Goal: Task Accomplishment & Management: Manage account settings

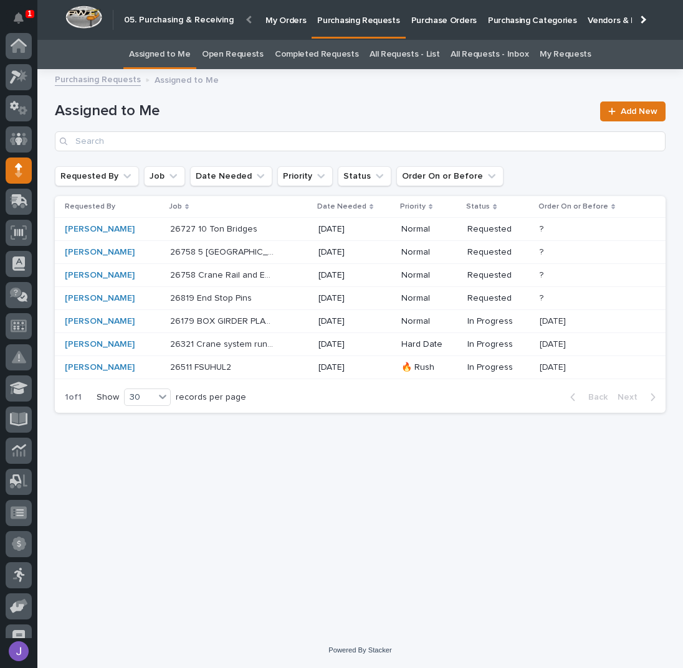
click at [238, 482] on div "Loading... Saving… Loading... Saving… Assigned to Me Add New Requested By Job D…" at bounding box center [360, 339] width 623 height 525
click at [274, 295] on p at bounding box center [222, 298] width 104 height 11
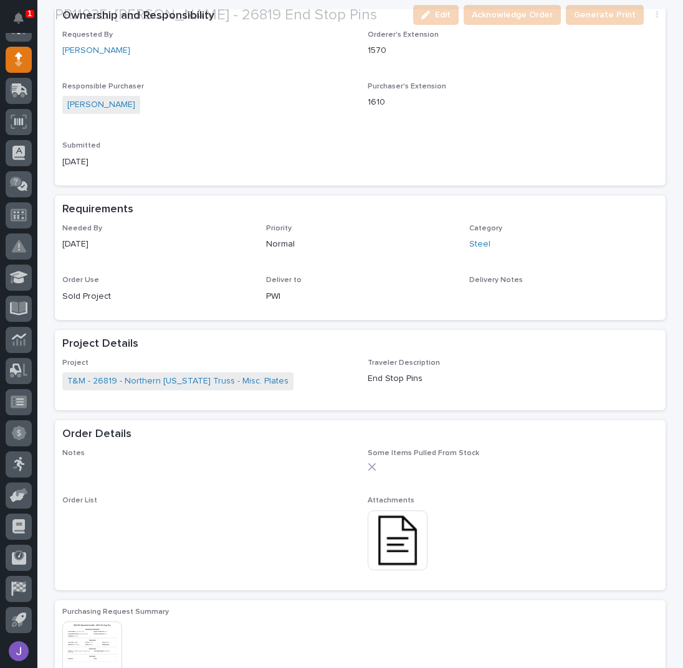
scroll to position [332, 0]
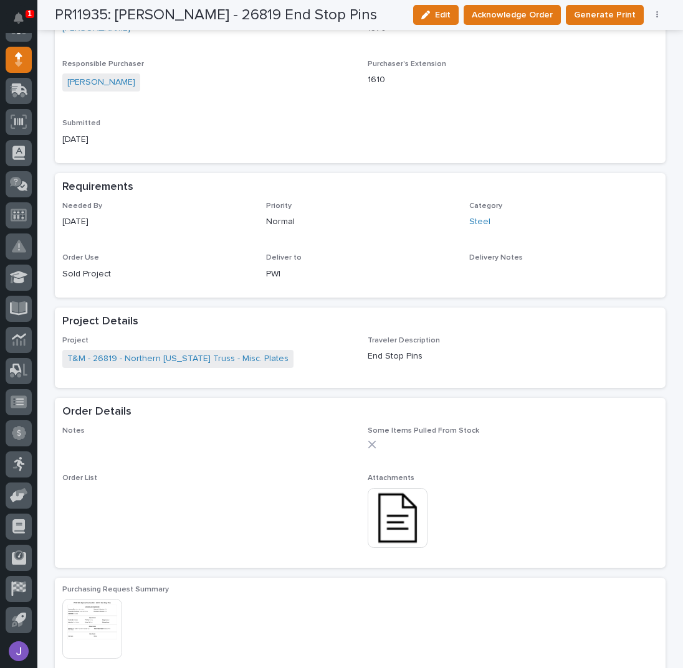
click at [397, 528] on img at bounding box center [398, 518] width 60 height 60
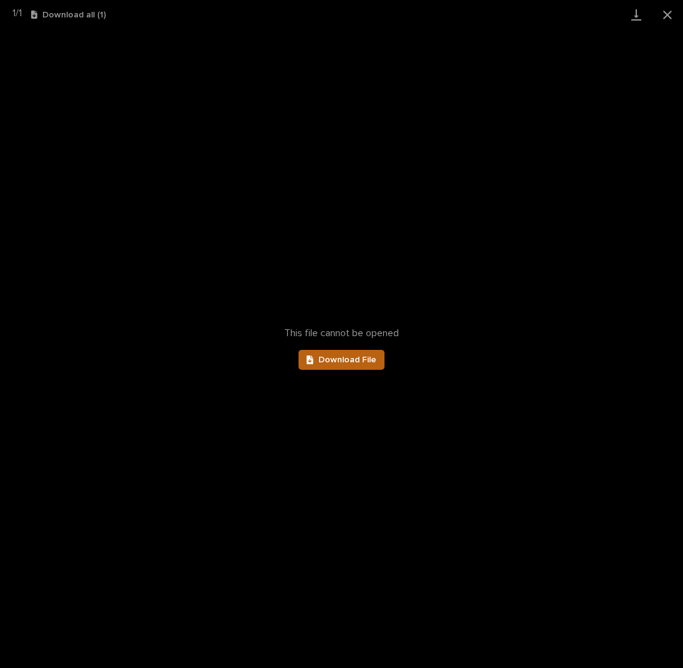
click at [369, 351] on link "Download File" at bounding box center [341, 360] width 86 height 20
click at [664, 10] on button "Close gallery" at bounding box center [667, 14] width 31 height 29
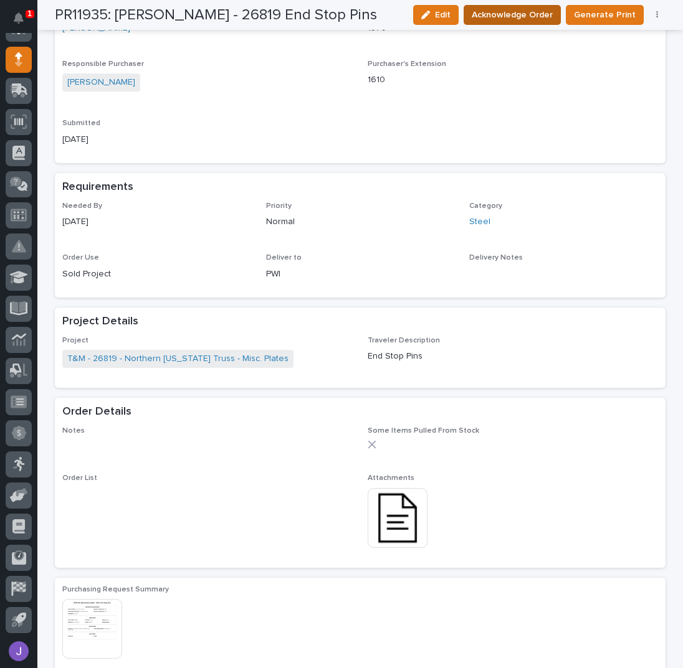
click at [531, 9] on span "Acknowledge Order" at bounding box center [512, 14] width 81 height 15
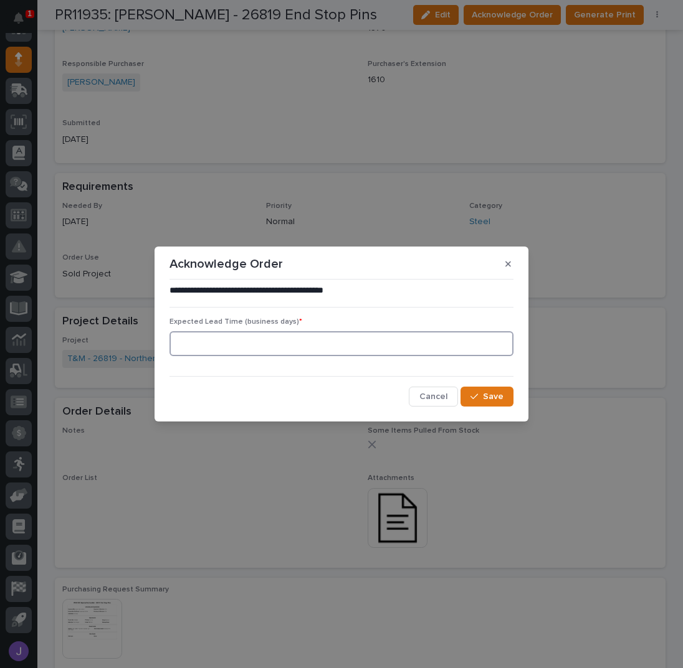
click at [268, 335] on input at bounding box center [341, 343] width 344 height 25
type input "0"
click at [482, 399] on div "button" at bounding box center [476, 396] width 12 height 9
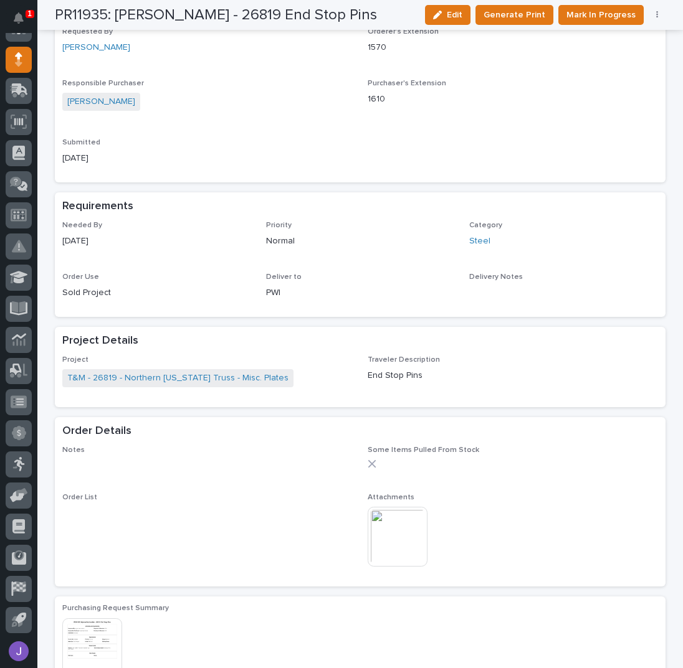
scroll to position [445, 0]
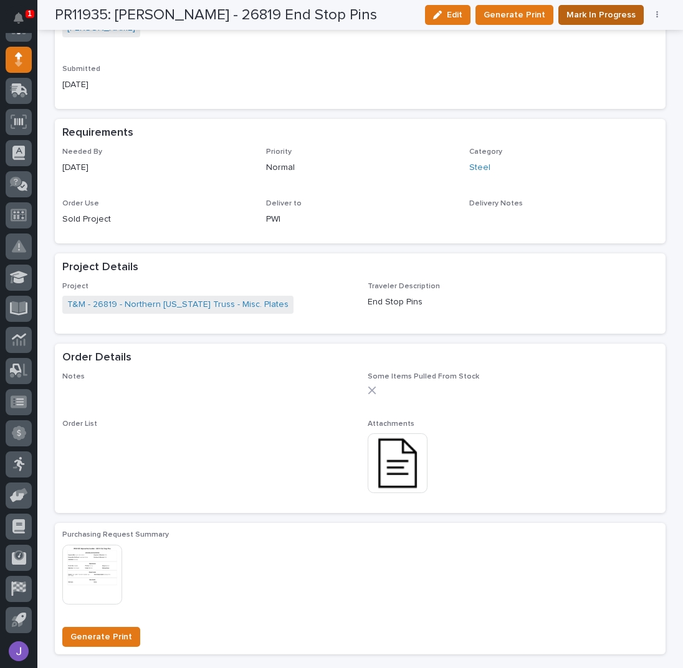
click at [587, 11] on span "Mark In Progress" at bounding box center [600, 14] width 69 height 15
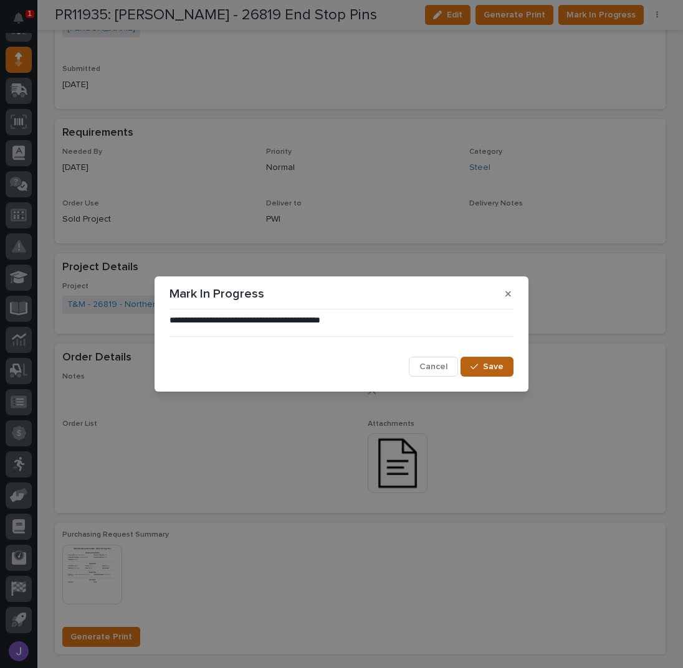
click at [492, 366] on span "Save" at bounding box center [493, 366] width 21 height 11
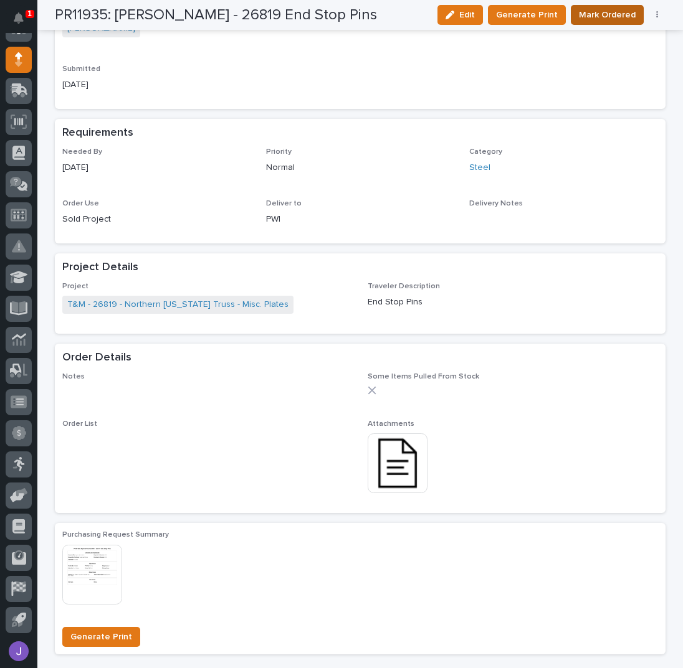
click at [592, 12] on span "Mark Ordered" at bounding box center [607, 14] width 57 height 15
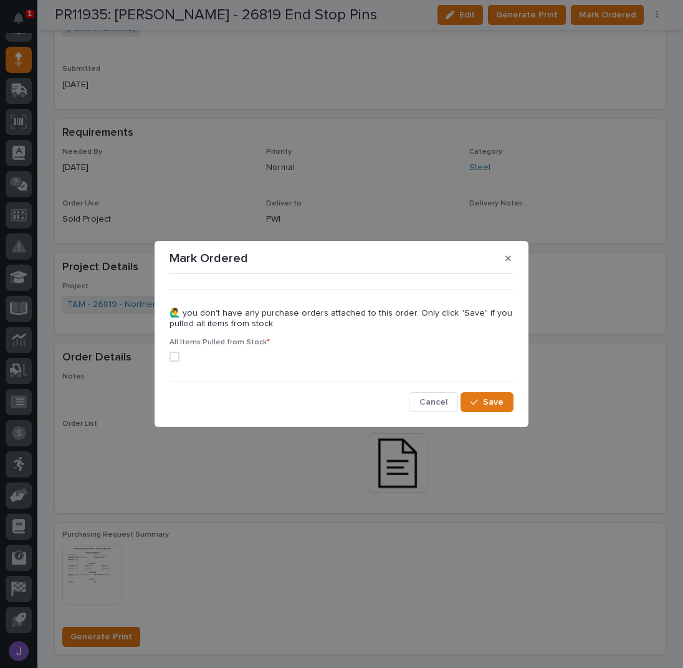
click at [178, 356] on label at bounding box center [341, 357] width 344 height 10
click at [489, 399] on span "Save" at bounding box center [493, 402] width 21 height 11
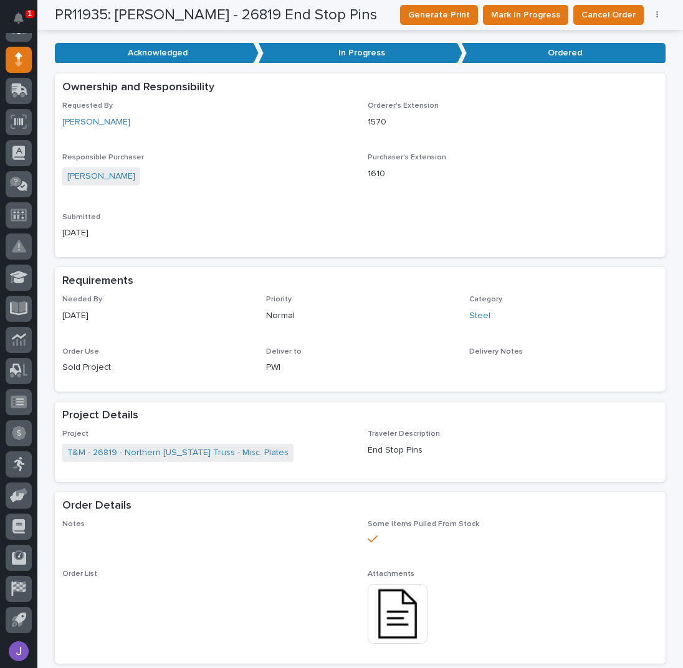
scroll to position [0, 0]
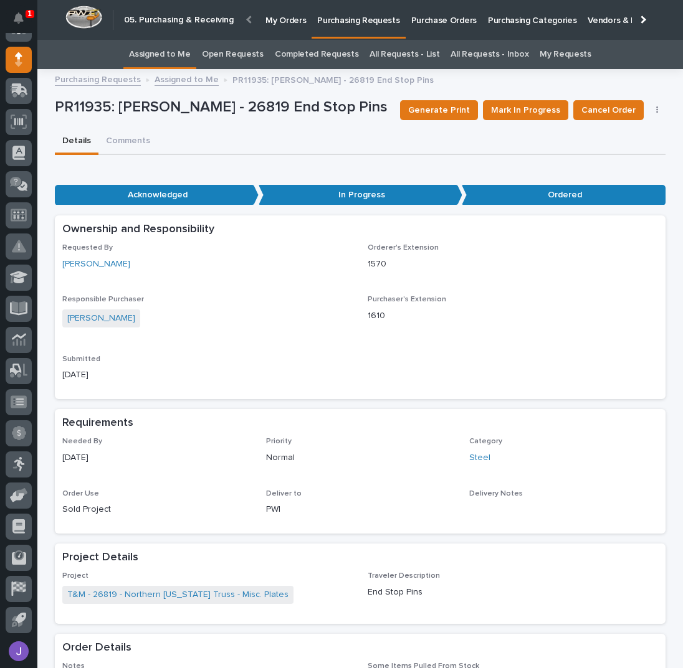
click at [158, 50] on link "Assigned to Me" at bounding box center [160, 54] width 62 height 29
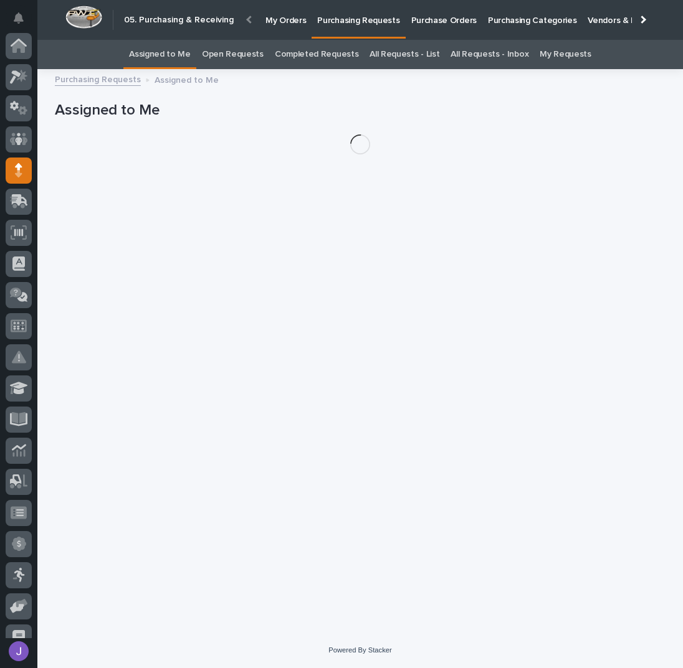
scroll to position [111, 0]
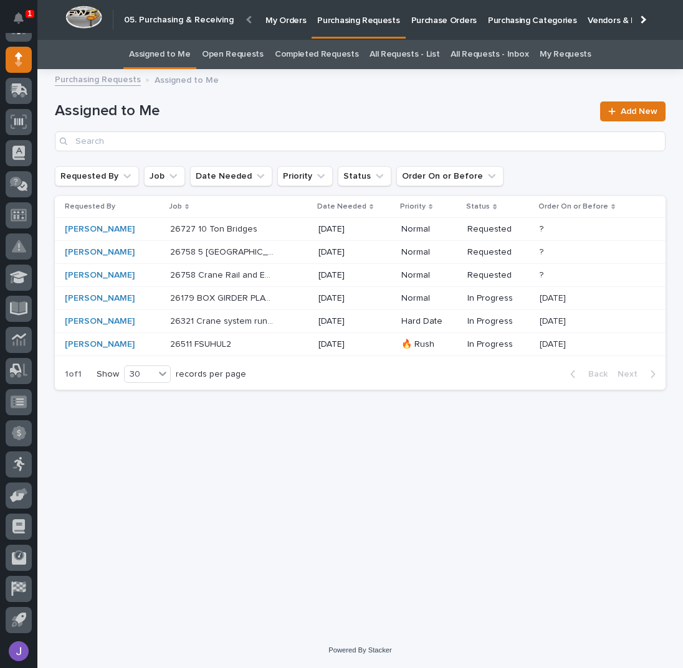
click at [285, 275] on div "26758 Crane Rail and End Stops 26758 Crane Rail and End Stops" at bounding box center [239, 275] width 138 height 21
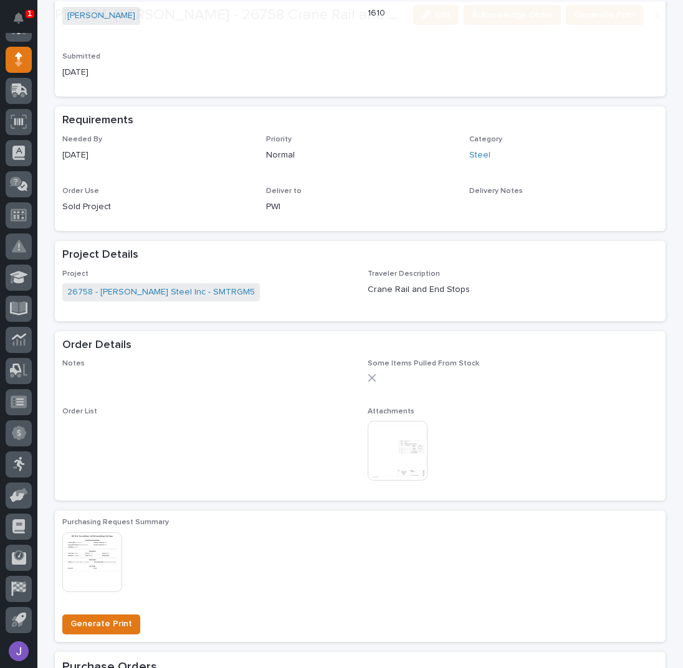
scroll to position [415, 0]
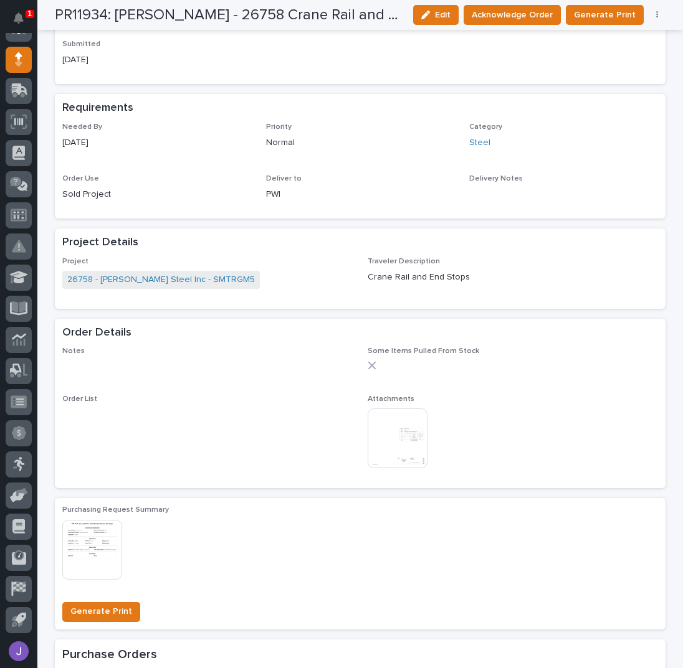
click at [393, 422] on img at bounding box center [398, 439] width 60 height 60
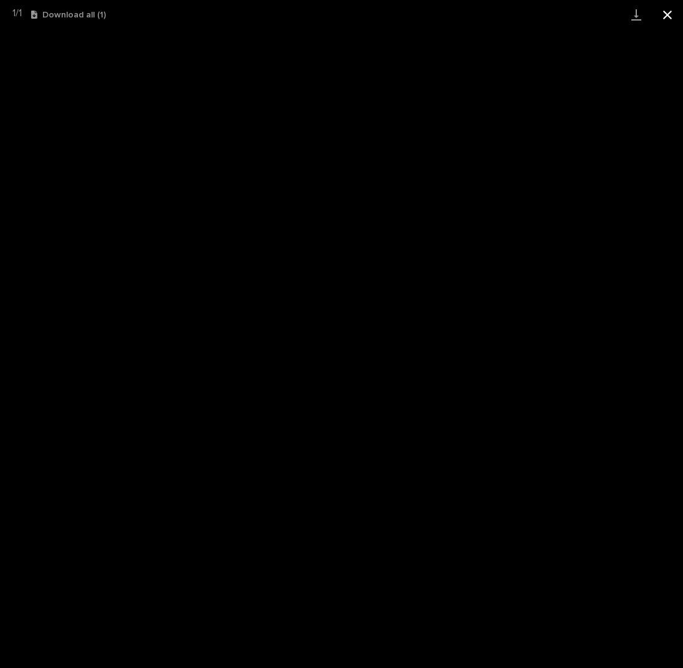
click at [662, 17] on button "Close gallery" at bounding box center [667, 14] width 31 height 29
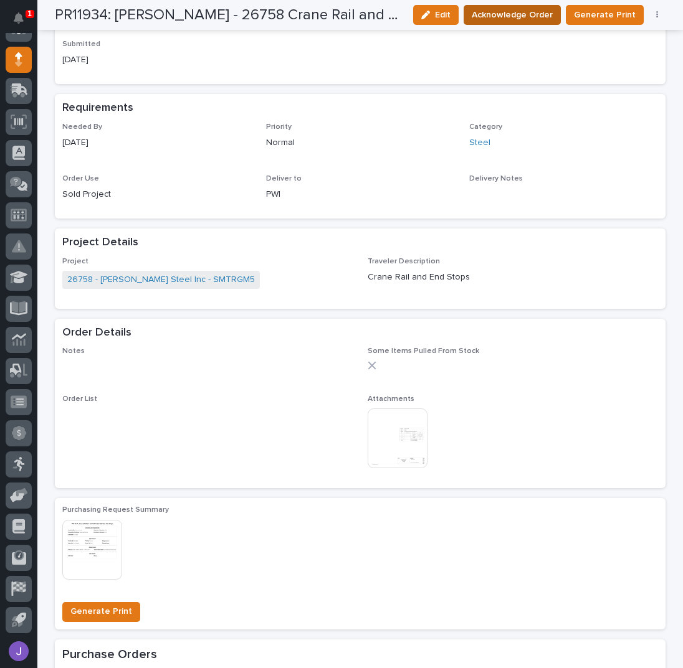
click at [541, 18] on span "Acknowledge Order" at bounding box center [512, 14] width 81 height 15
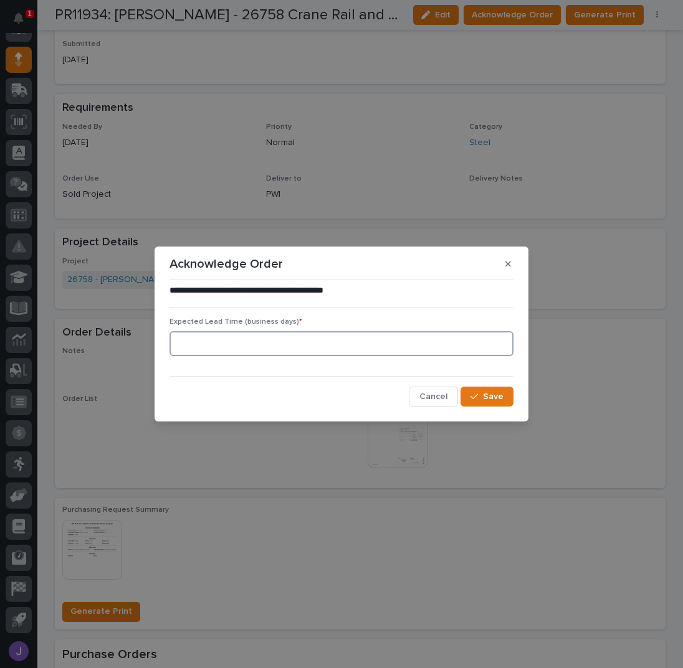
click at [313, 341] on input at bounding box center [341, 343] width 344 height 25
type input "0"
click at [488, 399] on span "Save" at bounding box center [493, 396] width 21 height 11
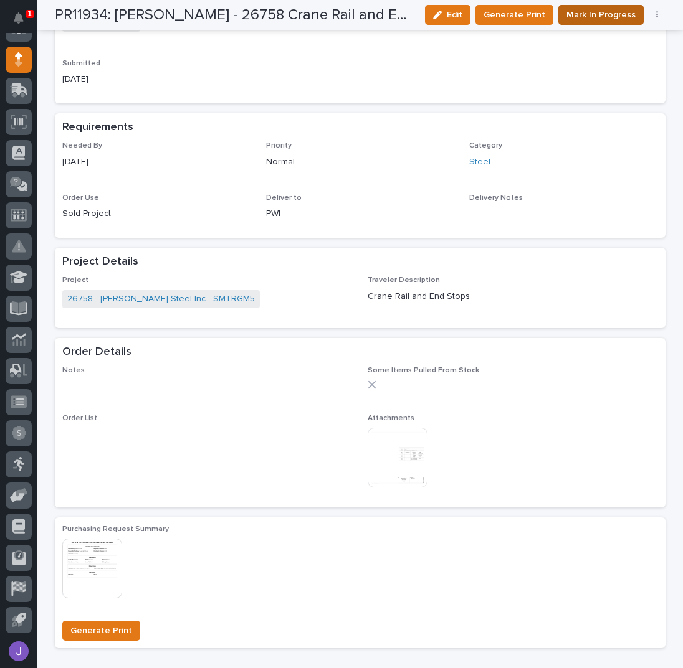
click at [601, 16] on span "Mark In Progress" at bounding box center [600, 14] width 69 height 15
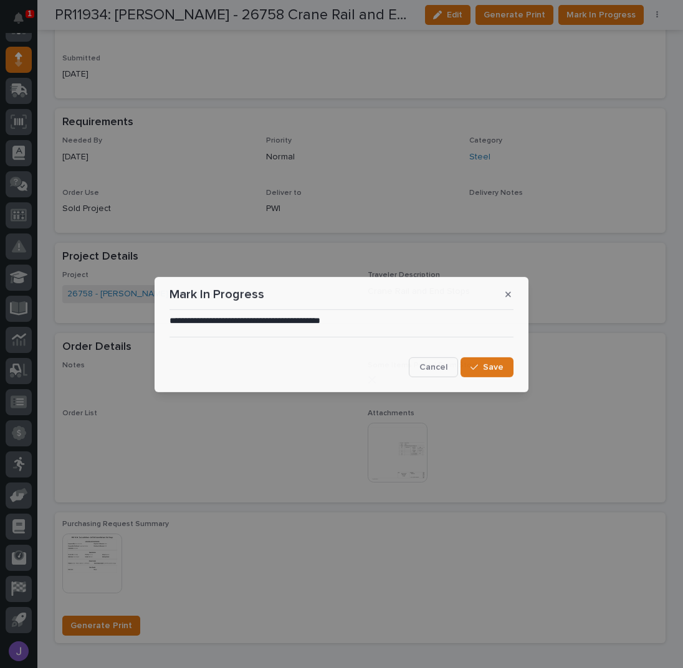
scroll to position [529, 0]
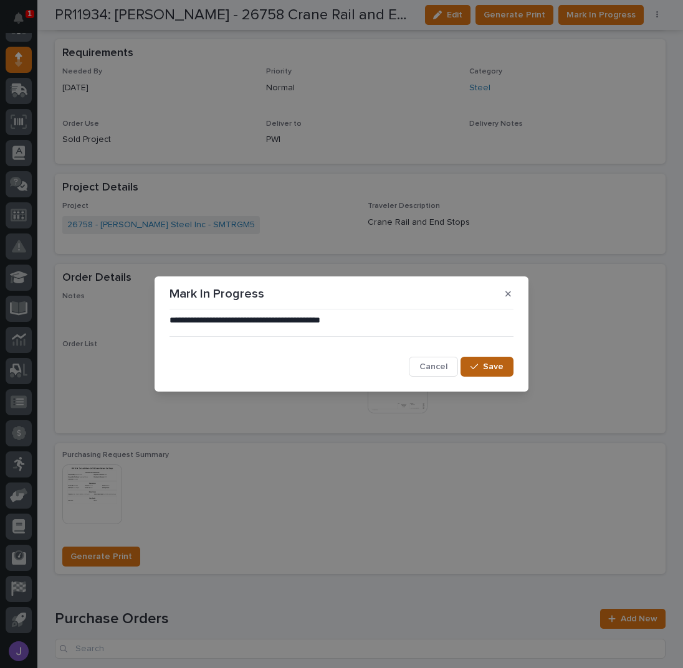
click at [498, 374] on button "Save" at bounding box center [486, 367] width 53 height 20
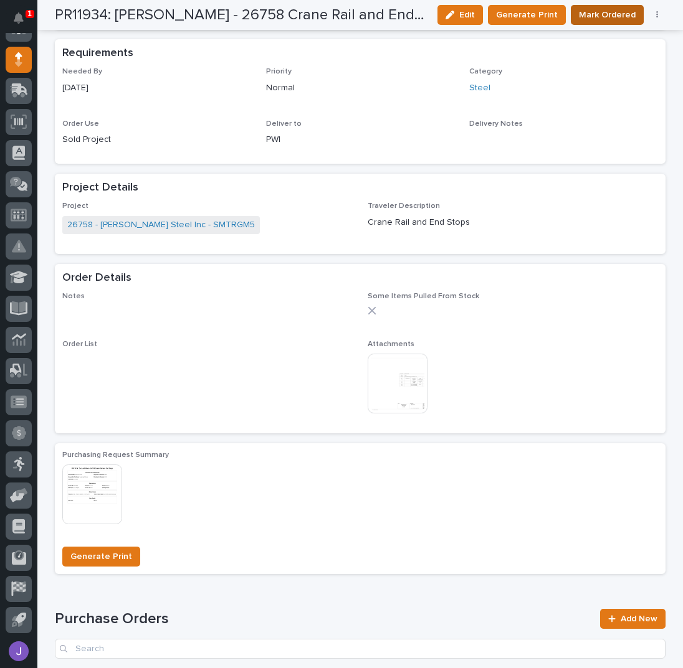
click at [592, 17] on span "Mark Ordered" at bounding box center [607, 14] width 57 height 15
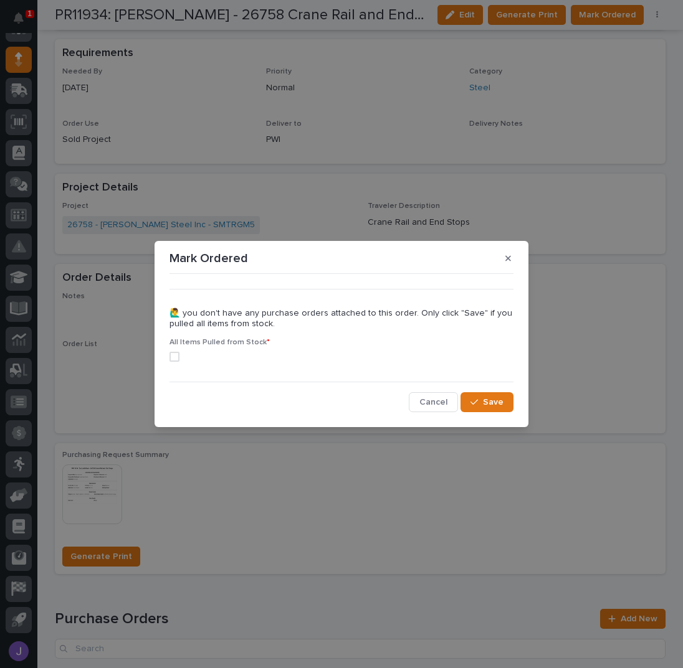
click at [175, 356] on span at bounding box center [174, 357] width 10 height 10
click at [482, 399] on div "button" at bounding box center [476, 402] width 12 height 9
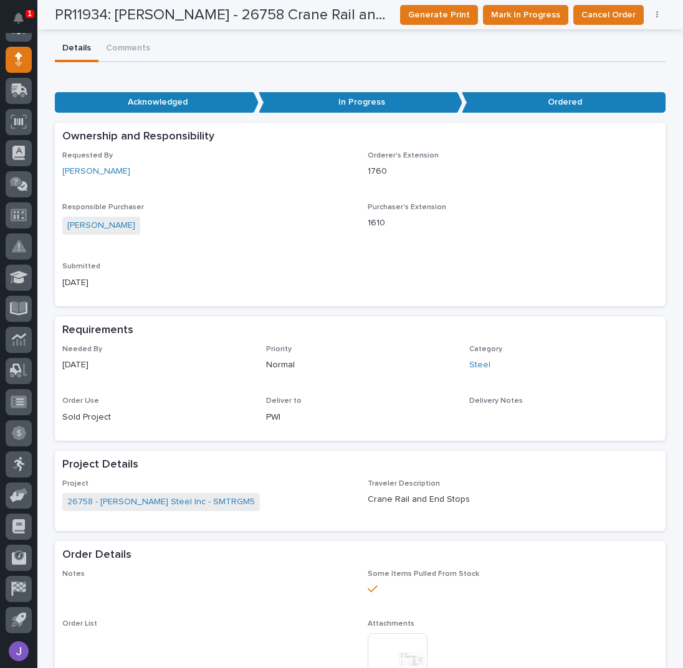
scroll to position [0, 0]
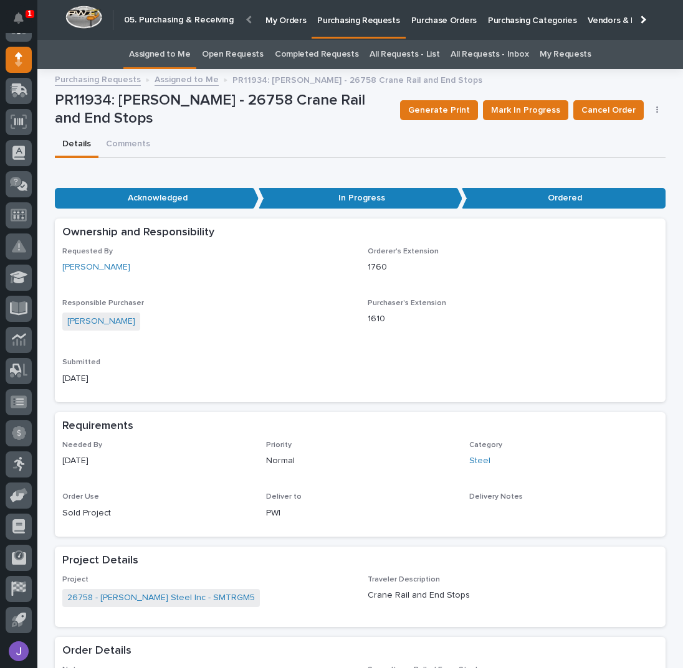
click at [191, 52] on link "Assigned to Me" at bounding box center [160, 54] width 62 height 29
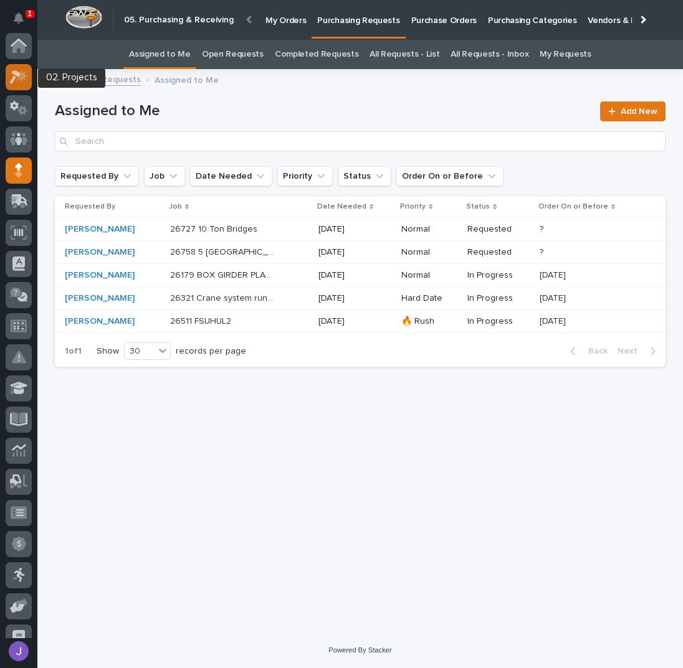
click at [13, 75] on icon at bounding box center [19, 77] width 18 height 14
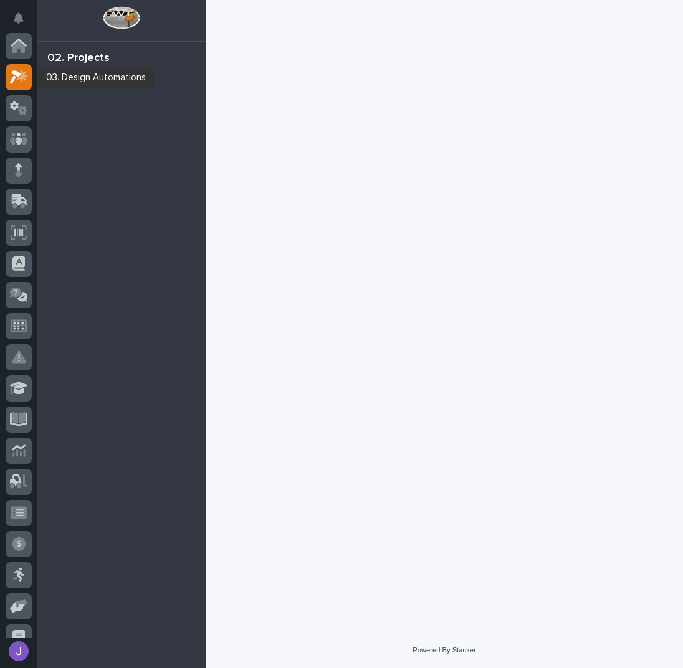
scroll to position [31, 0]
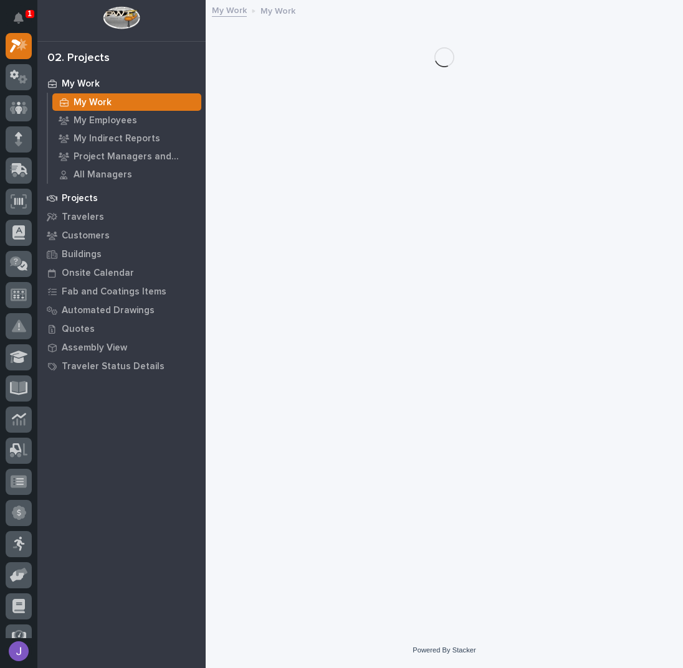
click at [83, 199] on p "Projects" at bounding box center [80, 198] width 36 height 11
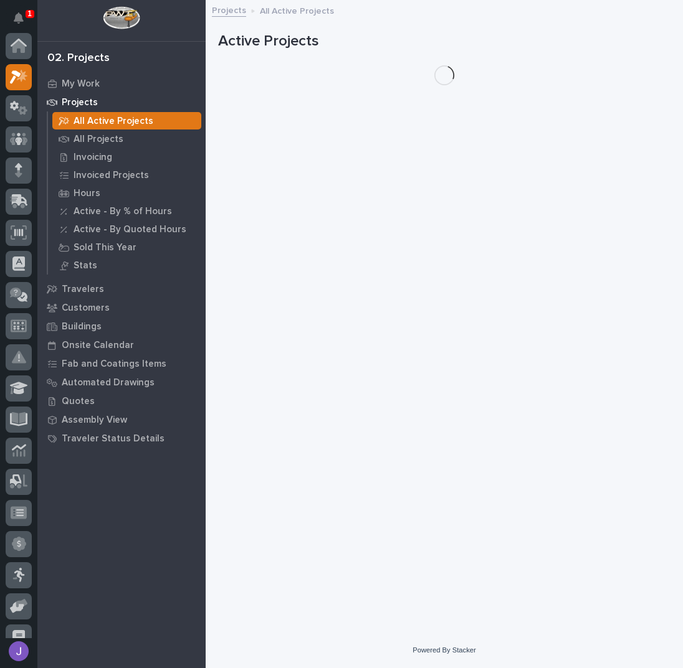
scroll to position [31, 0]
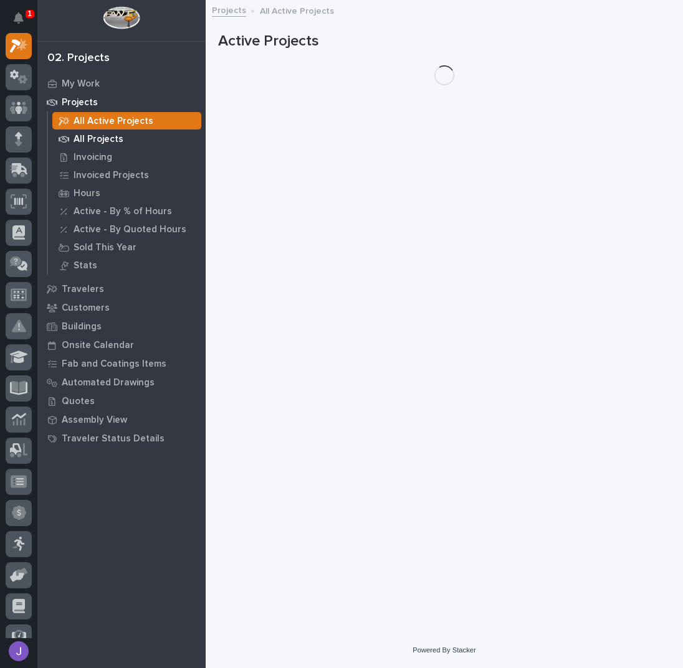
click at [100, 140] on p "All Projects" at bounding box center [99, 139] width 50 height 11
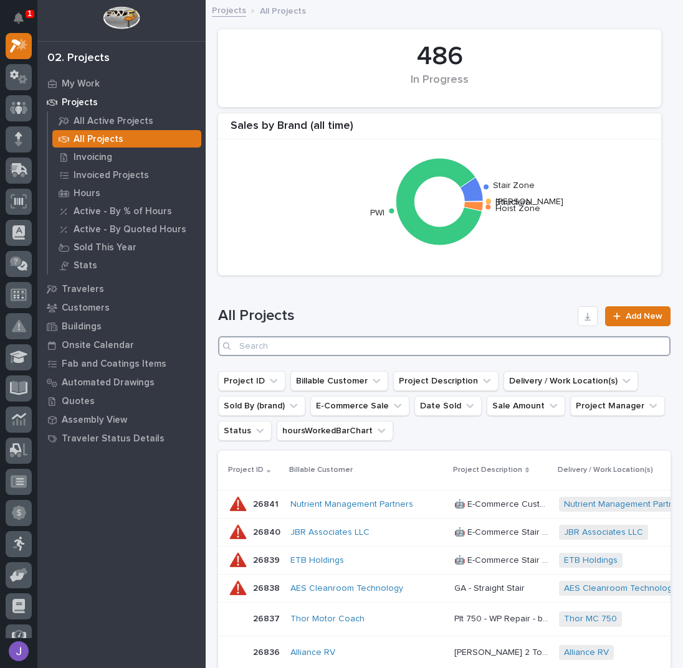
click at [286, 343] on input "Search" at bounding box center [444, 346] width 452 height 20
click at [284, 340] on input "Search" at bounding box center [444, 346] width 452 height 20
type input "26745"
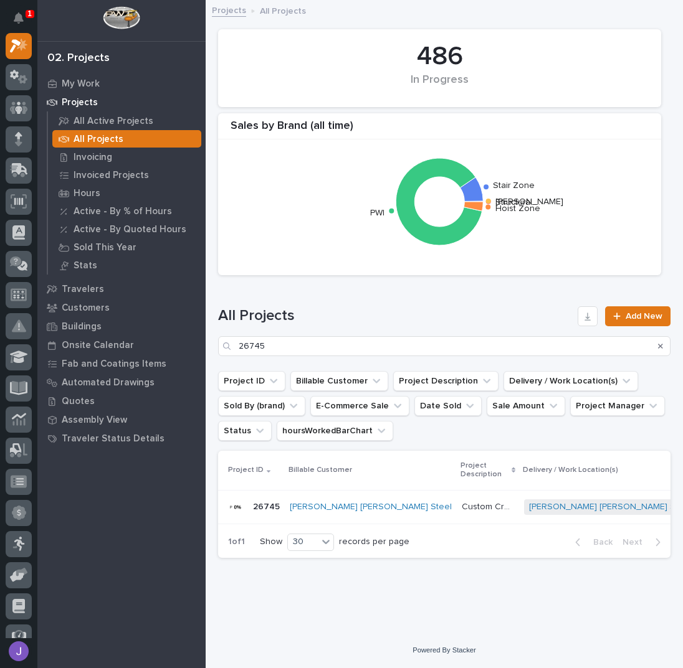
click at [462, 507] on p "Custom Crossovers" at bounding box center [489, 506] width 55 height 13
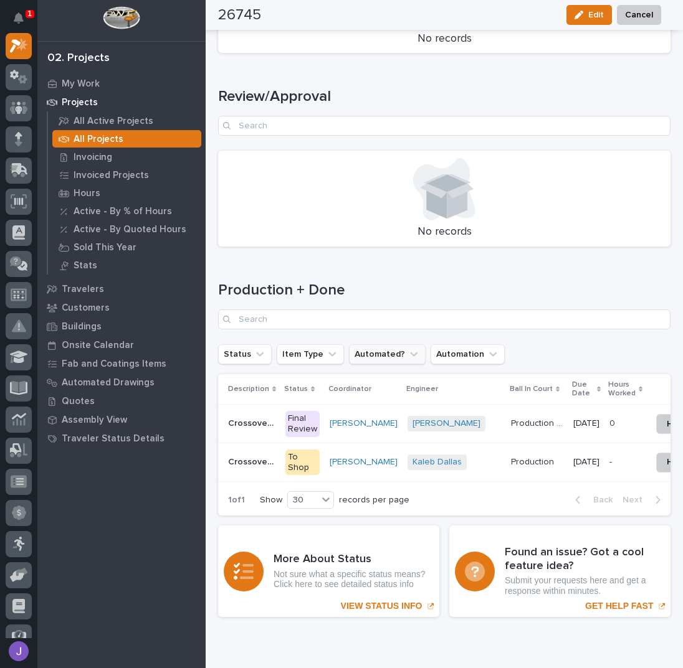
scroll to position [1548, 0]
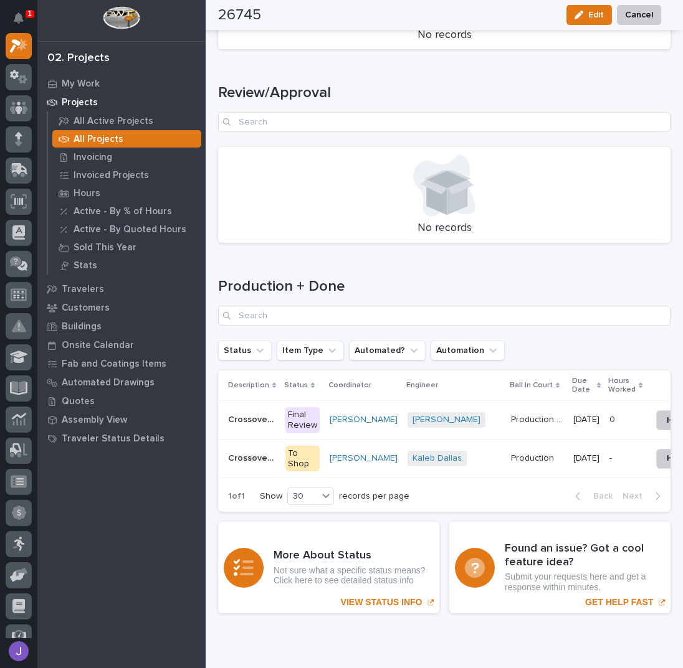
click at [239, 413] on div "Crossover 1 Crossover 1" at bounding box center [251, 420] width 47 height 21
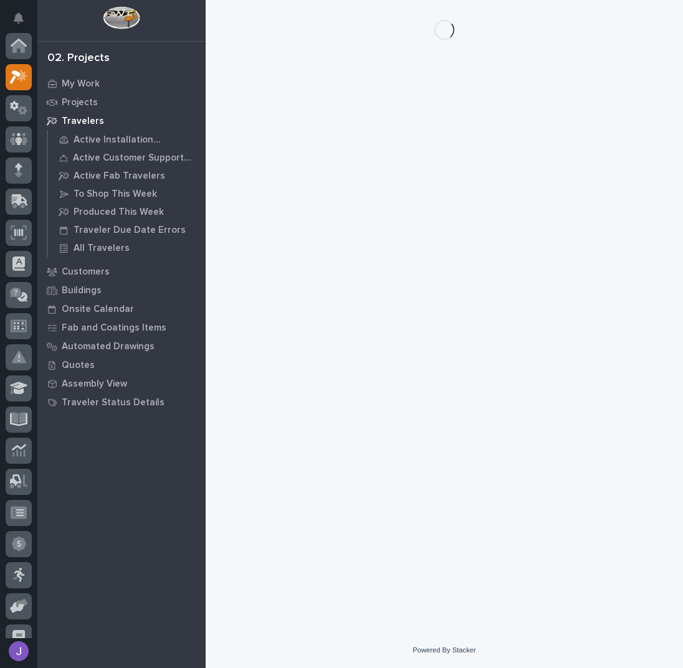
scroll to position [31, 0]
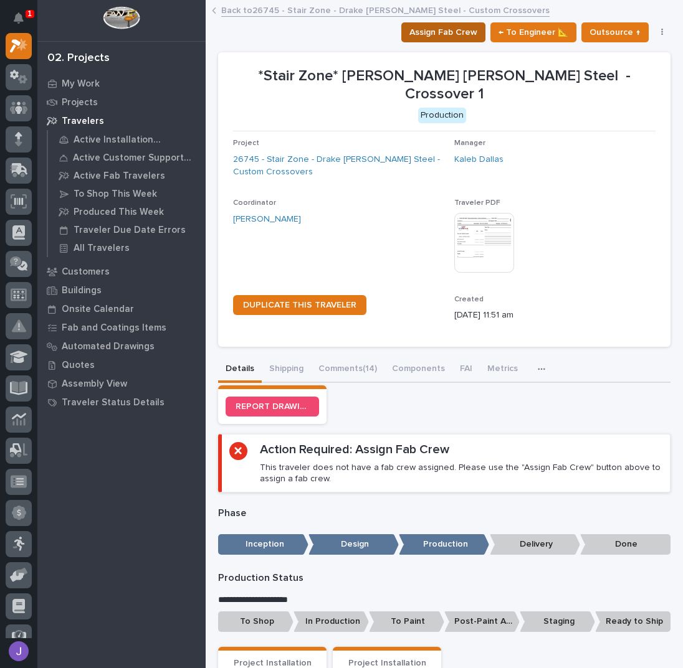
click at [428, 32] on span "Assign Fab Crew" at bounding box center [443, 32] width 68 height 15
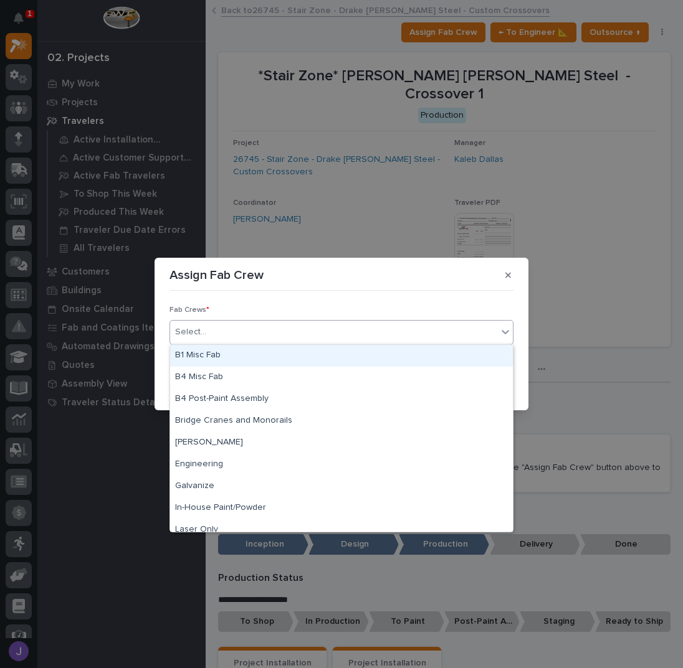
click at [307, 333] on div "Select..." at bounding box center [333, 332] width 327 height 21
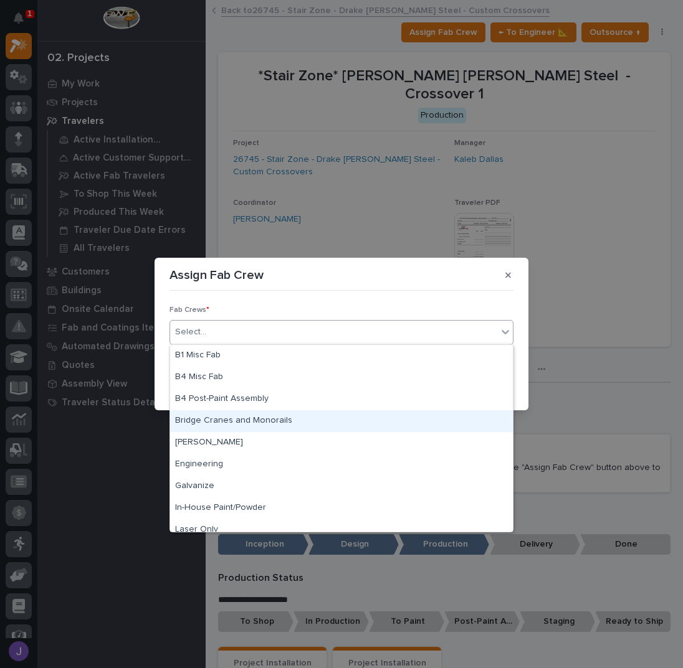
scroll to position [293, 0]
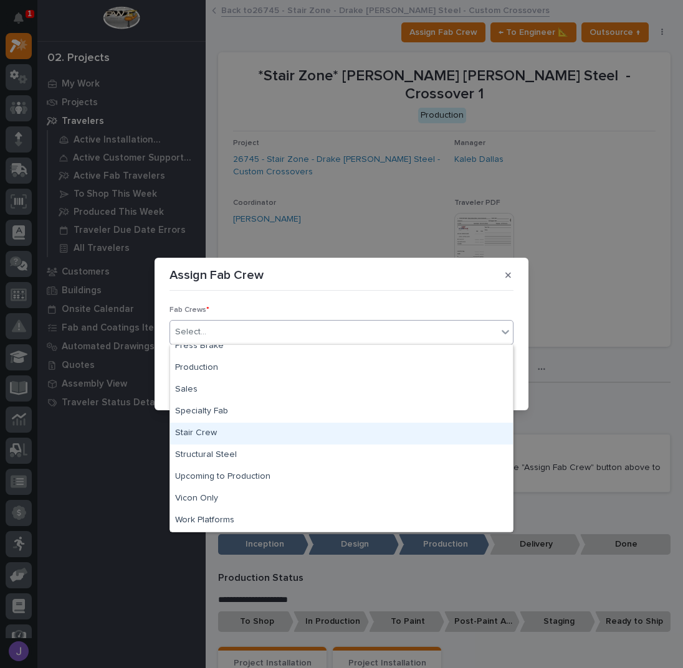
click at [211, 438] on div "Stair Crew" at bounding box center [341, 434] width 343 height 22
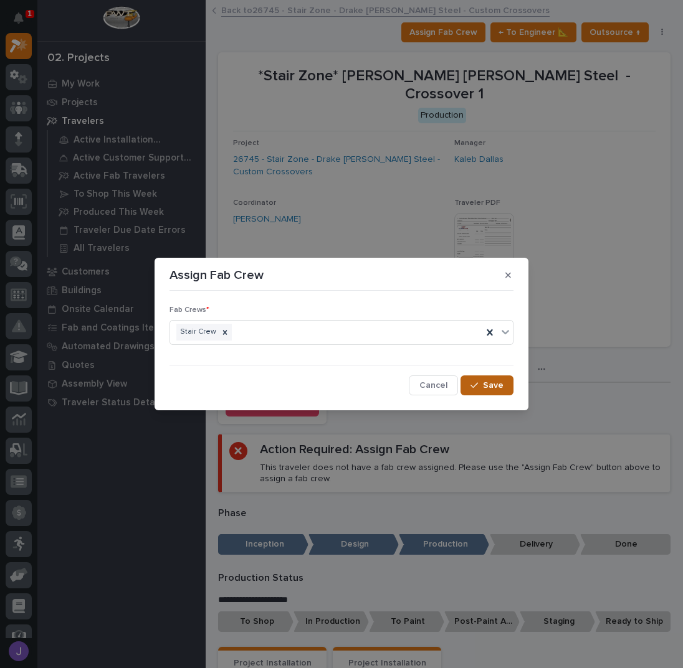
click at [500, 394] on button "Save" at bounding box center [486, 386] width 53 height 20
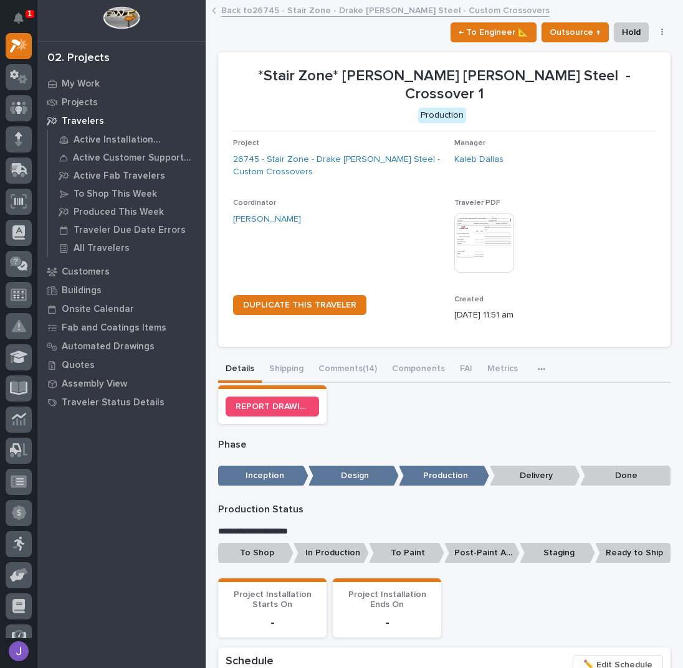
click at [274, 543] on p "To Shop" at bounding box center [255, 553] width 75 height 21
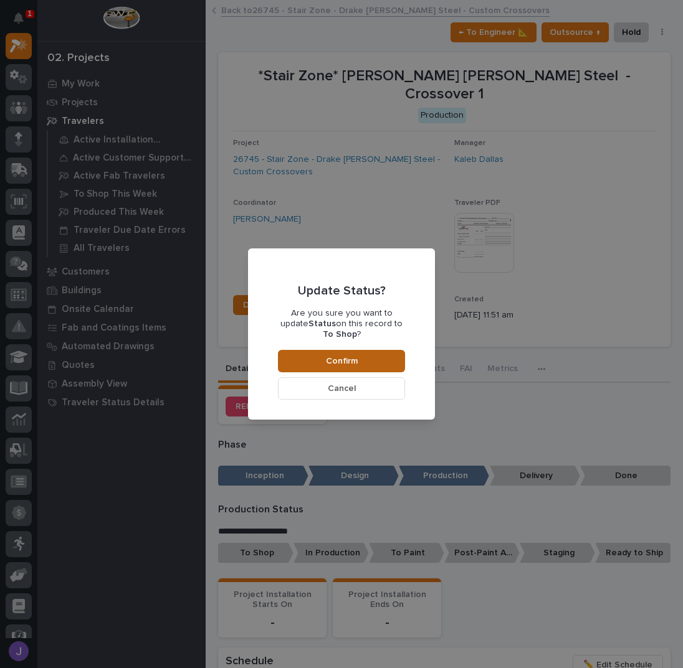
click at [352, 356] on span "Confirm" at bounding box center [342, 361] width 32 height 11
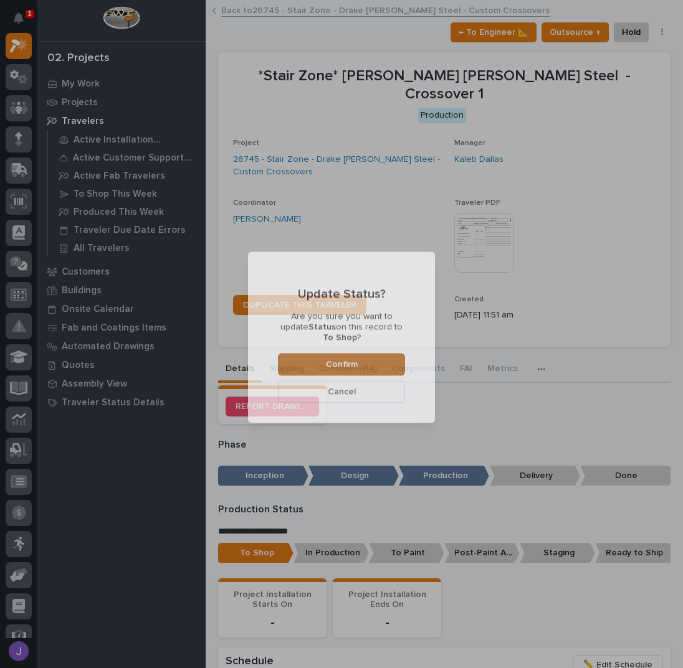
scroll to position [367, 0]
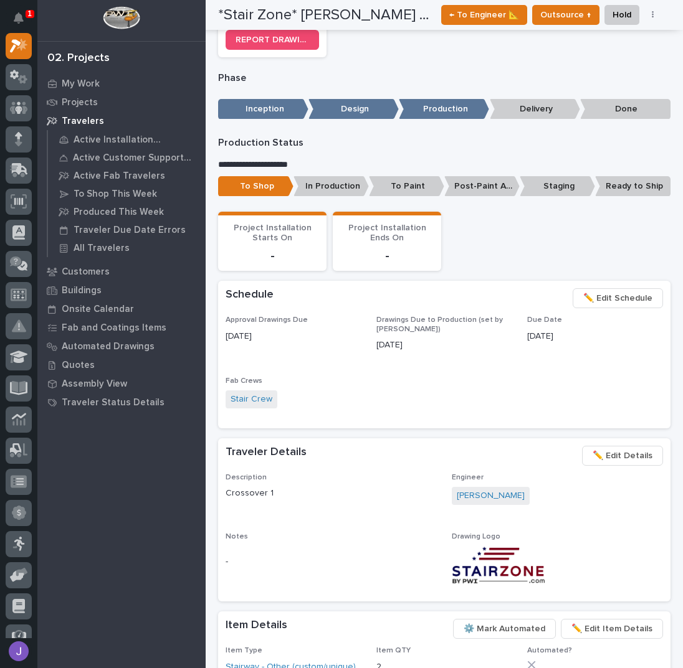
click at [362, 378] on div "Approval Drawings Due [DATE] Drawings Due to Production (set by [PERSON_NAME]) …" at bounding box center [444, 368] width 437 height 105
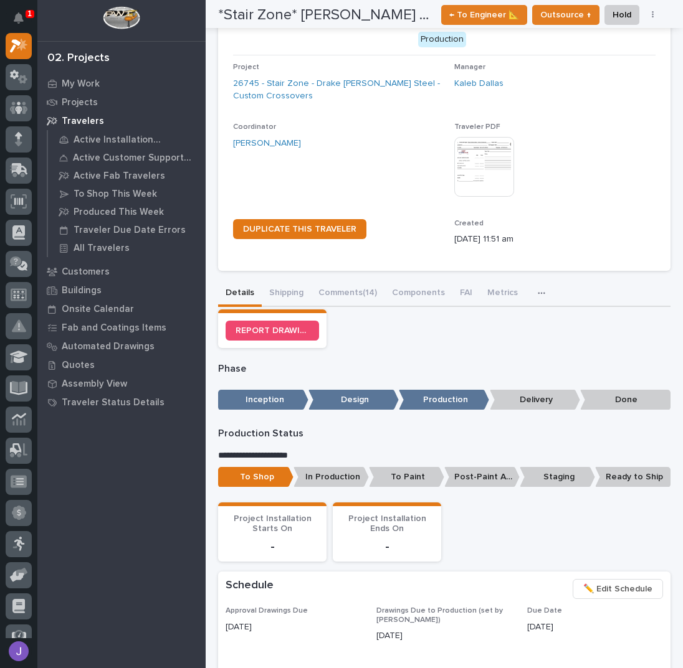
scroll to position [0, 0]
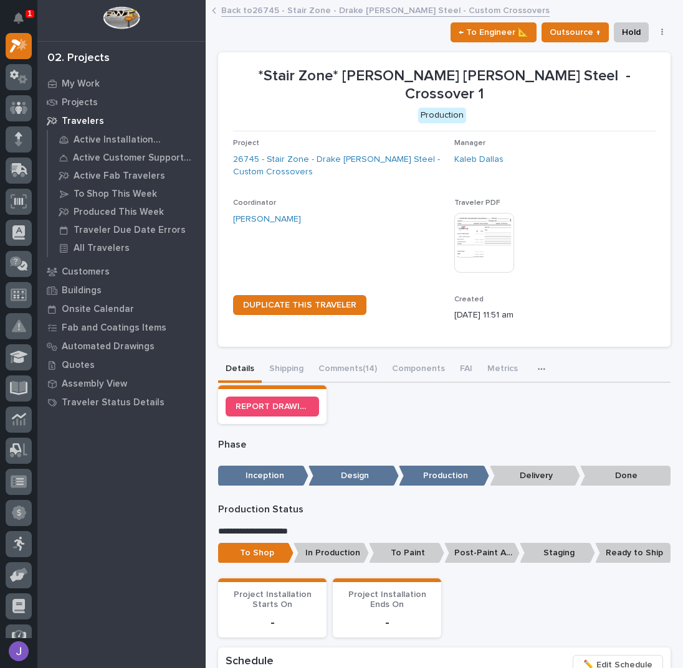
click at [277, 8] on link "Back to 26745 - Stair Zone - [PERSON_NAME] [PERSON_NAME] Steel - Custom Crossov…" at bounding box center [385, 9] width 328 height 14
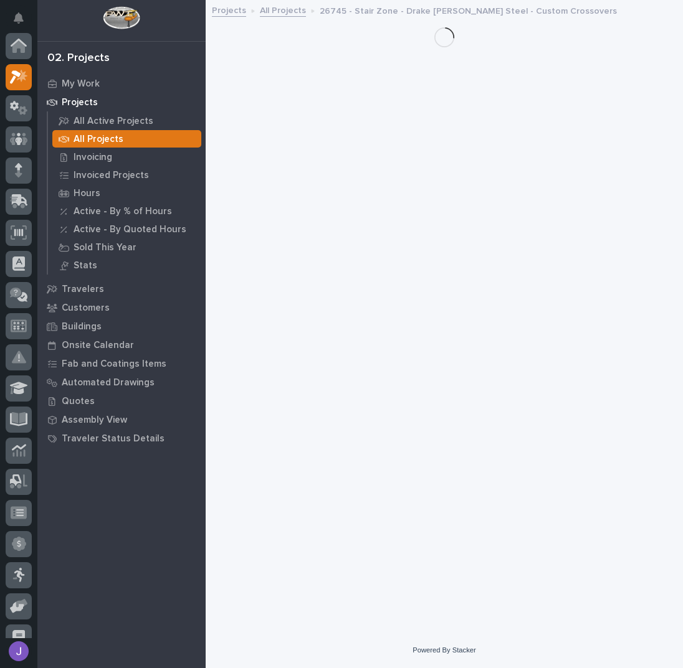
scroll to position [31, 0]
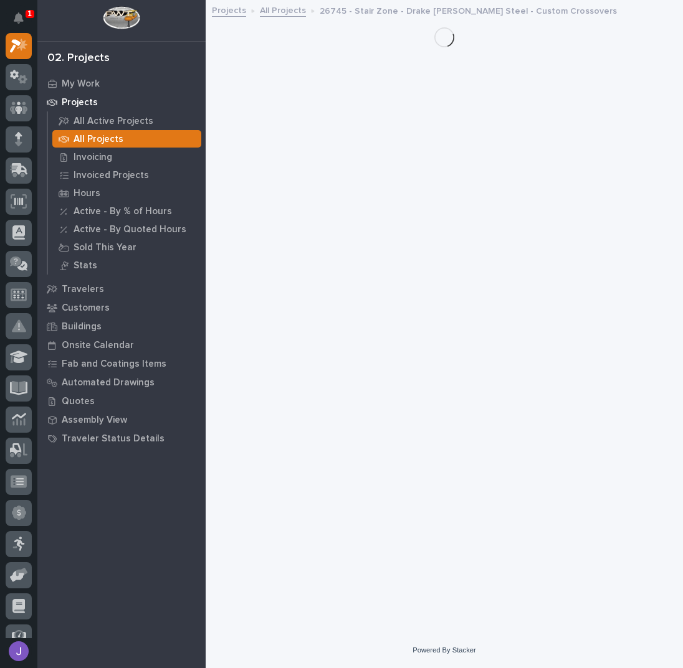
click at [282, 12] on link "All Projects" at bounding box center [283, 9] width 46 height 14
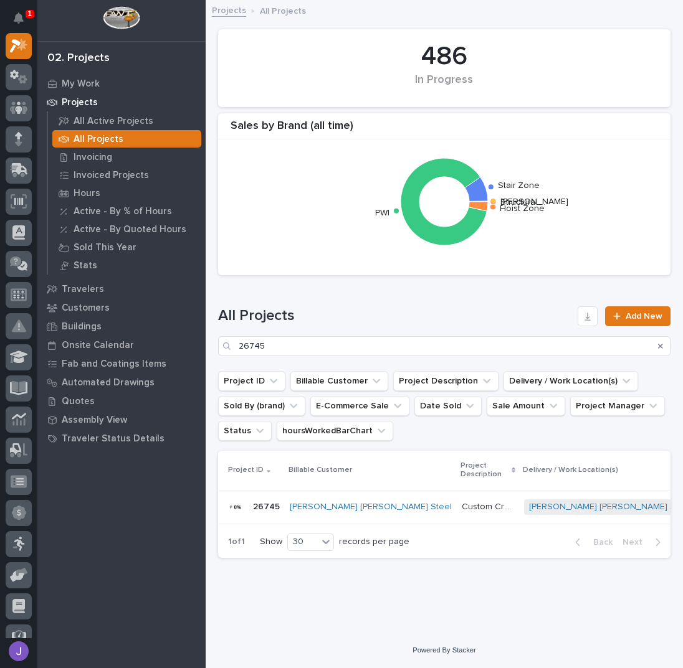
scroll to position [6, 0]
click at [280, 346] on input "26745" at bounding box center [444, 346] width 452 height 20
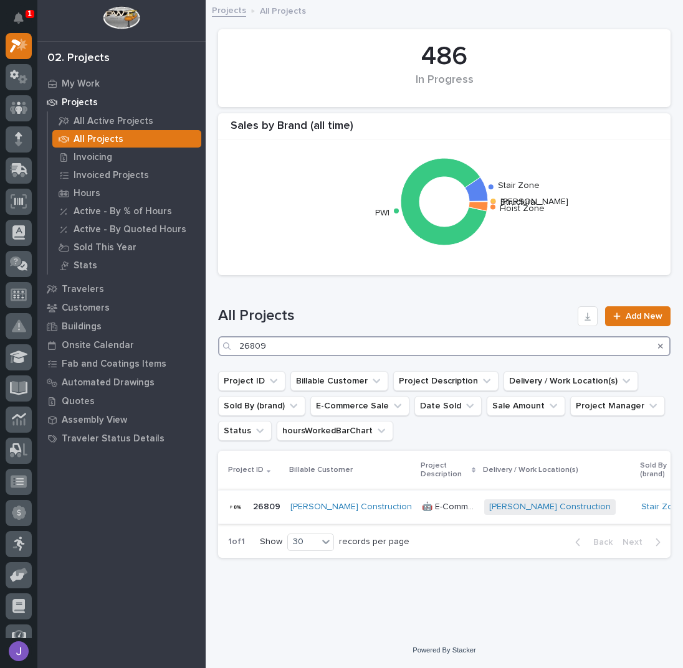
type input "26809"
click at [422, 500] on p "🤖 E-Commerce Stair Order" at bounding box center [449, 506] width 55 height 13
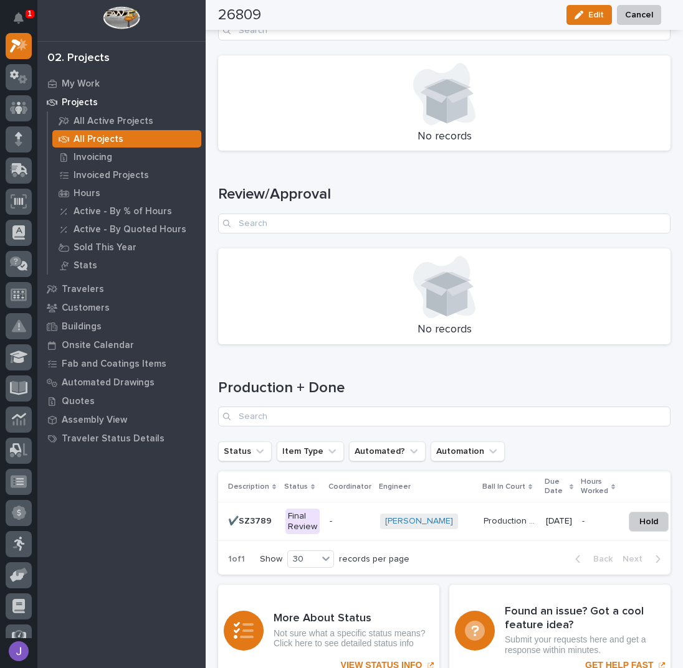
scroll to position [1601, 0]
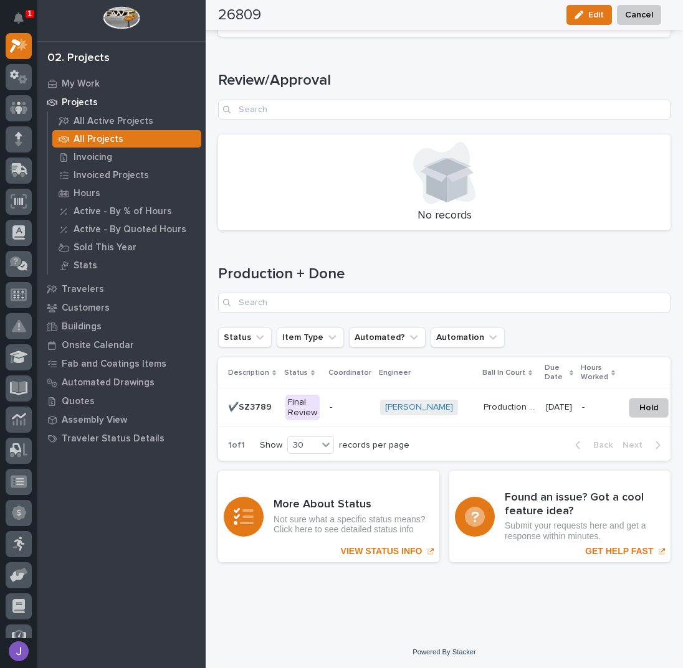
click at [305, 397] on div "Final Review" at bounding box center [302, 408] width 34 height 26
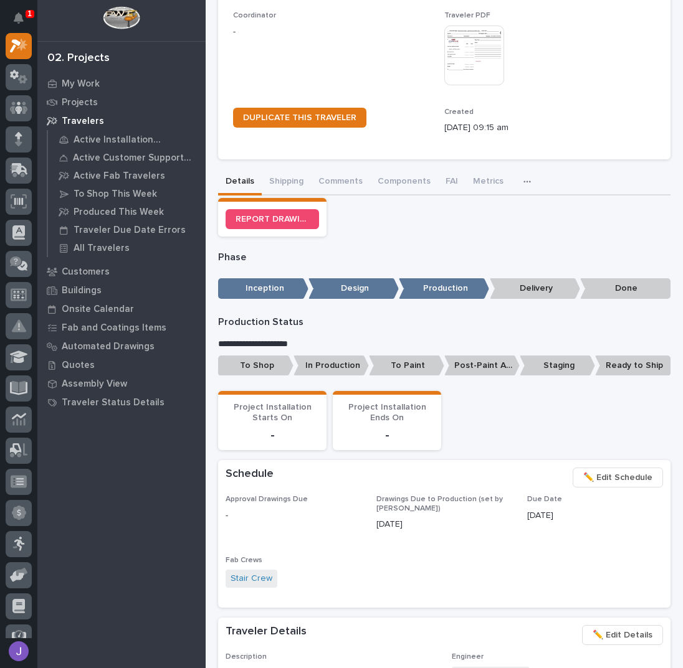
scroll to position [332, 0]
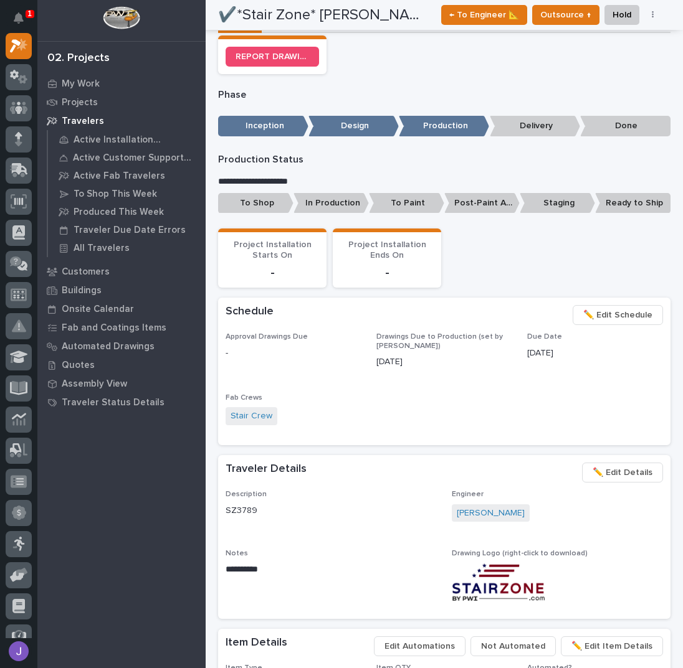
click at [266, 199] on p "To Shop" at bounding box center [255, 203] width 75 height 21
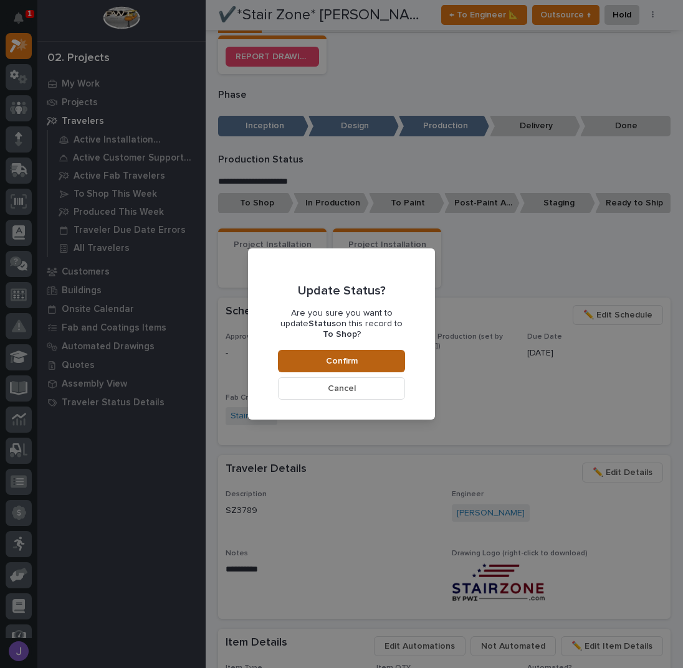
click at [362, 353] on button "Confirm" at bounding box center [341, 361] width 127 height 22
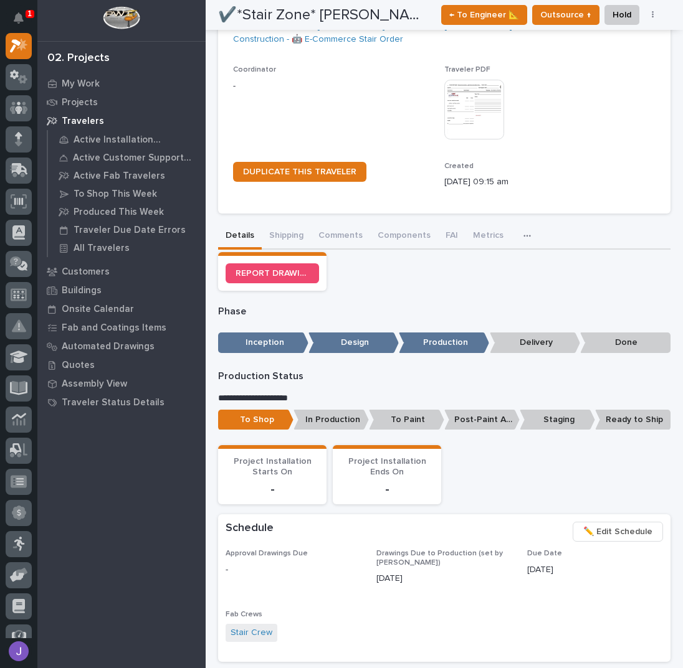
scroll to position [0, 0]
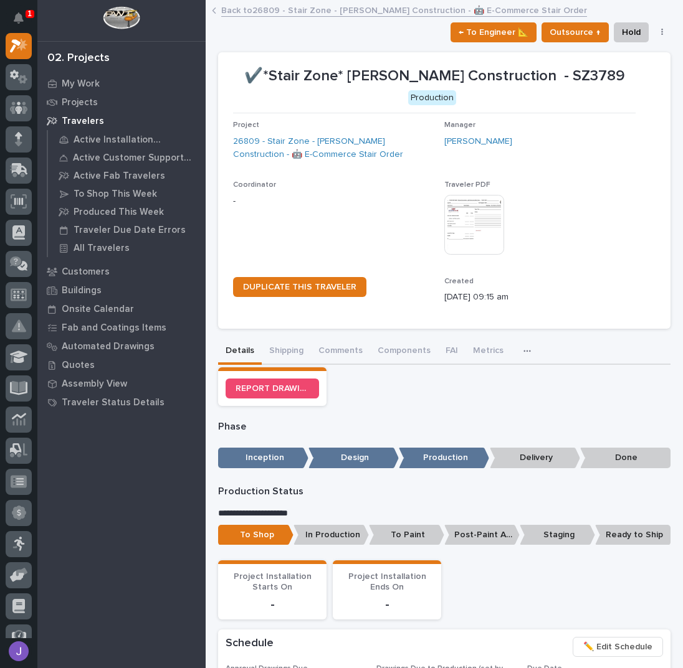
click at [270, 9] on link "Back to 26809 - Stair Zone - [PERSON_NAME] Construction - 🤖 E-Commerce Stair Or…" at bounding box center [404, 9] width 366 height 14
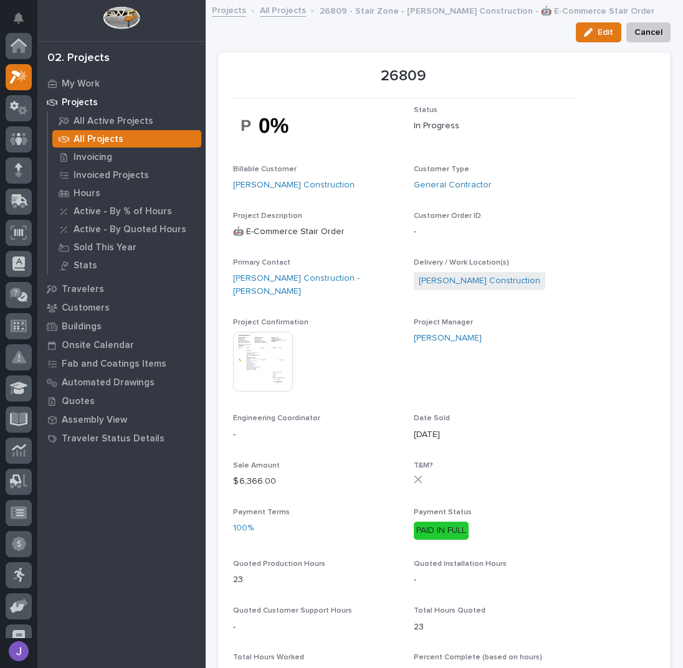
scroll to position [31, 0]
click at [275, 7] on link "All Projects" at bounding box center [283, 9] width 46 height 14
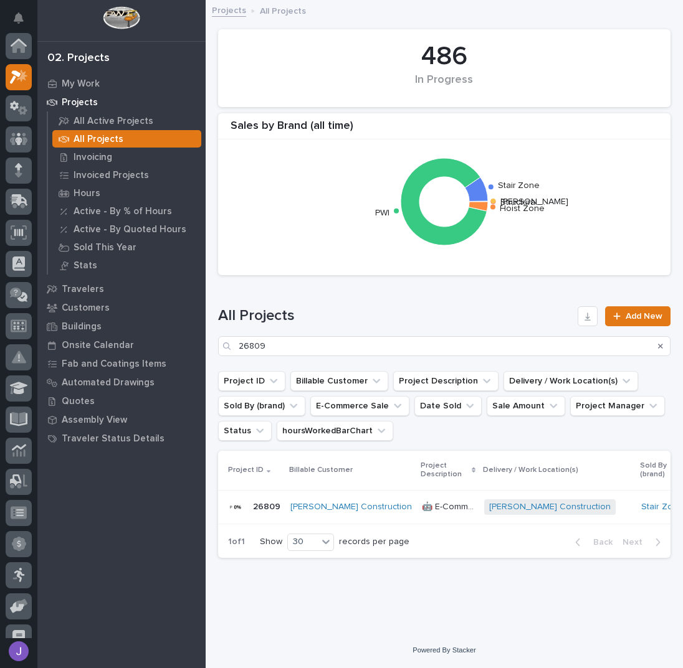
scroll to position [31, 0]
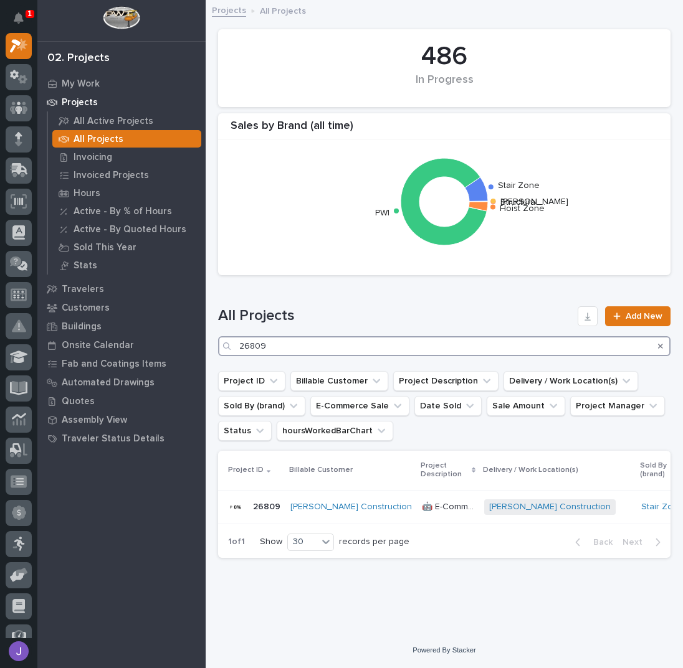
click at [305, 339] on input "26809" at bounding box center [444, 346] width 452 height 20
type input "26764"
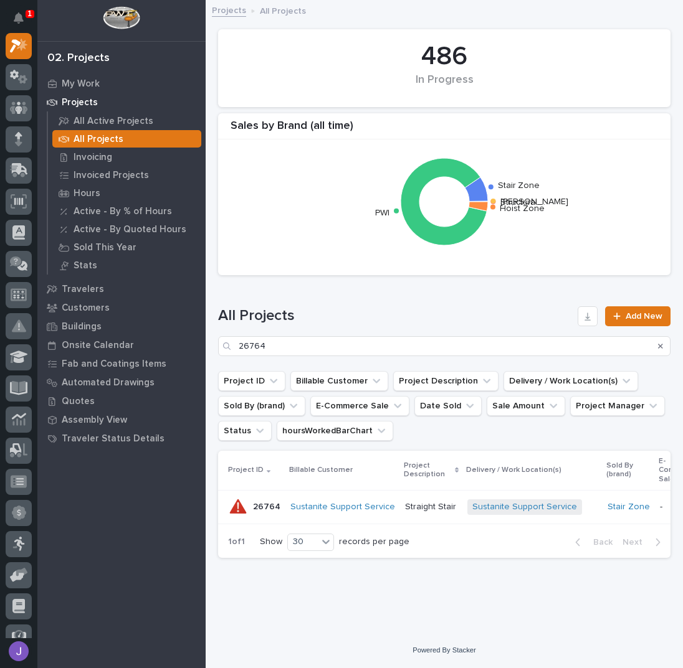
click at [407, 511] on p "Straight Stair" at bounding box center [432, 506] width 54 height 13
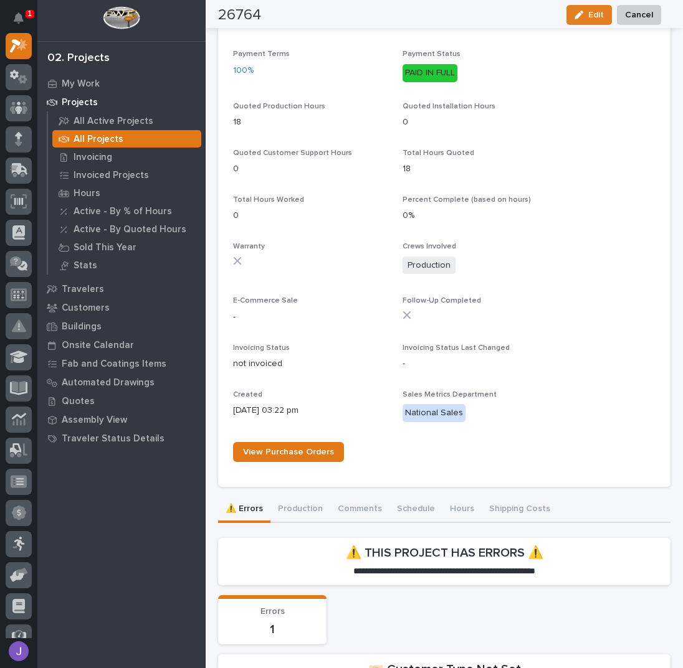
scroll to position [671, 0]
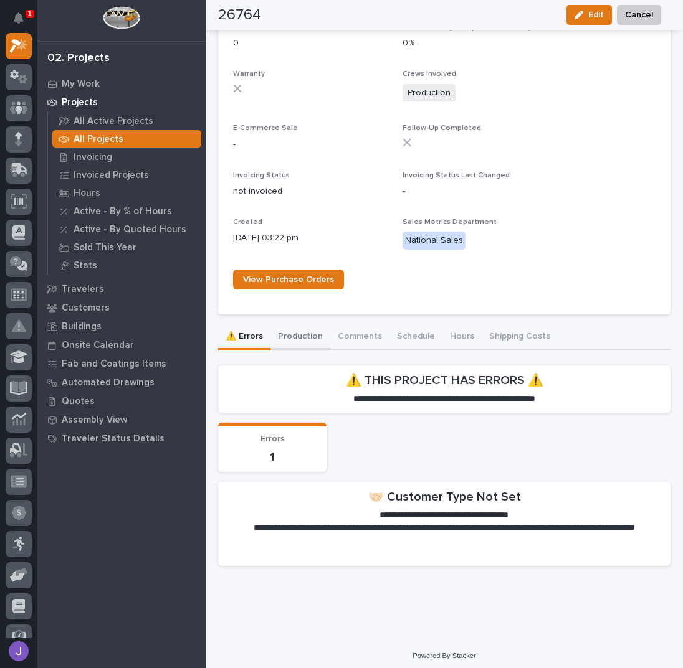
click at [310, 336] on button "Production" at bounding box center [300, 338] width 60 height 26
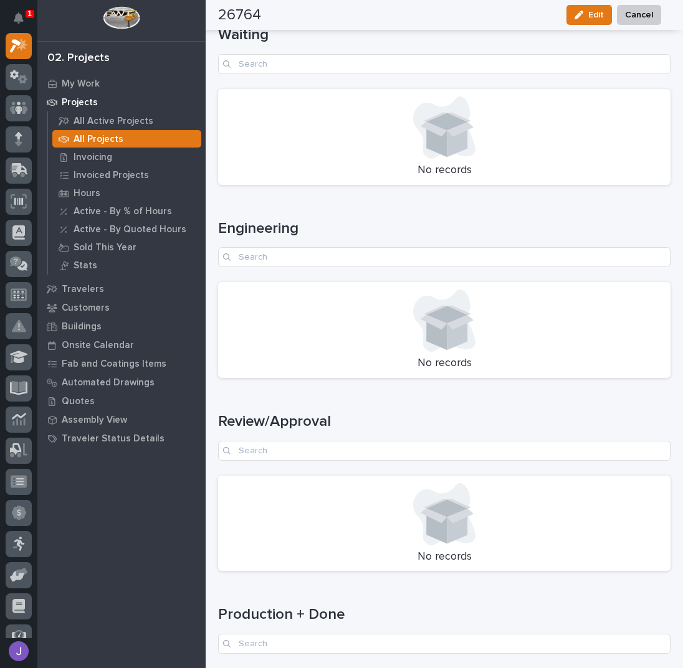
scroll to position [1472, 0]
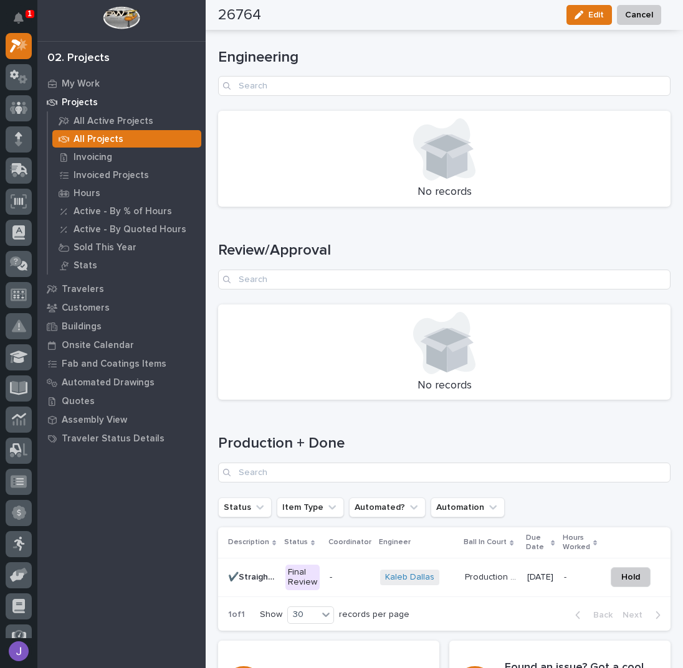
click at [307, 573] on div "Final Review" at bounding box center [302, 578] width 34 height 26
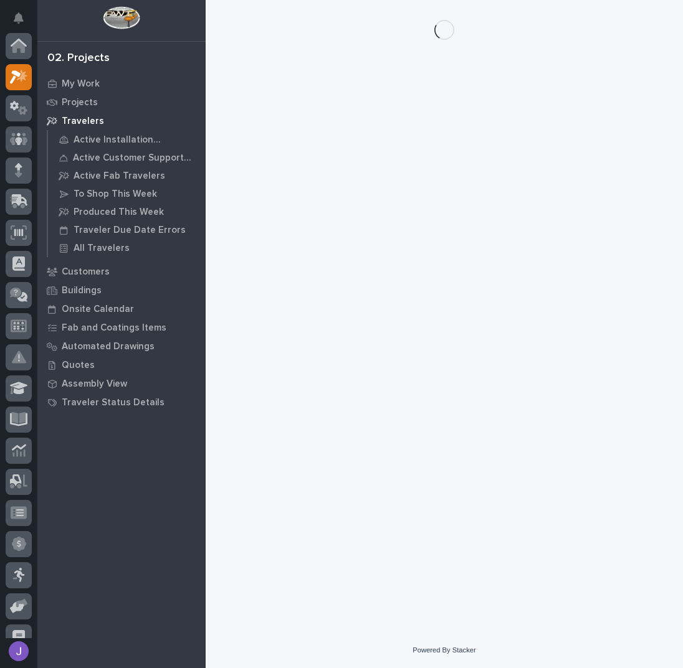
scroll to position [31, 0]
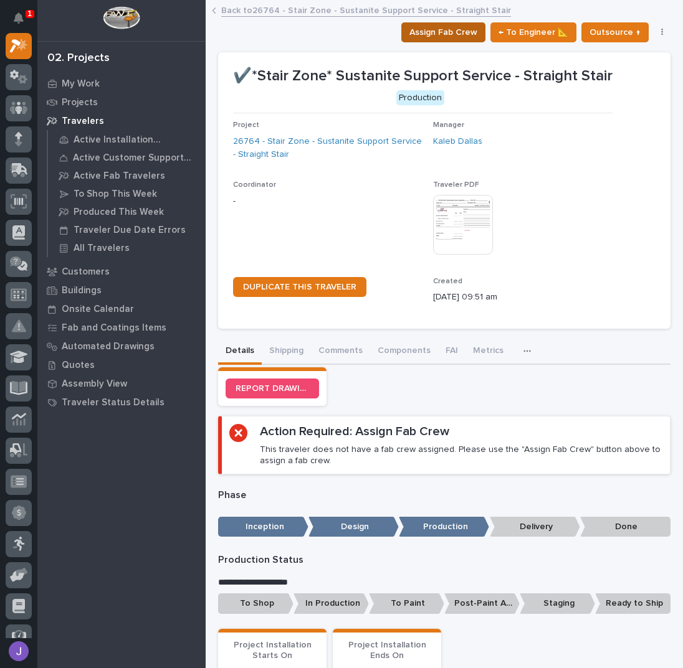
click at [437, 37] on span "Assign Fab Crew" at bounding box center [443, 32] width 68 height 15
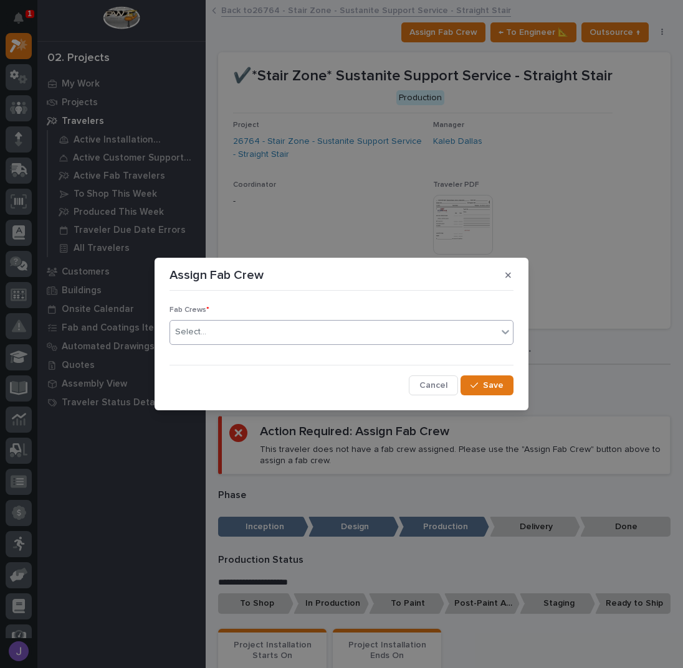
click at [247, 330] on div "Select..." at bounding box center [333, 332] width 327 height 21
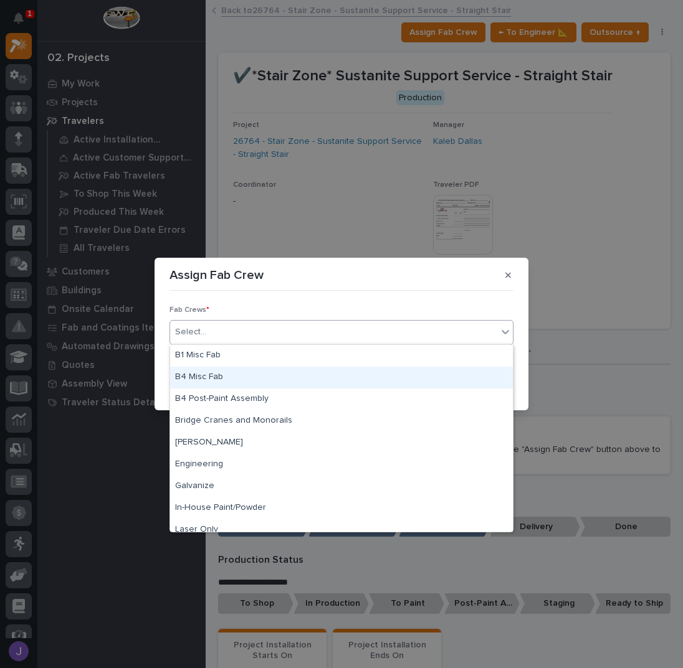
scroll to position [293, 0]
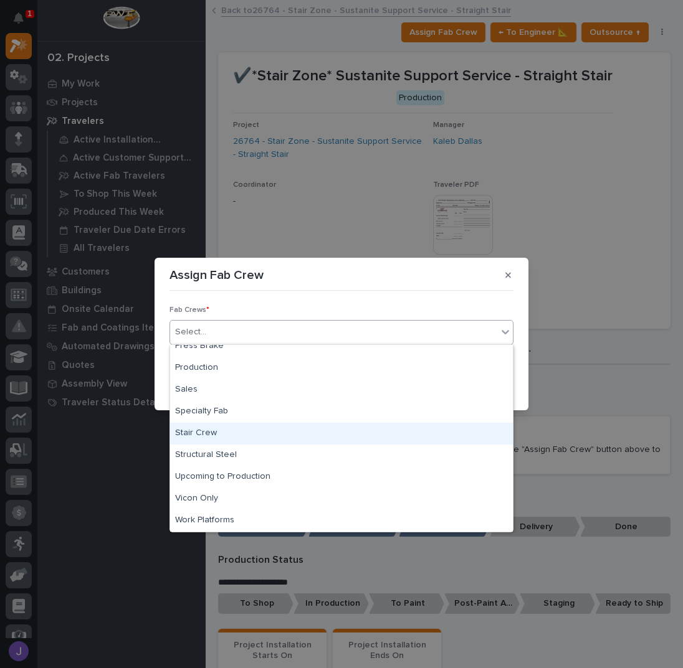
click at [209, 432] on div "Stair Crew" at bounding box center [341, 434] width 343 height 22
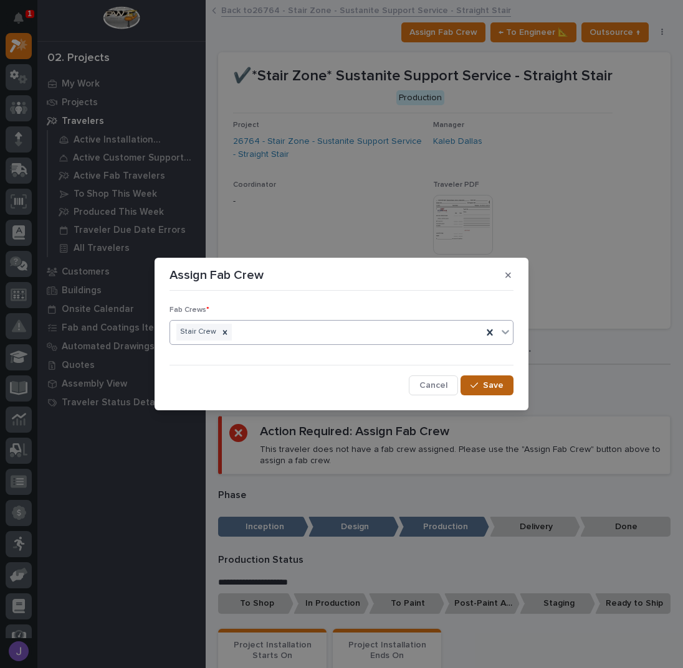
click at [470, 388] on button "Save" at bounding box center [486, 386] width 53 height 20
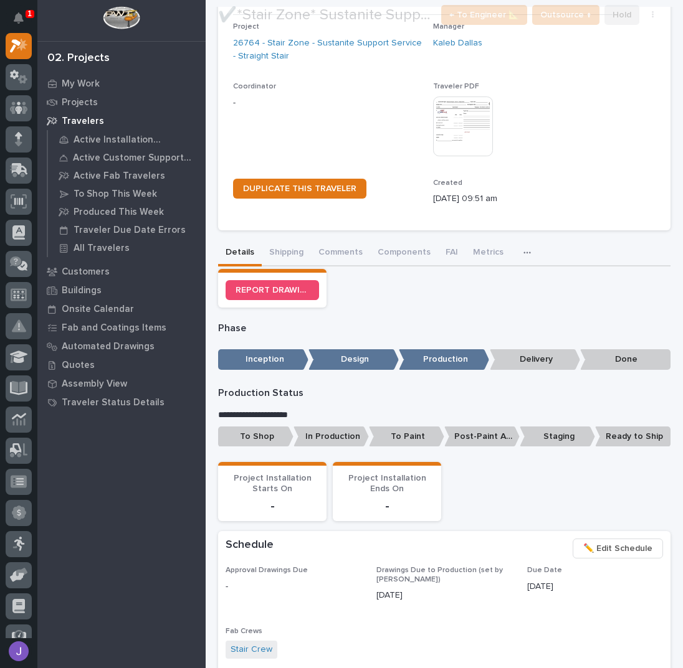
scroll to position [176, 0]
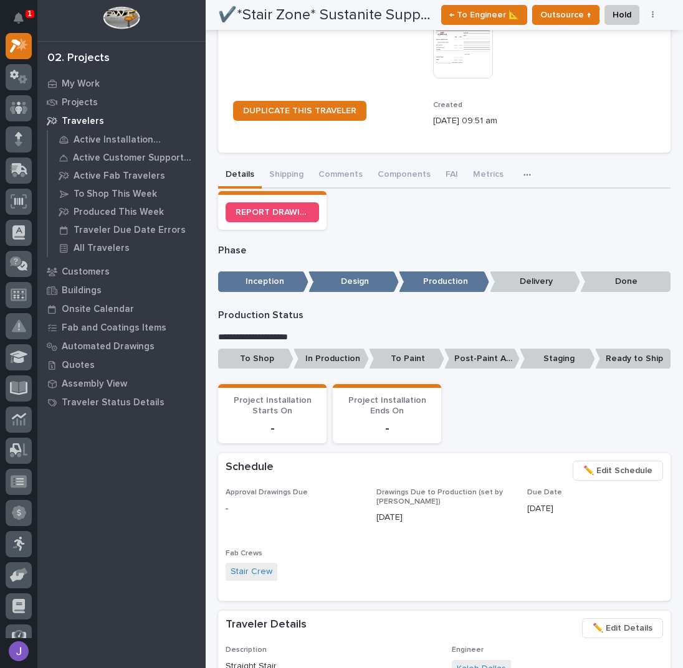
click at [270, 359] on p "To Shop" at bounding box center [255, 359] width 75 height 21
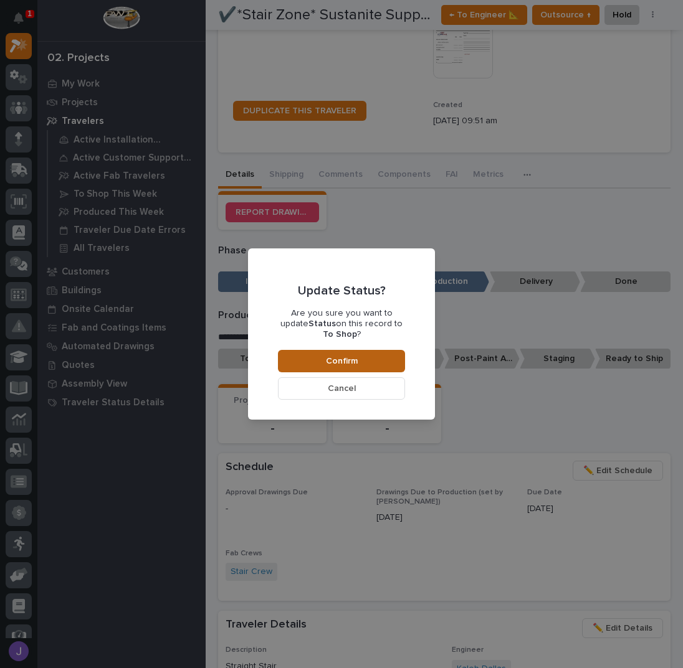
click at [344, 356] on span "Confirm" at bounding box center [342, 361] width 32 height 11
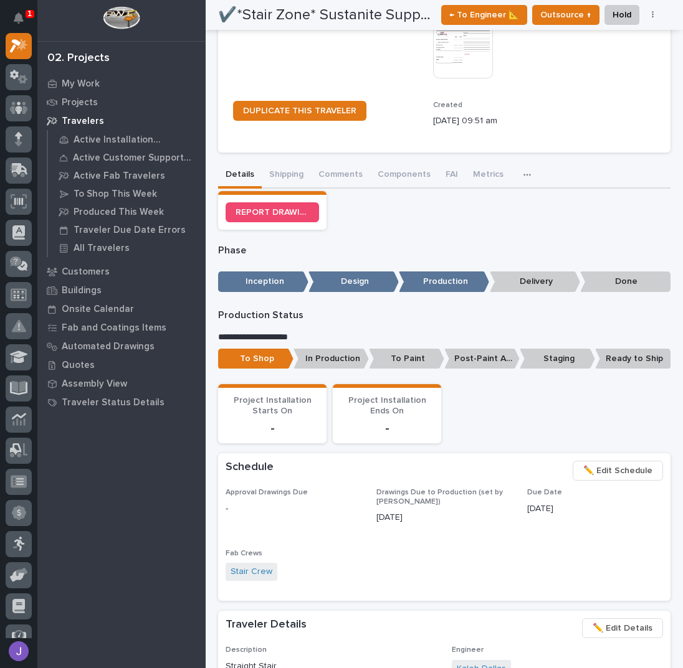
scroll to position [367, 0]
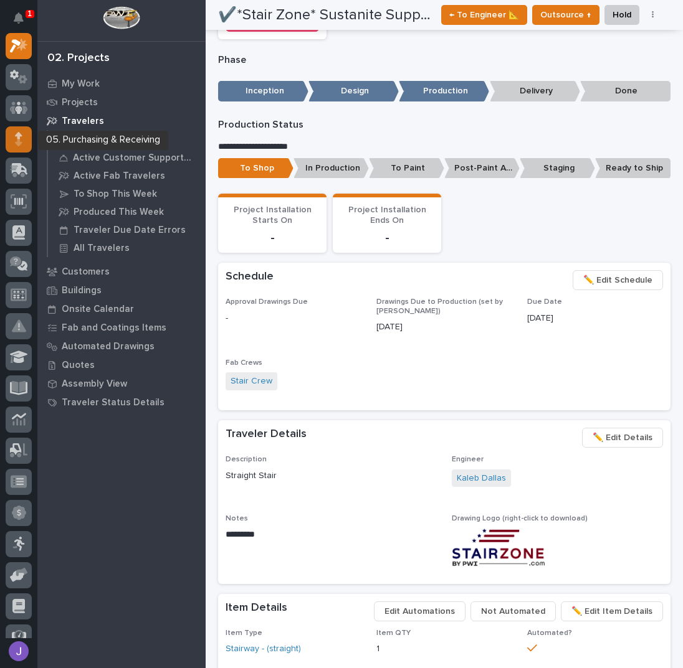
click at [24, 137] on div at bounding box center [19, 139] width 26 height 26
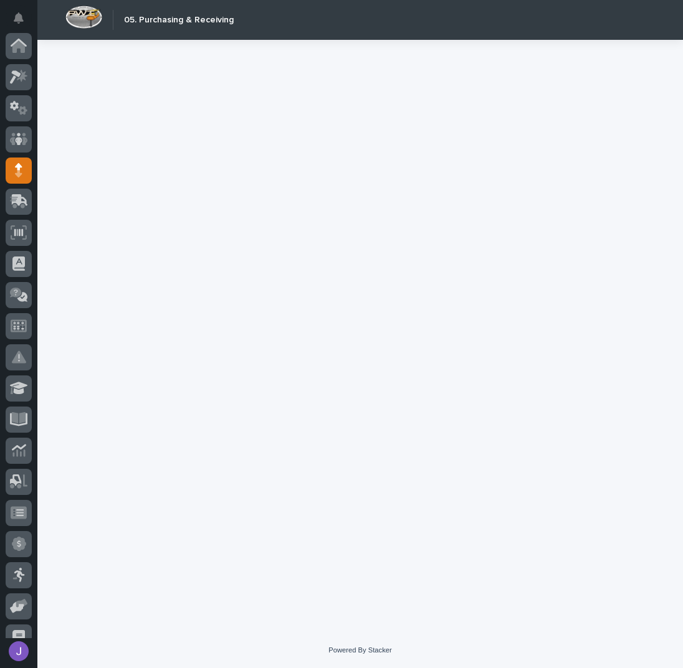
scroll to position [111, 0]
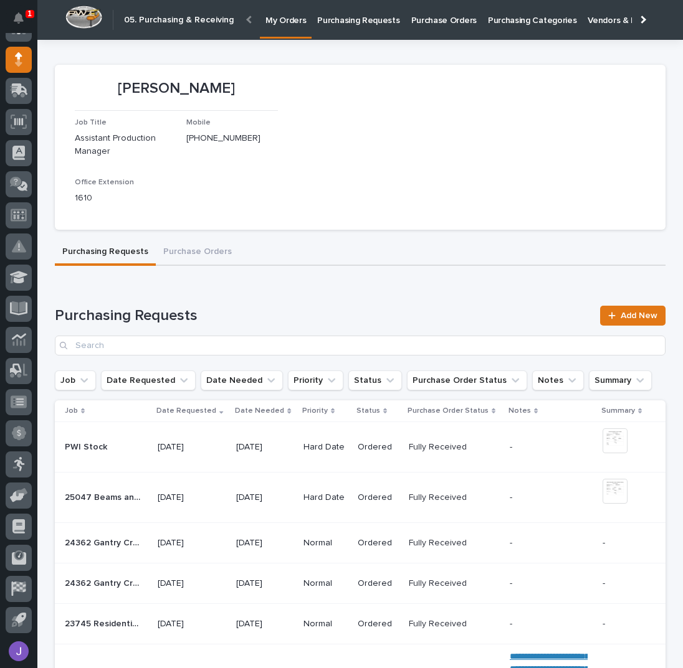
click at [355, 24] on p "Purchasing Requests" at bounding box center [358, 13] width 82 height 26
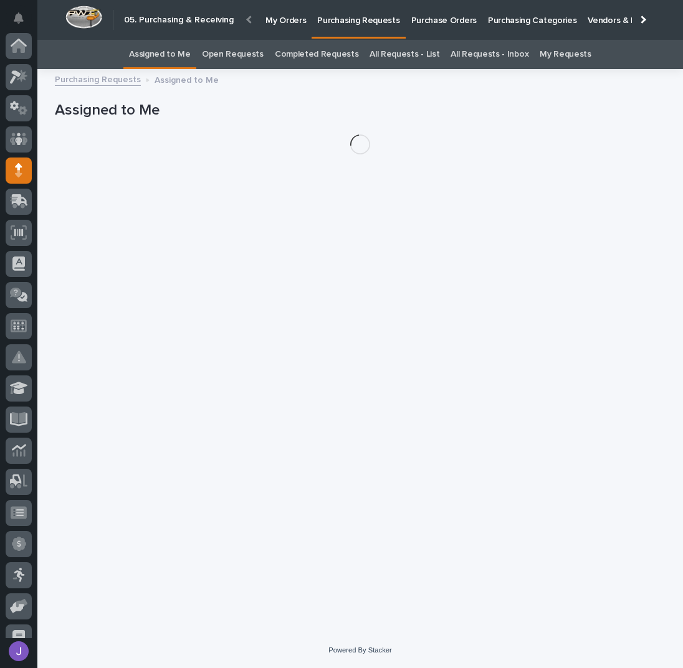
scroll to position [111, 0]
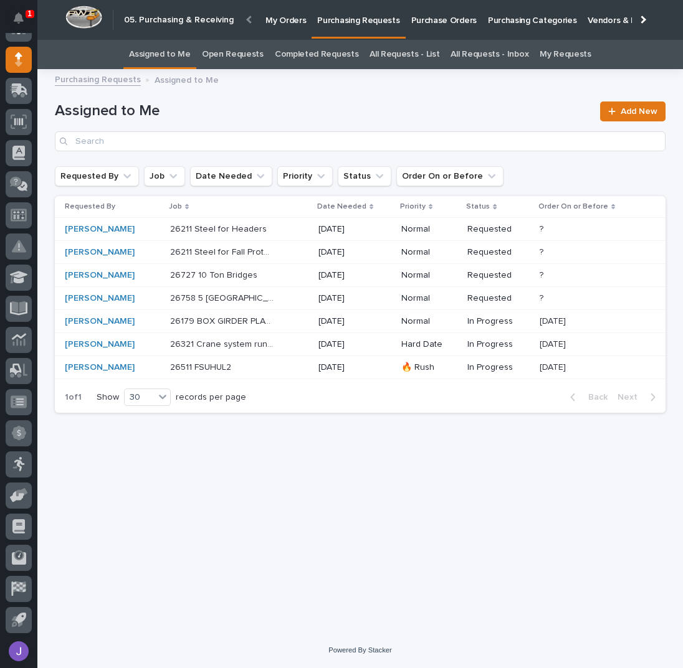
click at [414, 17] on p "Purchase Orders" at bounding box center [443, 13] width 65 height 26
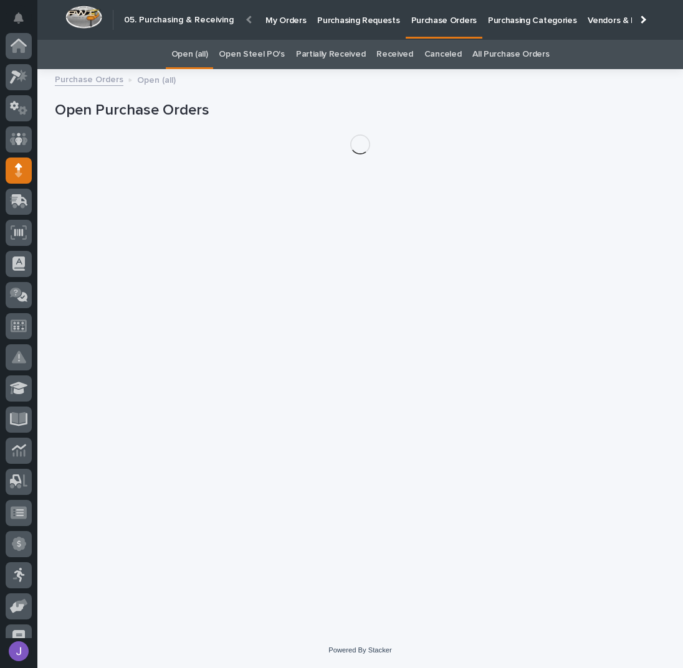
scroll to position [111, 0]
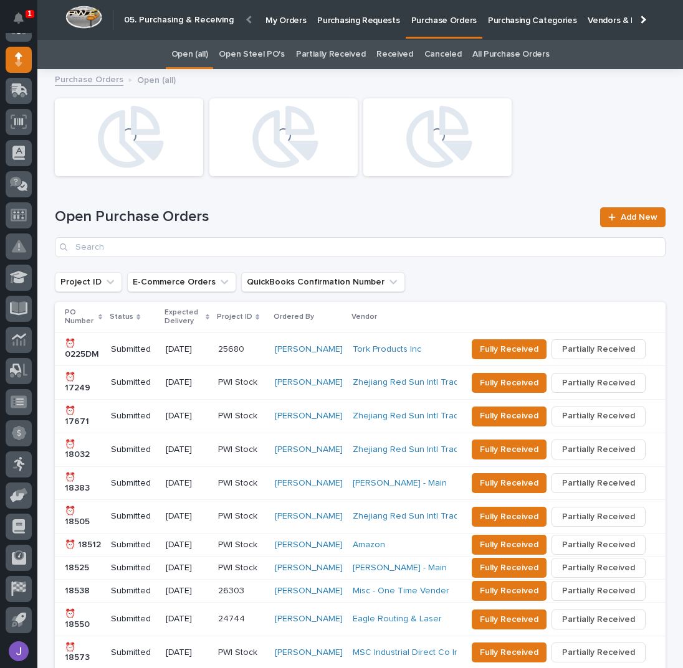
click at [248, 52] on link "Open Steel PO's" at bounding box center [251, 54] width 65 height 29
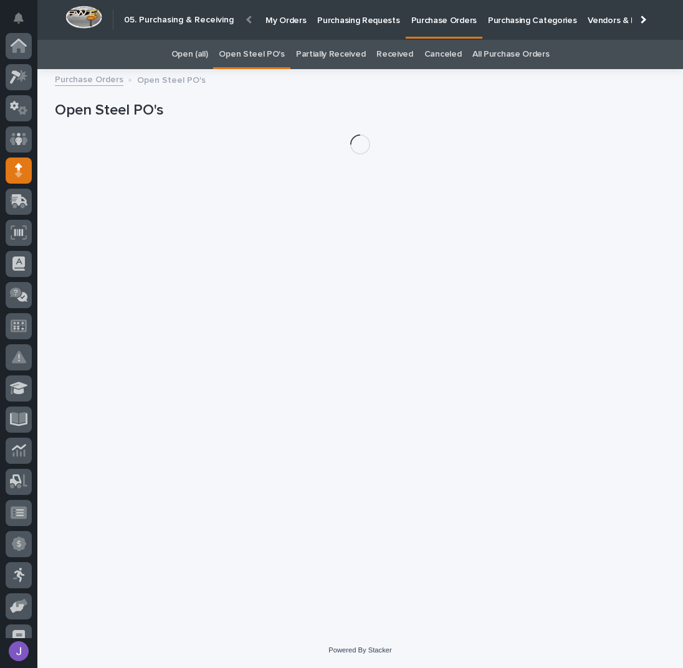
scroll to position [111, 0]
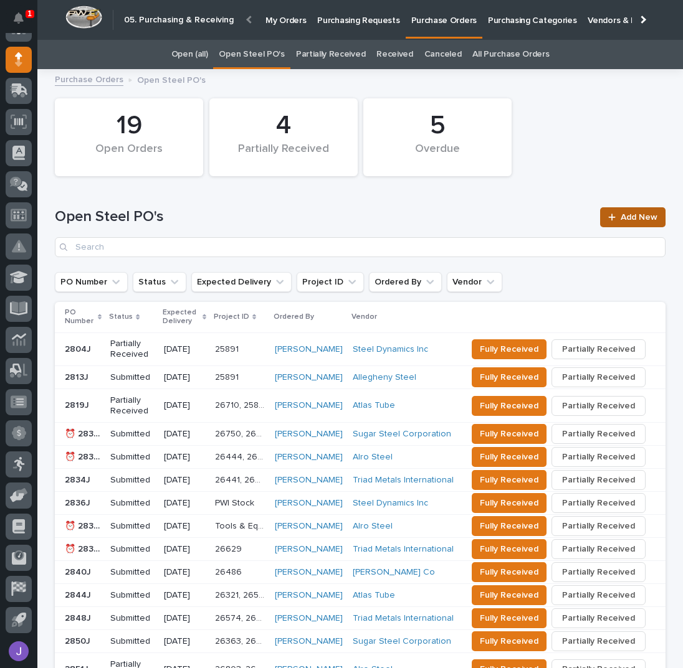
click at [622, 212] on link "Add New" at bounding box center [632, 217] width 65 height 20
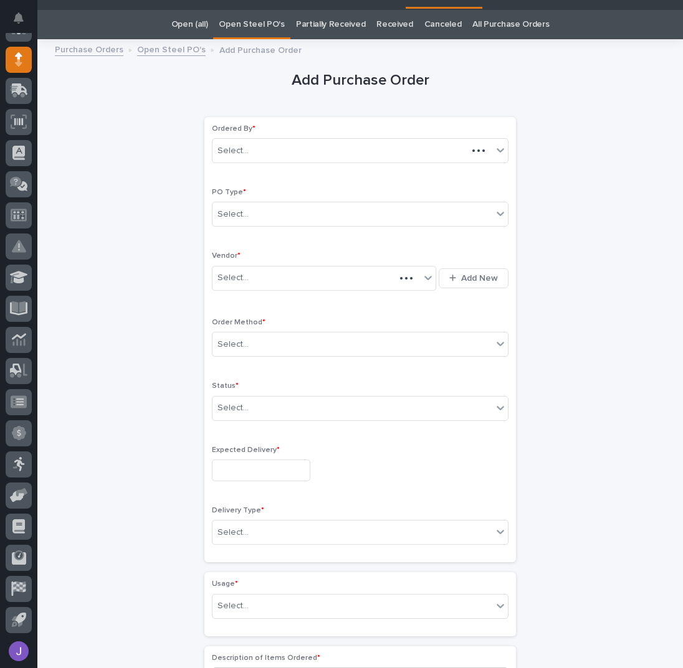
scroll to position [39, 0]
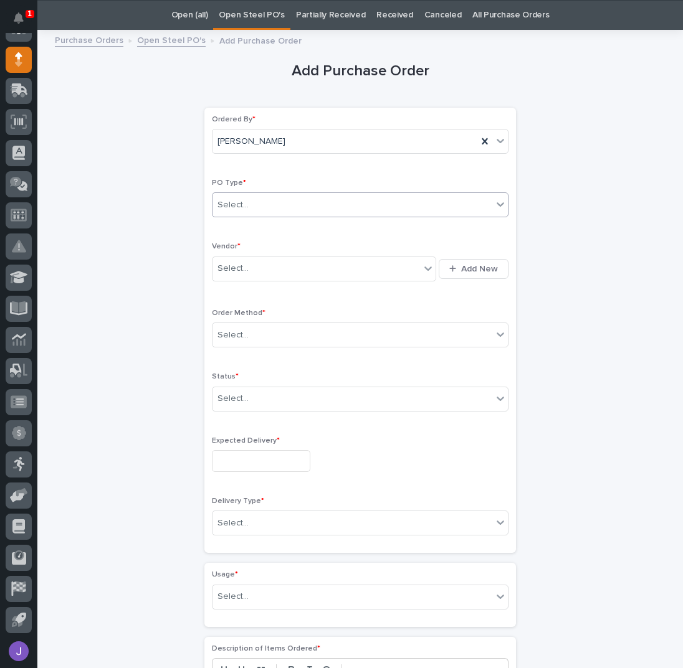
click at [228, 206] on div "Select..." at bounding box center [232, 205] width 31 height 13
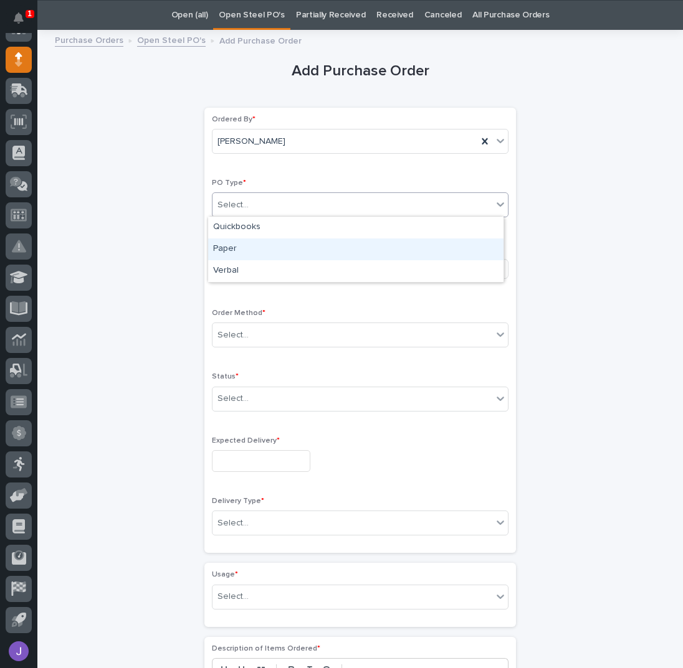
click at [227, 252] on div "Paper" at bounding box center [355, 250] width 295 height 22
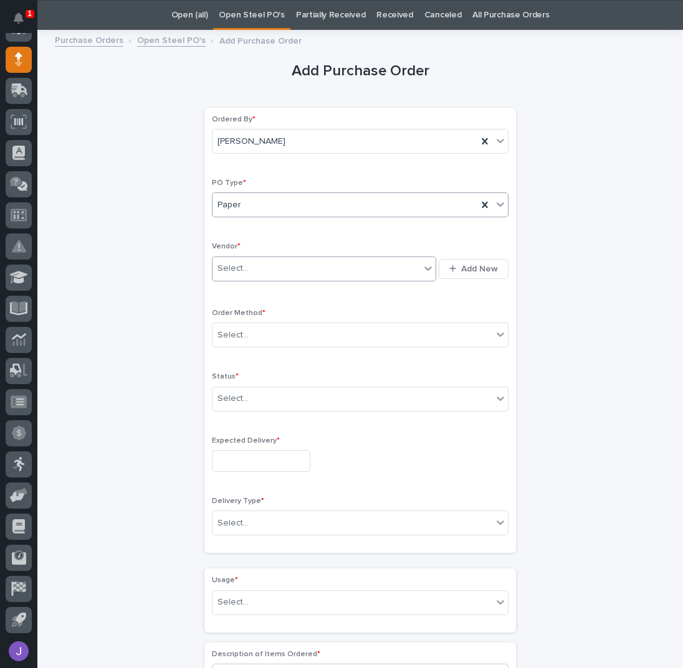
click at [231, 274] on div "Select..." at bounding box center [232, 268] width 31 height 13
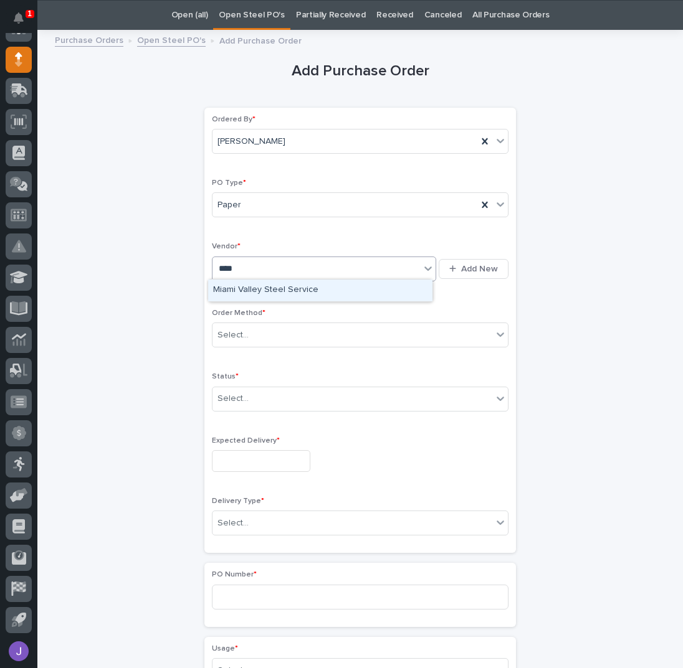
type input "*****"
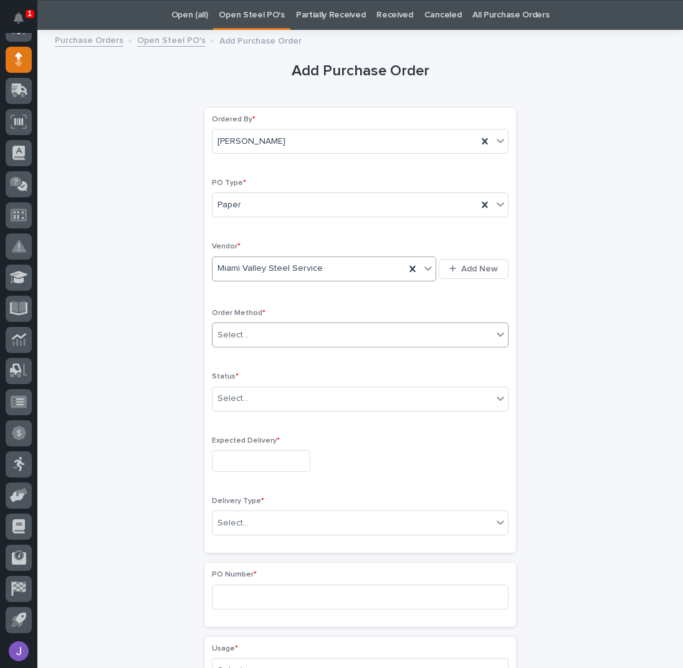
click at [262, 331] on div "Select..." at bounding box center [352, 335] width 280 height 21
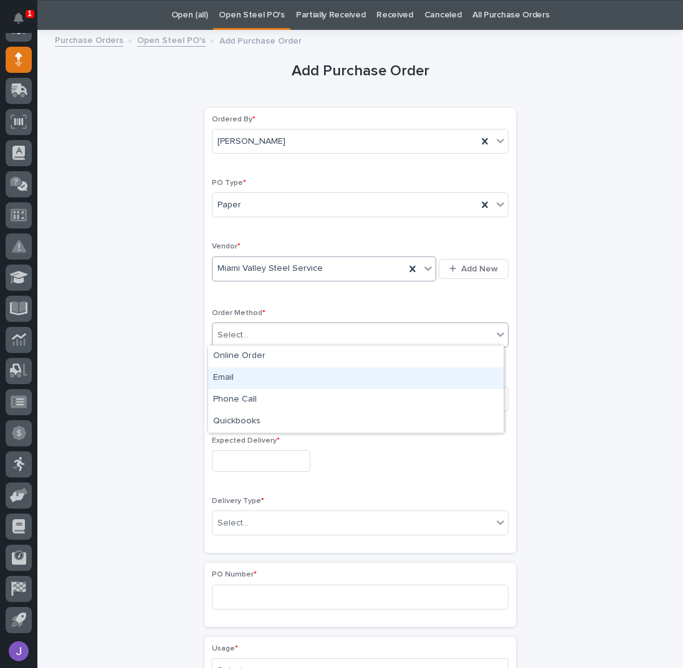
click at [231, 374] on div "Email" at bounding box center [355, 379] width 295 height 22
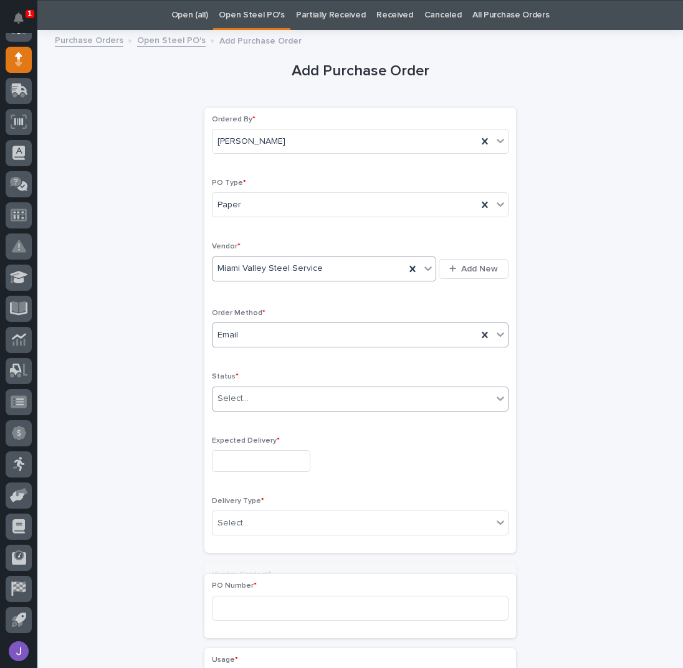
click at [238, 393] on div "Select..." at bounding box center [232, 398] width 31 height 13
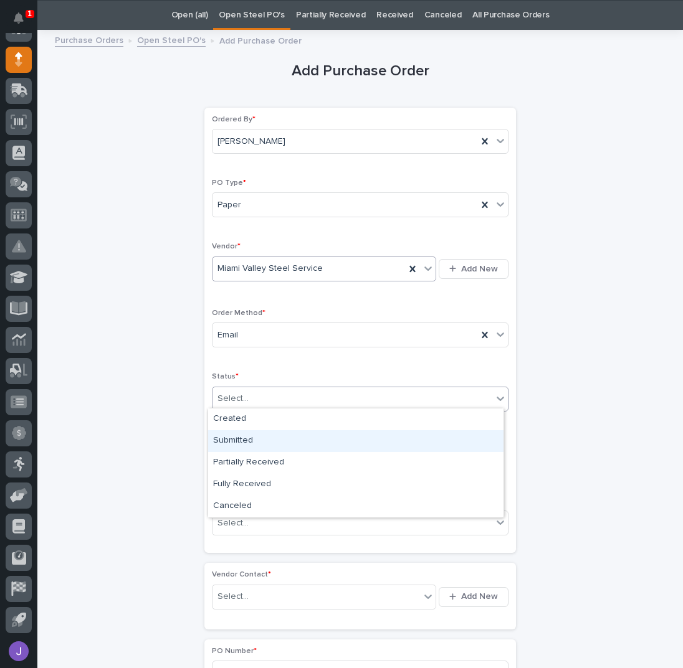
click at [232, 439] on div "Submitted" at bounding box center [355, 441] width 295 height 22
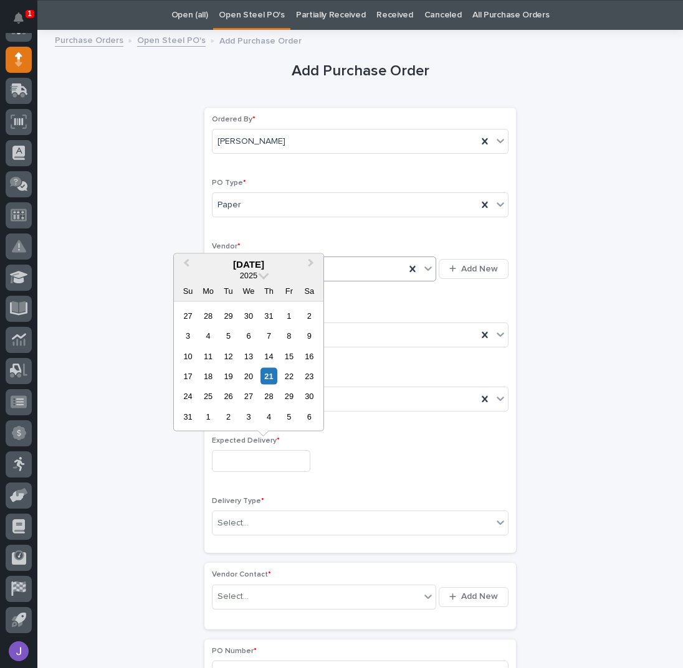
click at [240, 458] on input "text" at bounding box center [261, 461] width 98 height 22
click at [268, 420] on div "4" at bounding box center [268, 417] width 17 height 17
type input "**********"
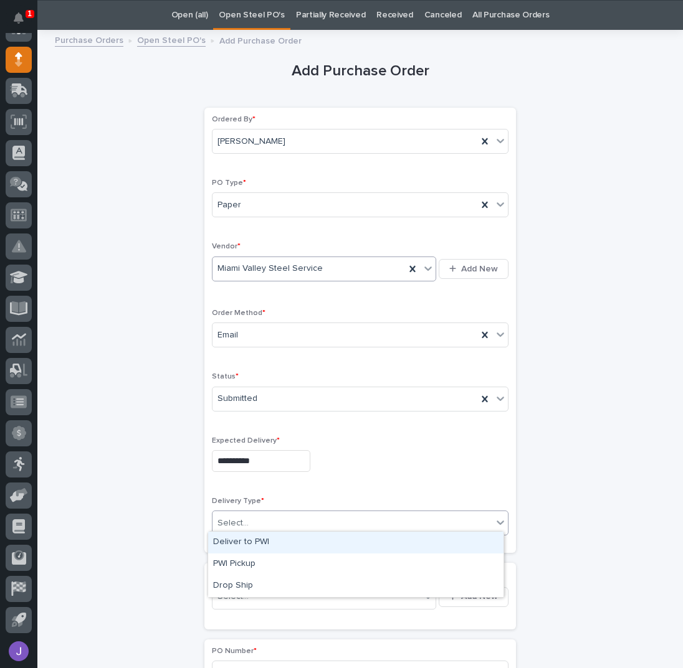
click at [247, 514] on div "Select..." at bounding box center [352, 523] width 280 height 21
click at [247, 541] on div "Deliver to PWI" at bounding box center [355, 543] width 295 height 22
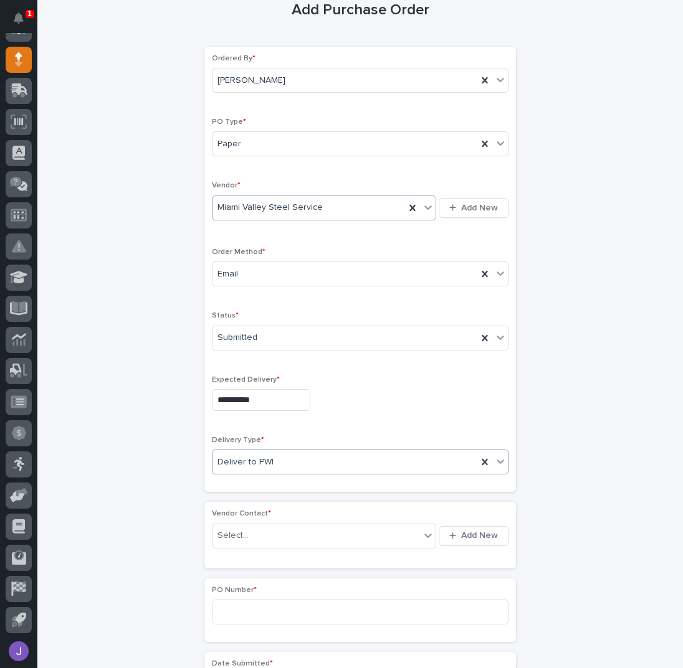
scroll to position [206, 0]
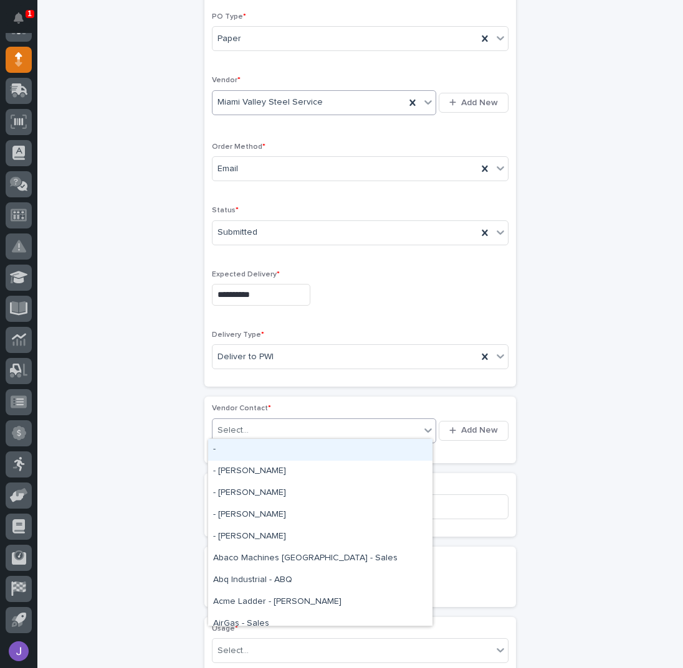
click at [252, 428] on div "Select..." at bounding box center [315, 431] width 207 height 21
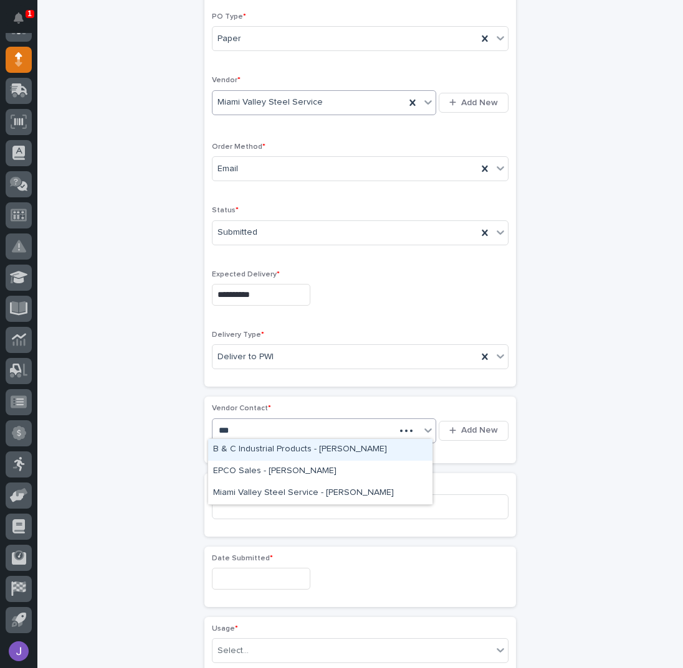
type input "***"
click at [250, 451] on div "Miami Valley Steel Service - [PERSON_NAME]" at bounding box center [320, 450] width 224 height 22
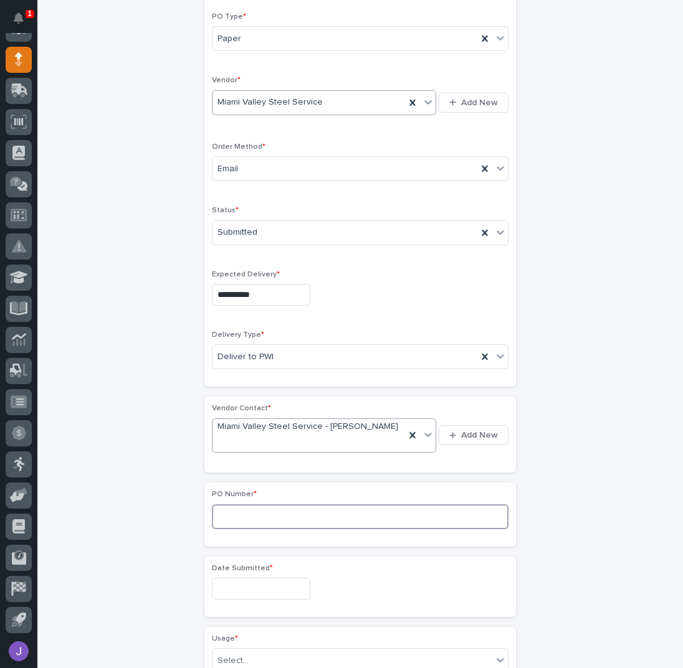
click at [257, 515] on div "PO Number *" at bounding box center [360, 514] width 297 height 49
type input "2855J"
click at [245, 578] on input "text" at bounding box center [261, 589] width 98 height 22
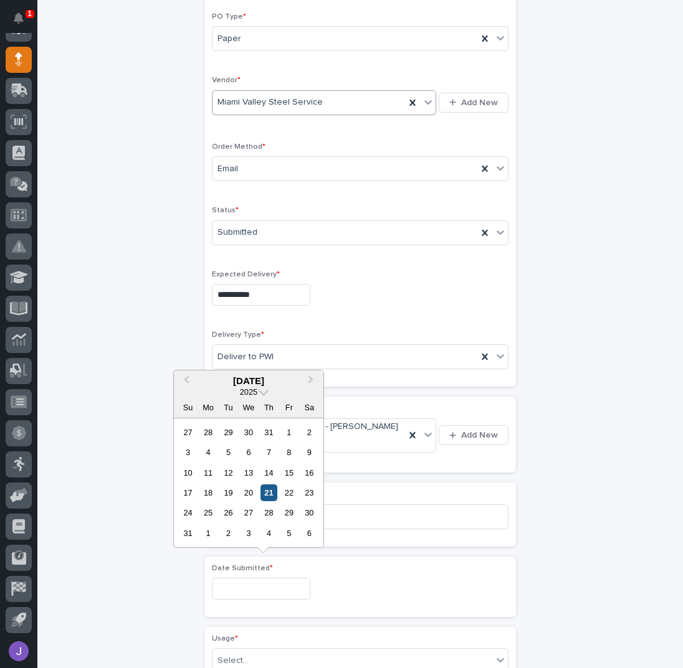
click at [270, 492] on div "21" at bounding box center [268, 493] width 17 height 17
type input "**********"
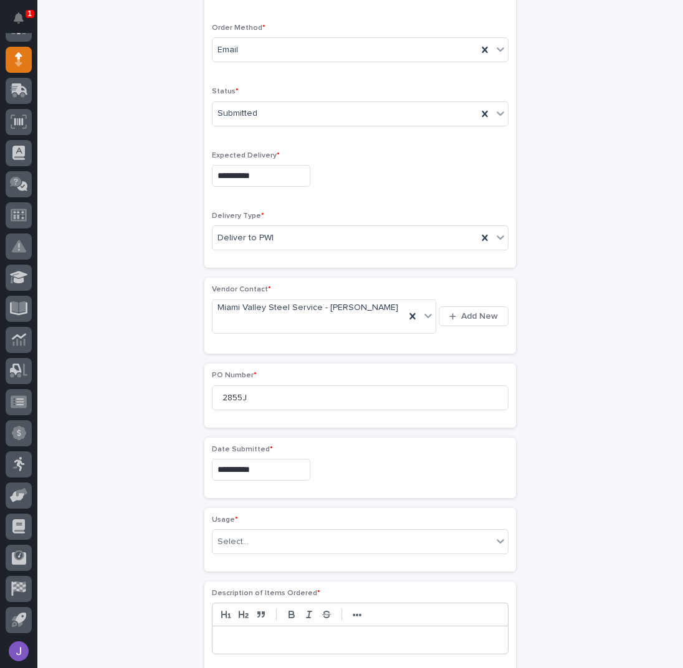
scroll to position [371, 0]
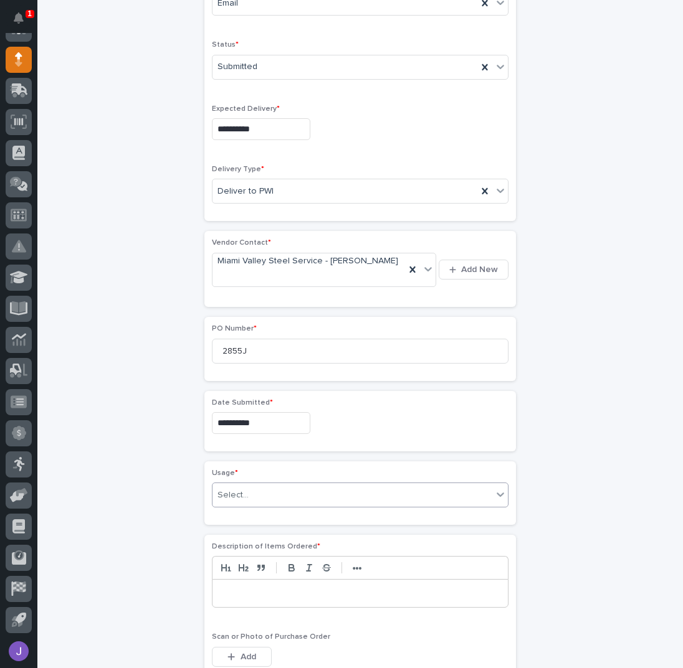
click at [243, 485] on div "Select..." at bounding box center [352, 495] width 280 height 21
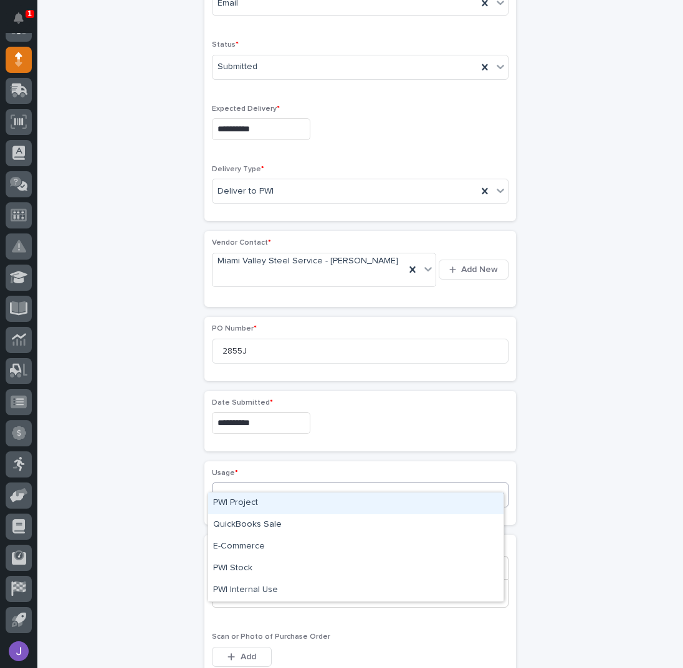
click at [243, 504] on div "PWI Project" at bounding box center [355, 504] width 295 height 22
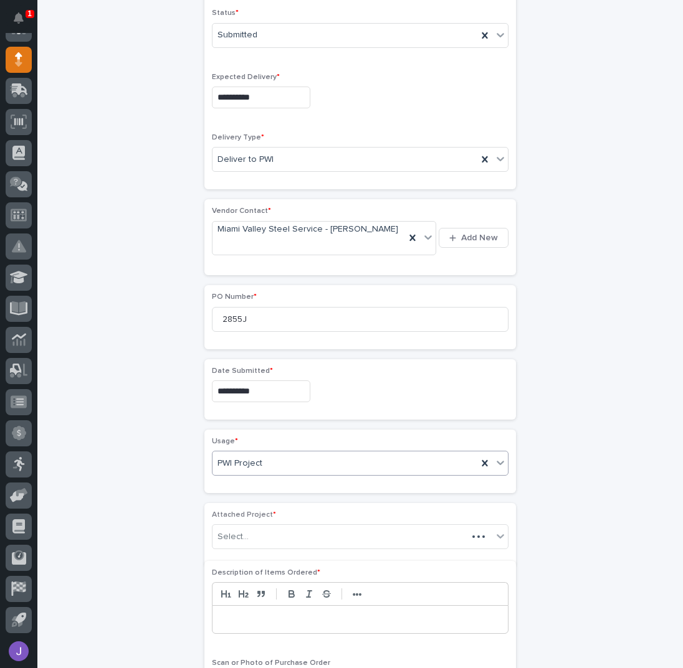
scroll to position [408, 0]
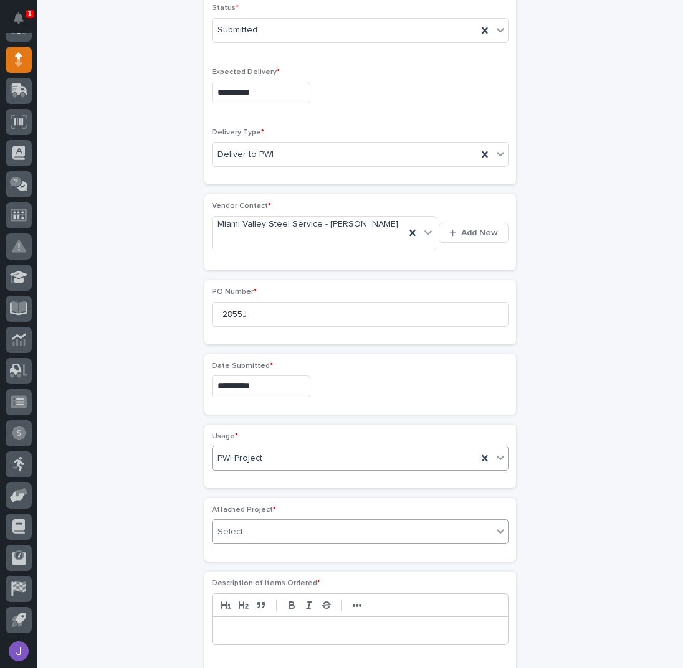
click at [237, 526] on div "Select..." at bounding box center [232, 532] width 31 height 13
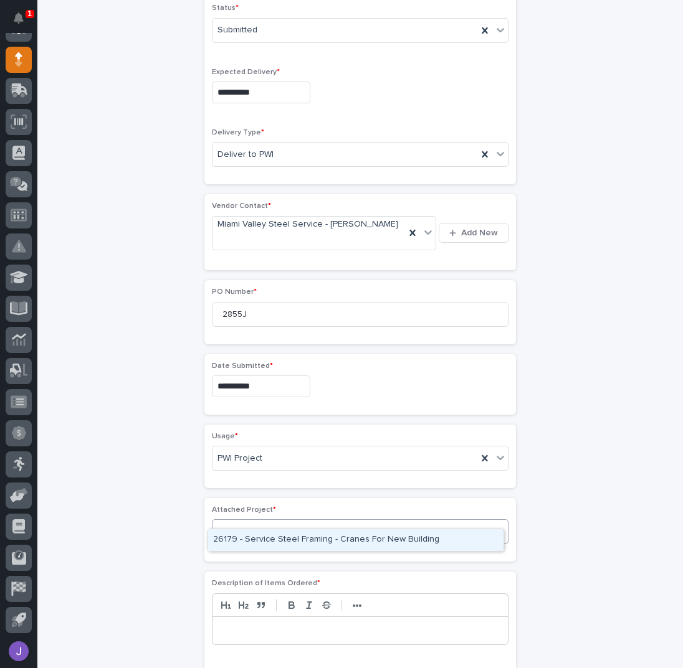
type input "*****"
click at [163, 474] on div "**********" at bounding box center [360, 368] width 611 height 1398
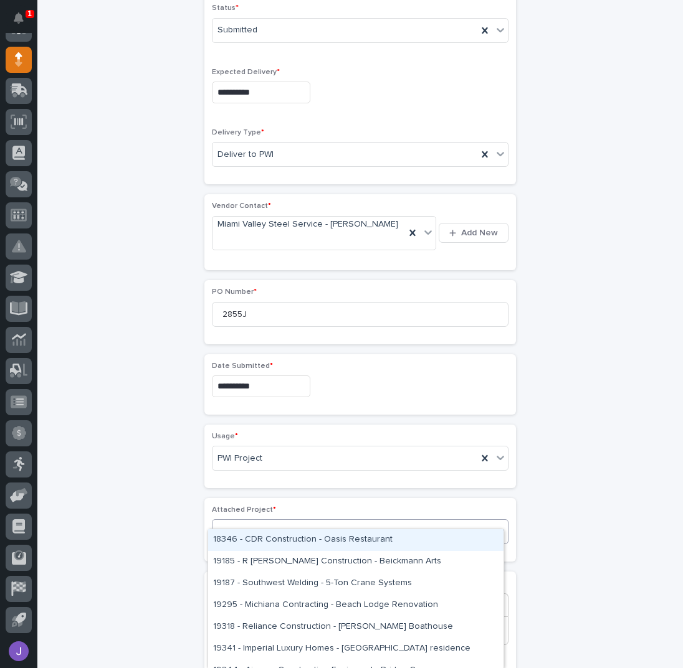
click at [237, 526] on div "Select..." at bounding box center [232, 532] width 31 height 13
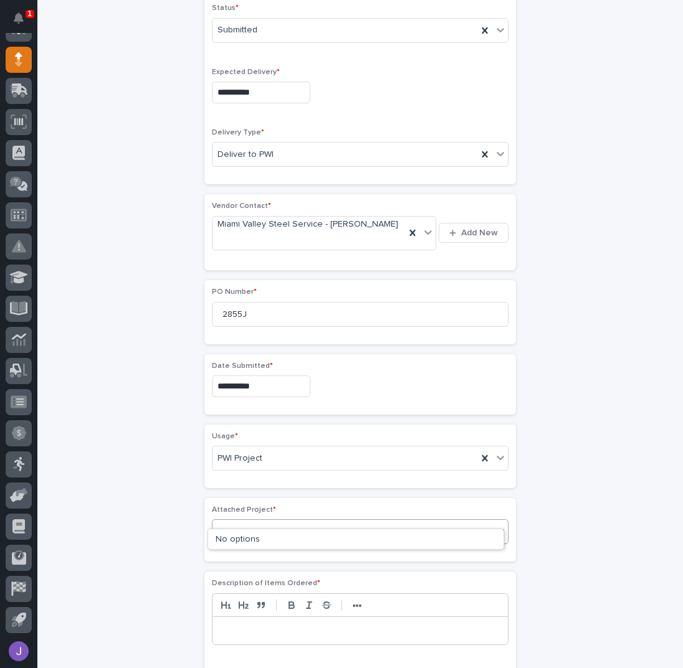
type input "*****"
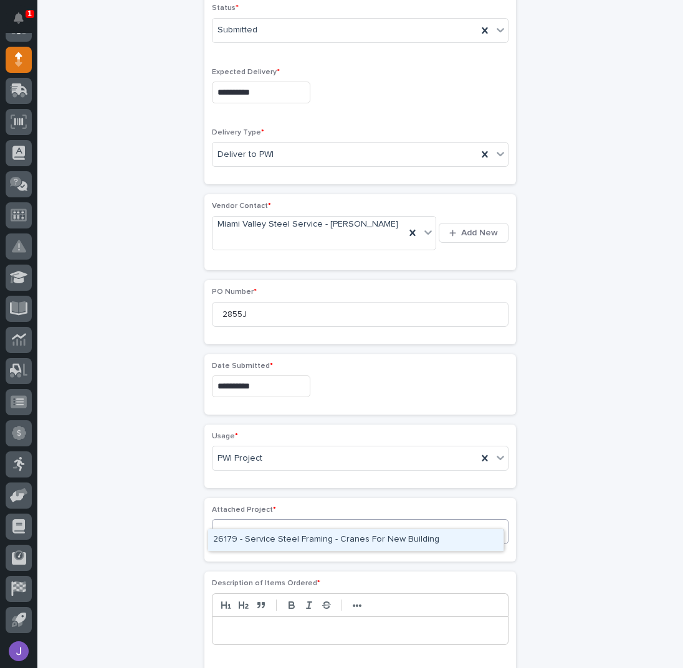
click at [250, 539] on div "26179 - Service Steel Framing - Cranes For New Building" at bounding box center [355, 541] width 295 height 22
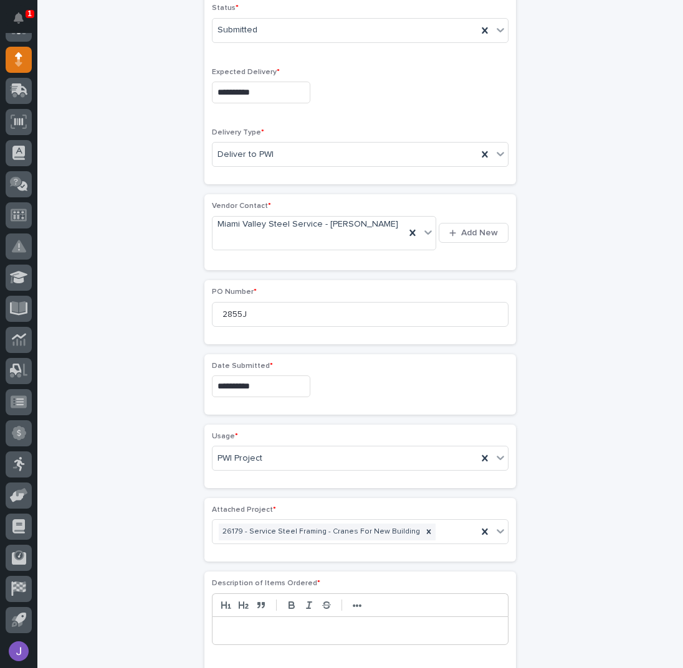
click at [117, 507] on div "**********" at bounding box center [360, 368] width 611 height 1398
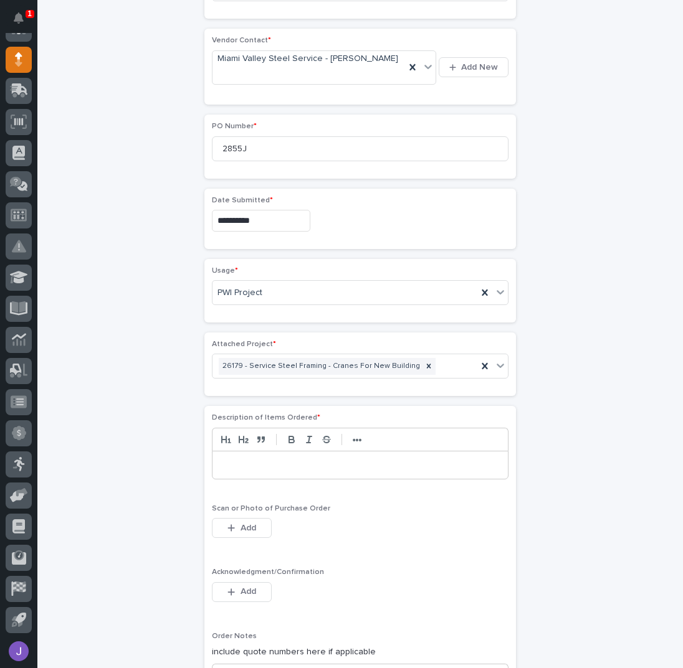
scroll to position [574, 0]
click at [249, 460] on div at bounding box center [359, 464] width 295 height 27
click at [244, 586] on span "Add" at bounding box center [248, 591] width 16 height 11
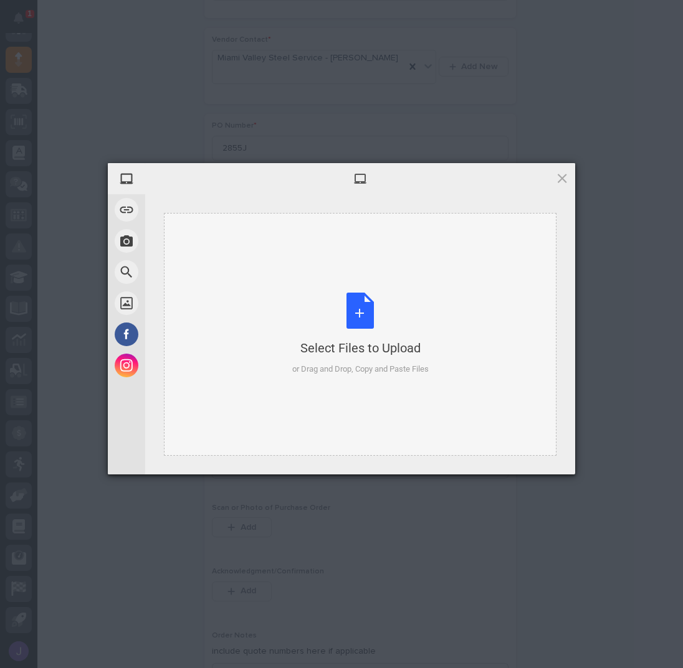
click at [366, 300] on div "Select Files to Upload or Drag and Drop, Copy and Paste Files" at bounding box center [360, 334] width 136 height 83
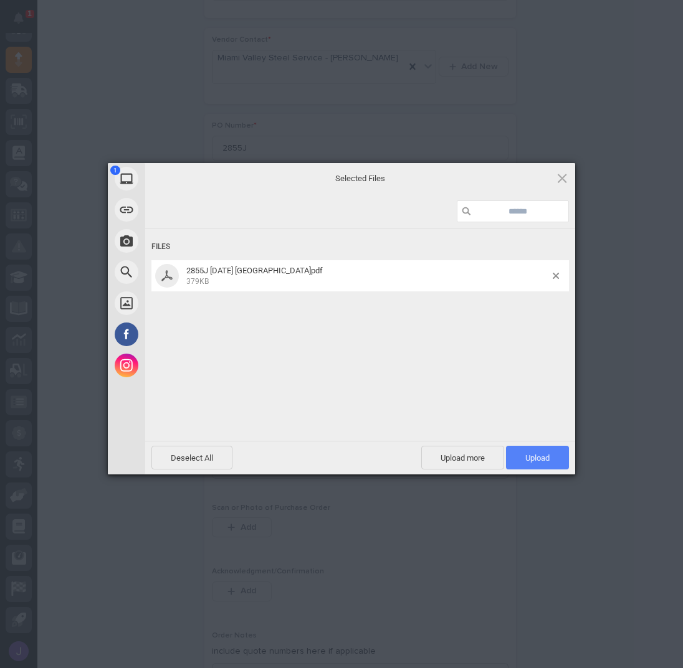
click at [521, 448] on span "Upload 1" at bounding box center [537, 458] width 63 height 24
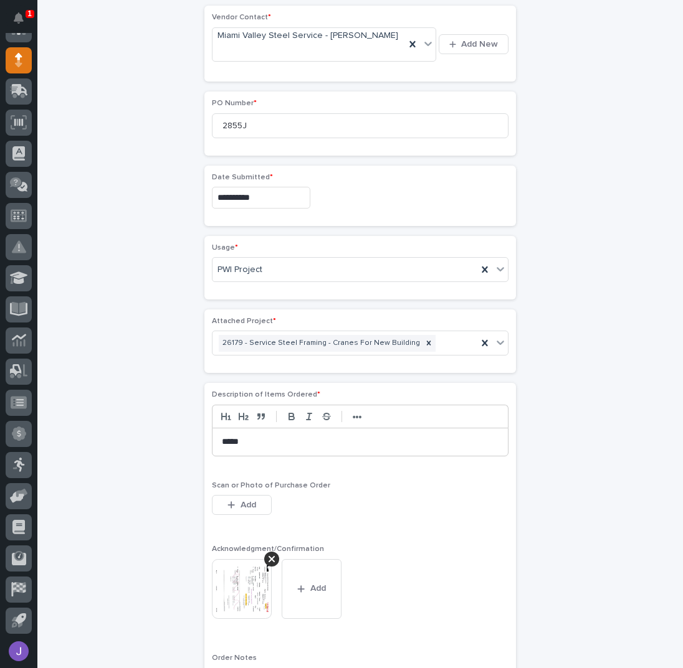
scroll to position [846, 0]
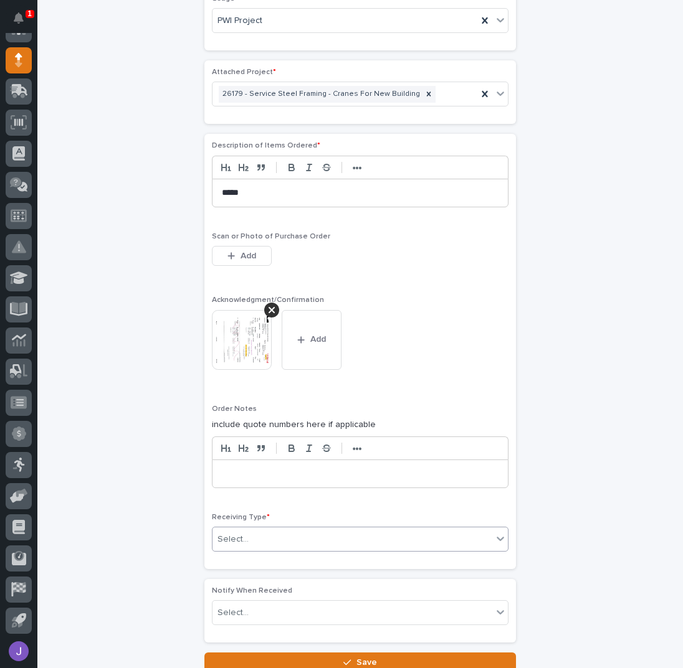
click at [239, 533] on div "Select..." at bounding box center [232, 539] width 31 height 13
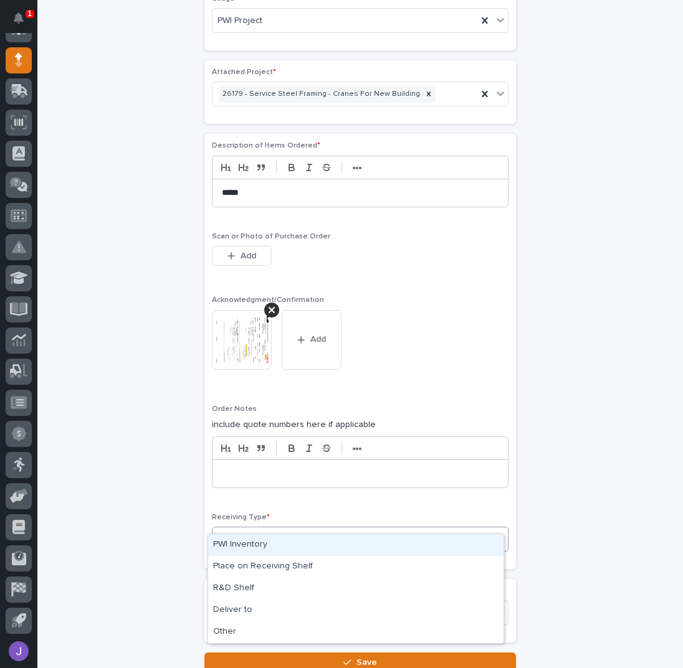
click at [238, 544] on div "PWI Inventory" at bounding box center [355, 546] width 295 height 22
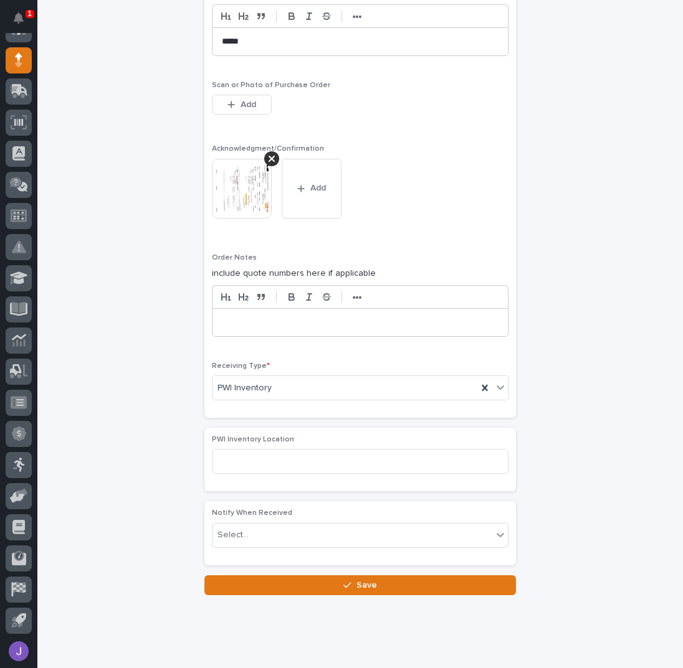
scroll to position [1003, 0]
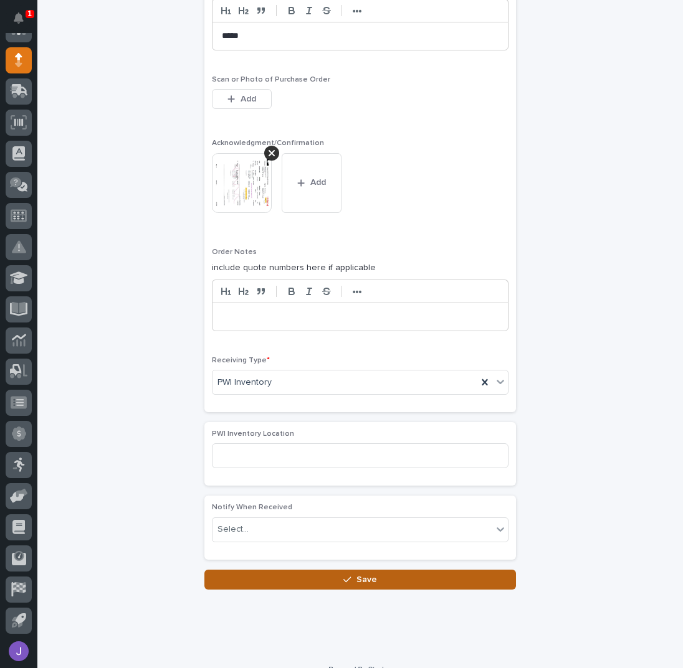
click at [275, 570] on button "Save" at bounding box center [360, 580] width 312 height 20
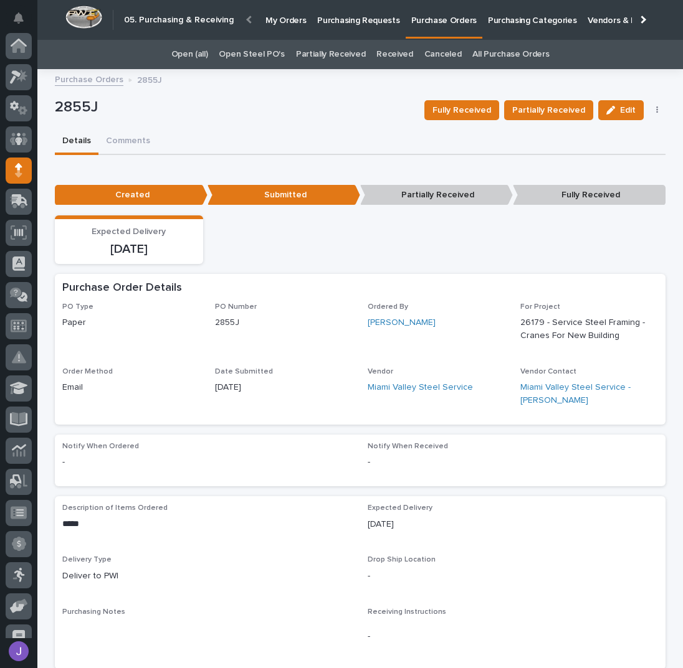
scroll to position [111, 0]
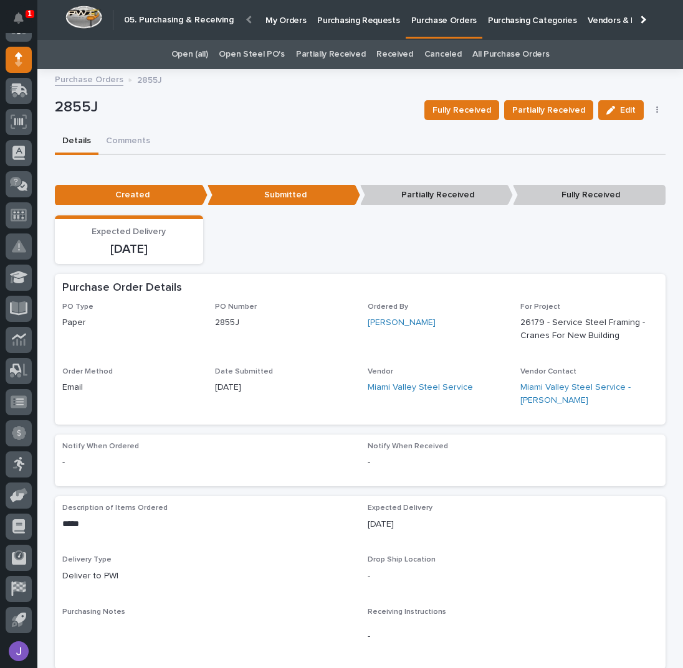
click at [350, 23] on p "Purchasing Requests" at bounding box center [358, 13] width 82 height 26
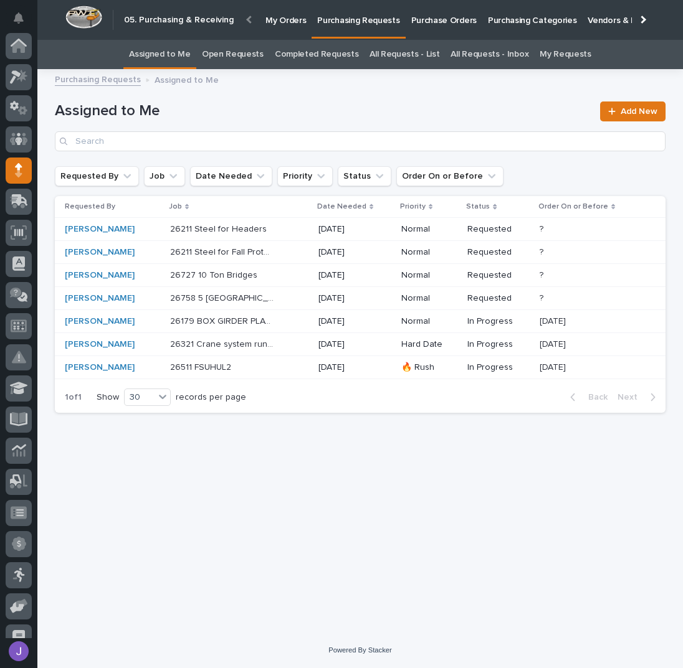
scroll to position [111, 0]
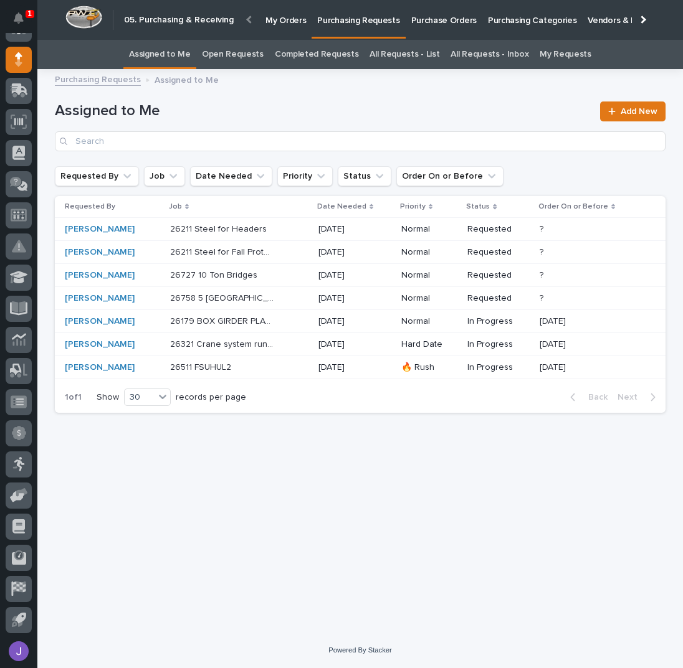
click at [259, 317] on p "26179 BOX GIRDER PLATES" at bounding box center [223, 320] width 107 height 13
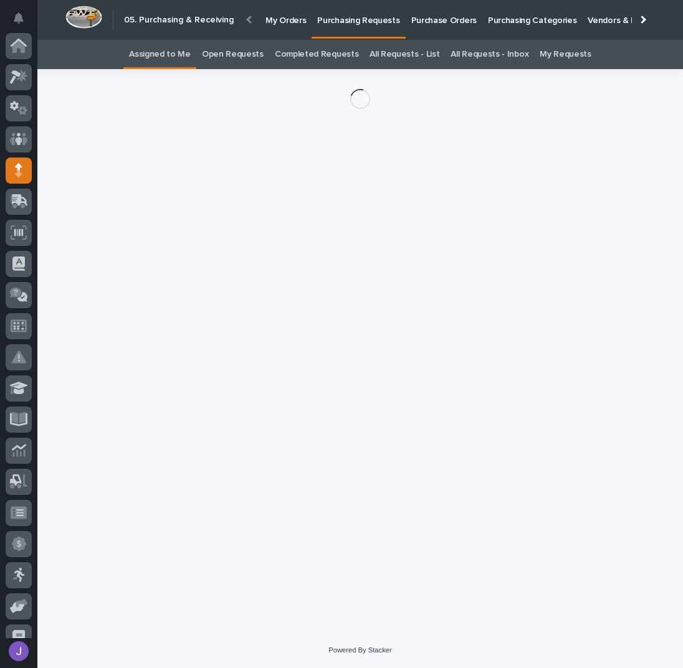
scroll to position [111, 0]
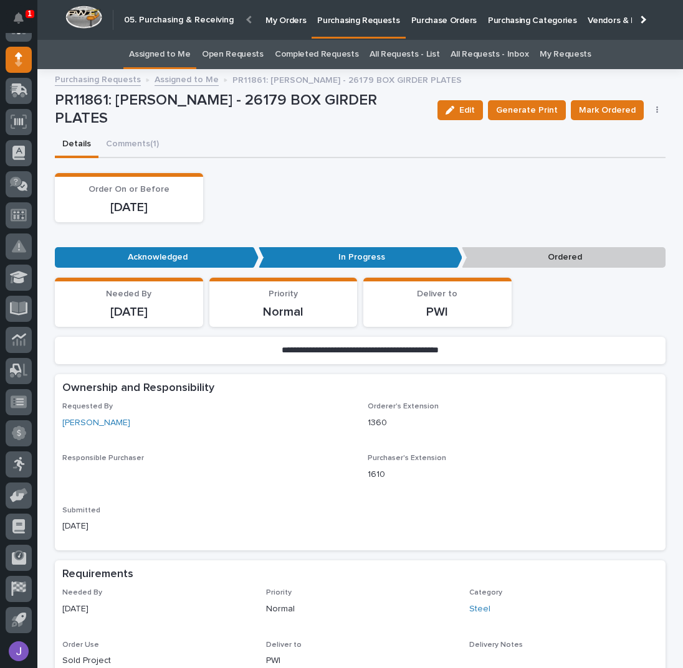
click at [654, 112] on button "button" at bounding box center [657, 110] width 17 height 9
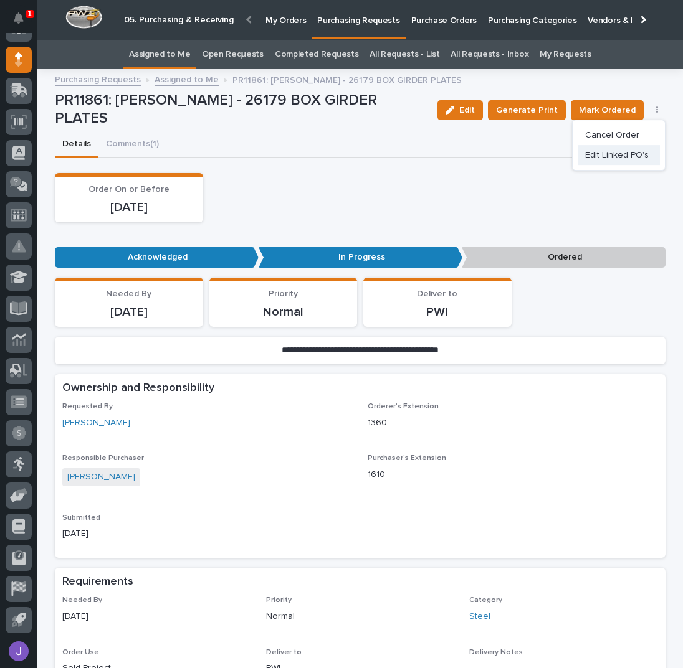
click at [640, 150] on span "Edit Linked PO's" at bounding box center [617, 155] width 64 height 15
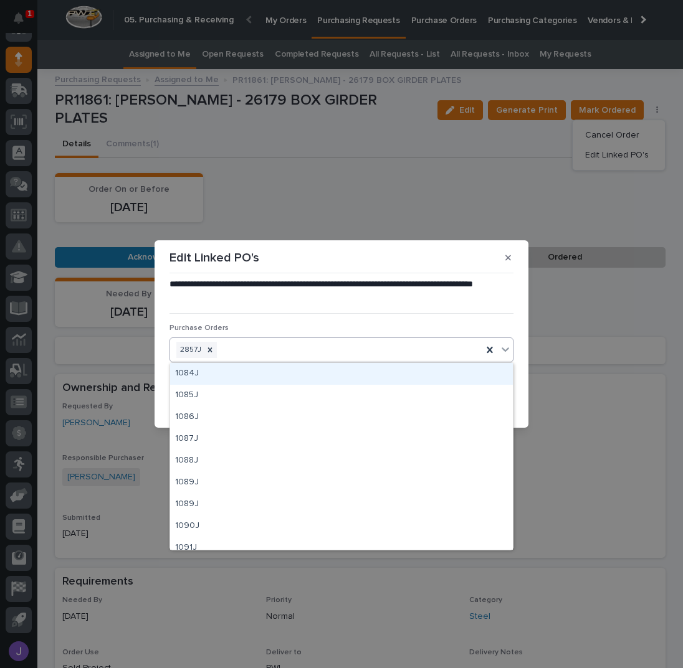
click at [275, 346] on div "2857J" at bounding box center [326, 351] width 312 height 22
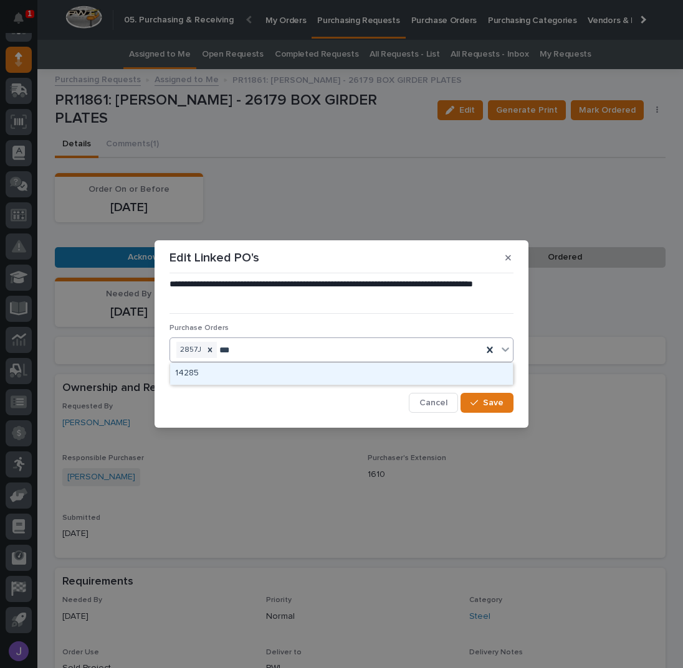
type input "****"
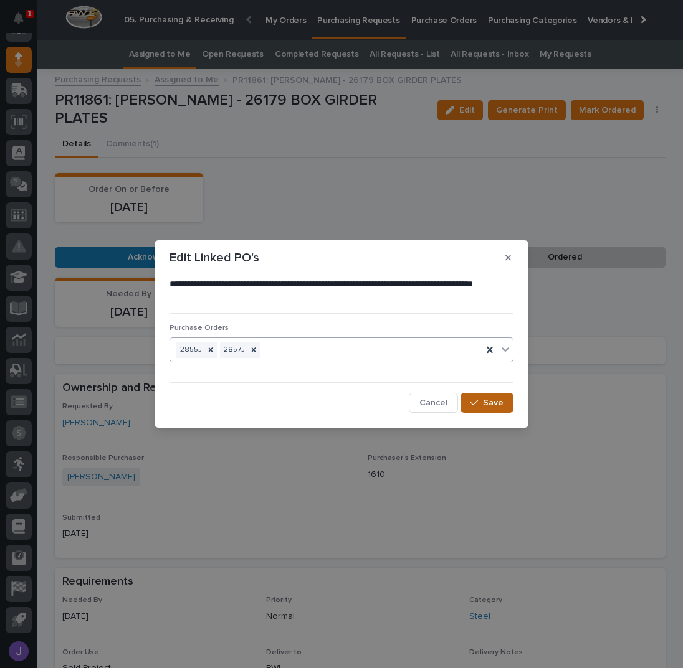
click at [482, 407] on button "Save" at bounding box center [486, 403] width 53 height 20
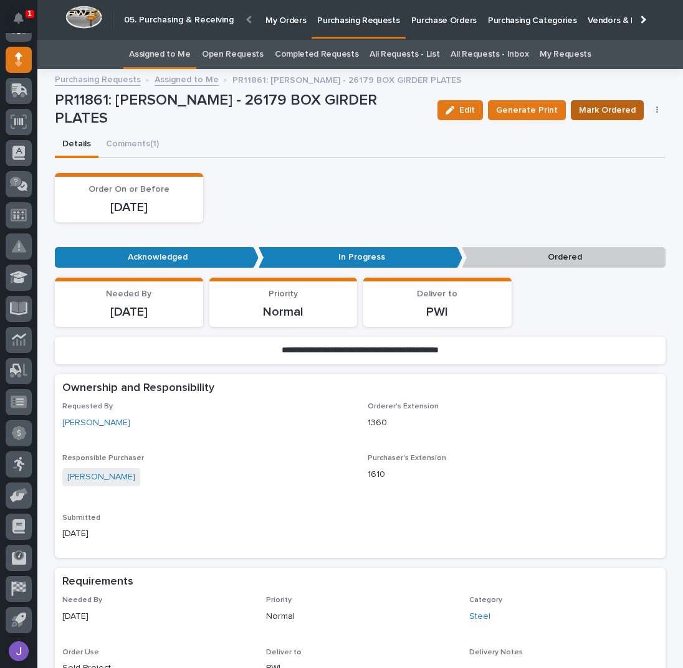
click at [602, 109] on span "Mark Ordered" at bounding box center [607, 110] width 57 height 15
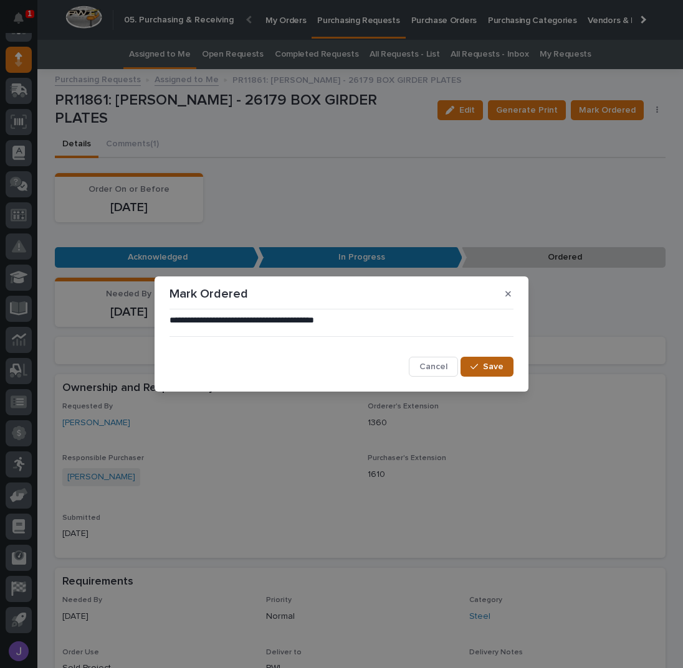
click at [477, 364] on icon "button" at bounding box center [473, 367] width 7 height 9
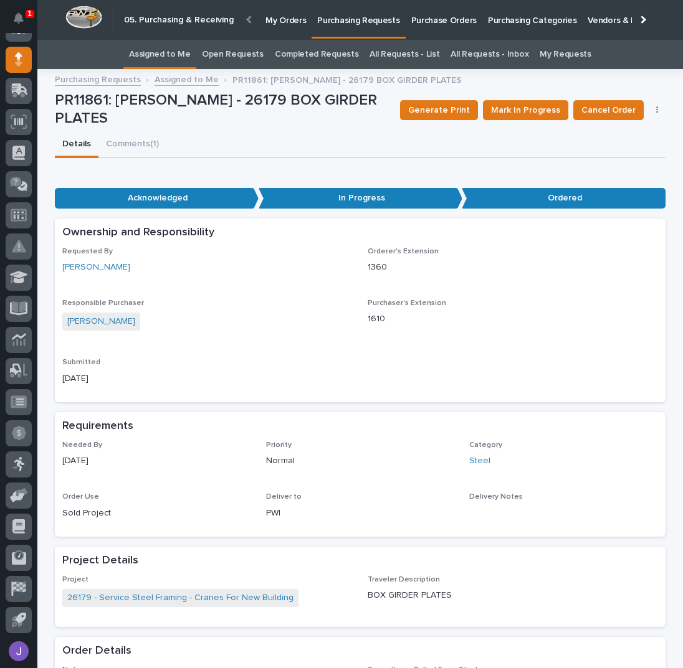
click at [187, 53] on link "Assigned to Me" at bounding box center [160, 54] width 62 height 29
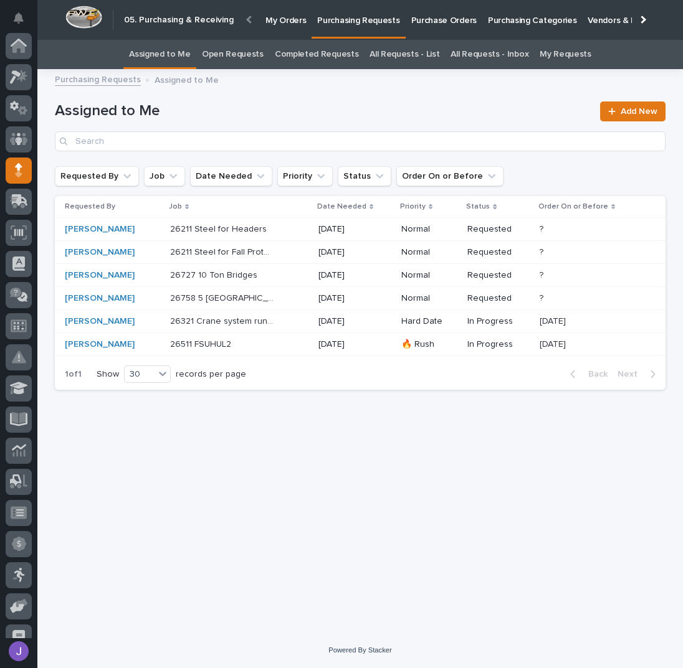
scroll to position [111, 0]
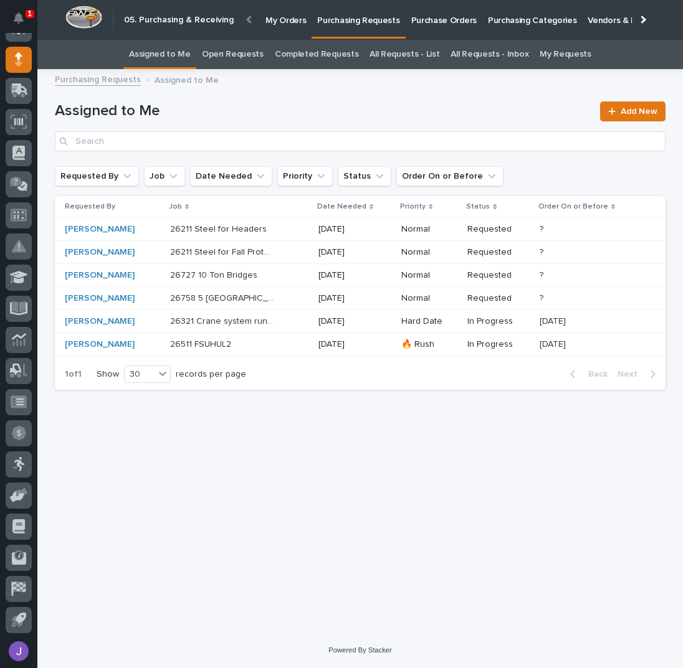
click at [289, 230] on div "26211 Steel for Headers 26211 Steel for Headers" at bounding box center [239, 229] width 138 height 21
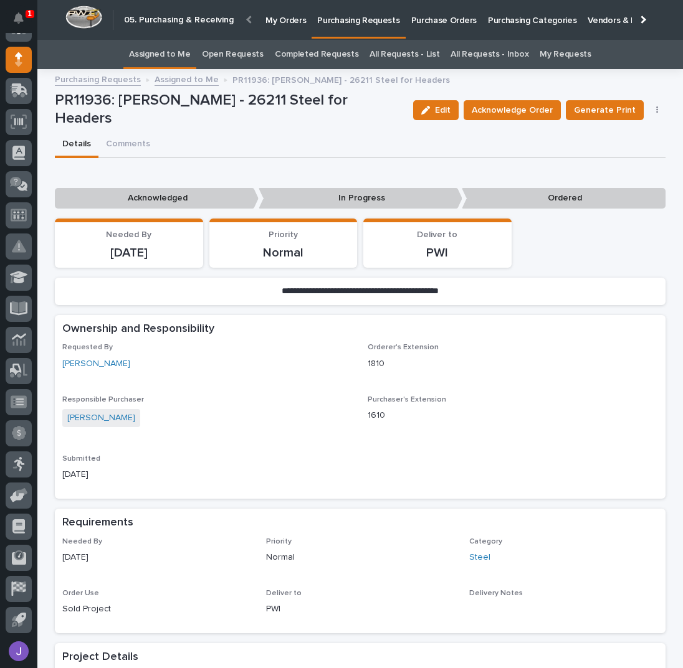
click at [171, 53] on link "Assigned to Me" at bounding box center [160, 54] width 62 height 29
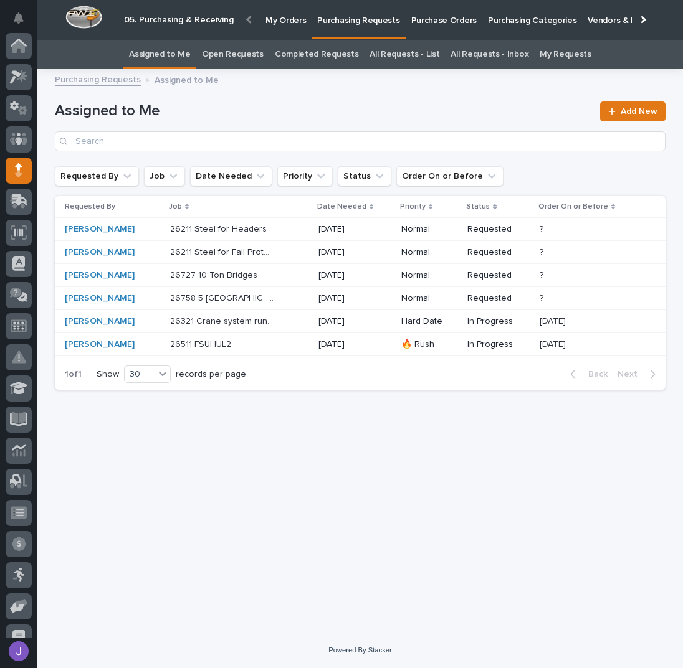
scroll to position [111, 0]
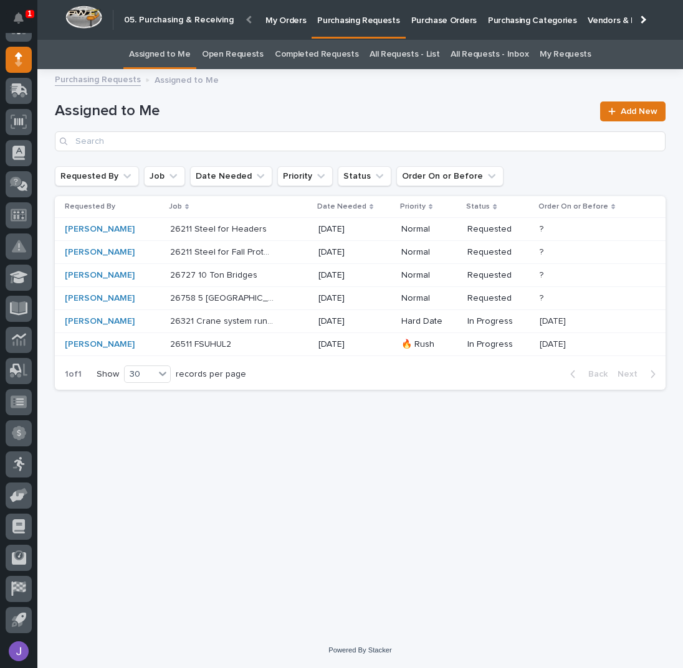
click at [254, 295] on p at bounding box center [222, 298] width 104 height 11
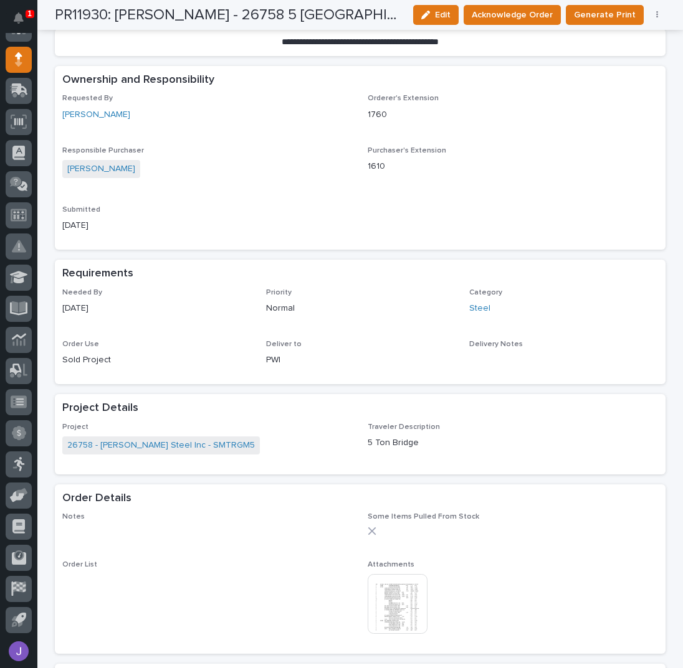
scroll to position [498, 0]
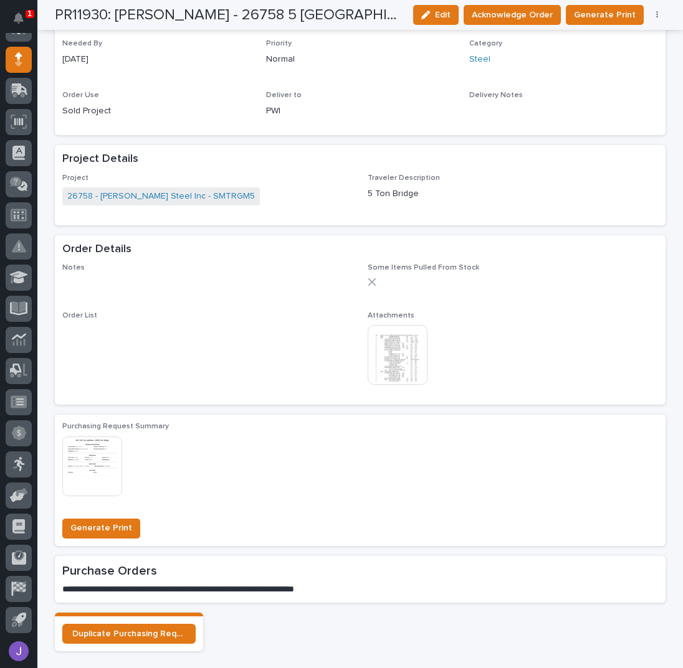
click at [397, 369] on img at bounding box center [398, 355] width 60 height 60
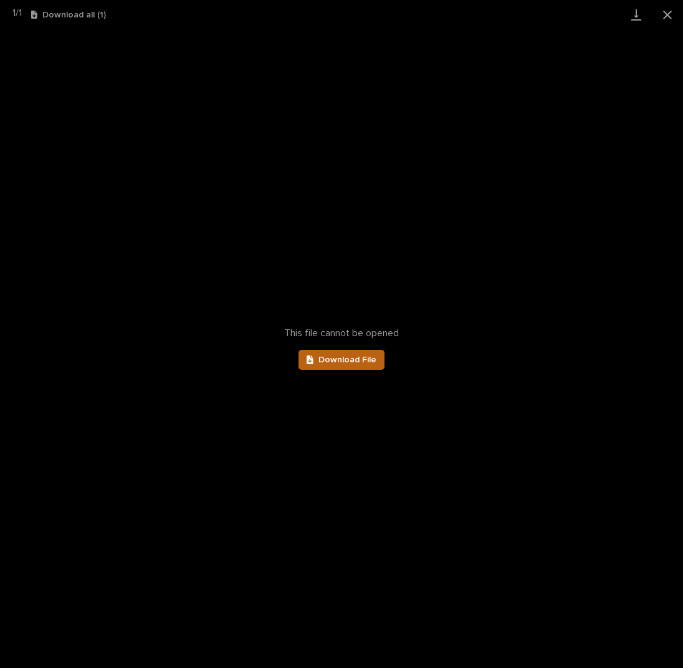
click at [325, 364] on span "Download File" at bounding box center [347, 360] width 58 height 9
click at [666, 14] on button "Close gallery" at bounding box center [667, 14] width 31 height 29
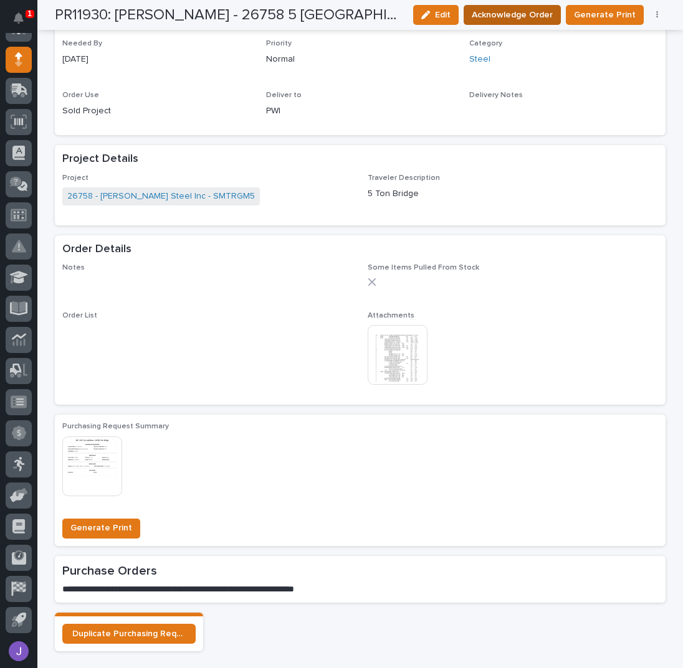
click at [536, 16] on span "Acknowledge Order" at bounding box center [512, 14] width 81 height 15
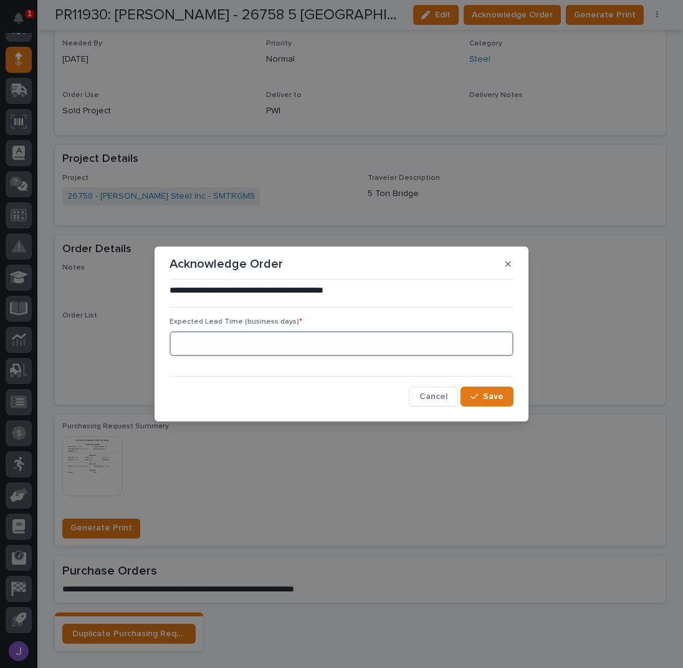
click at [302, 346] on input at bounding box center [341, 343] width 344 height 25
type input "0"
click at [487, 387] on button "Save" at bounding box center [486, 397] width 53 height 20
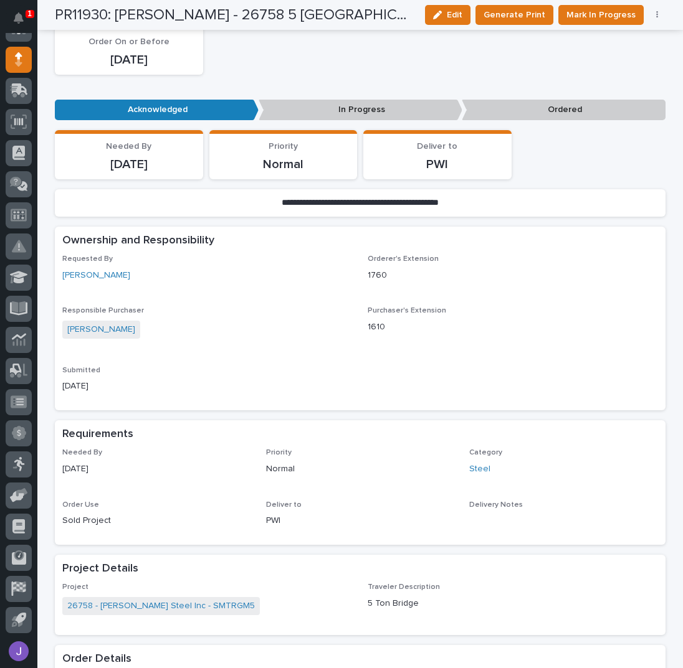
scroll to position [0, 0]
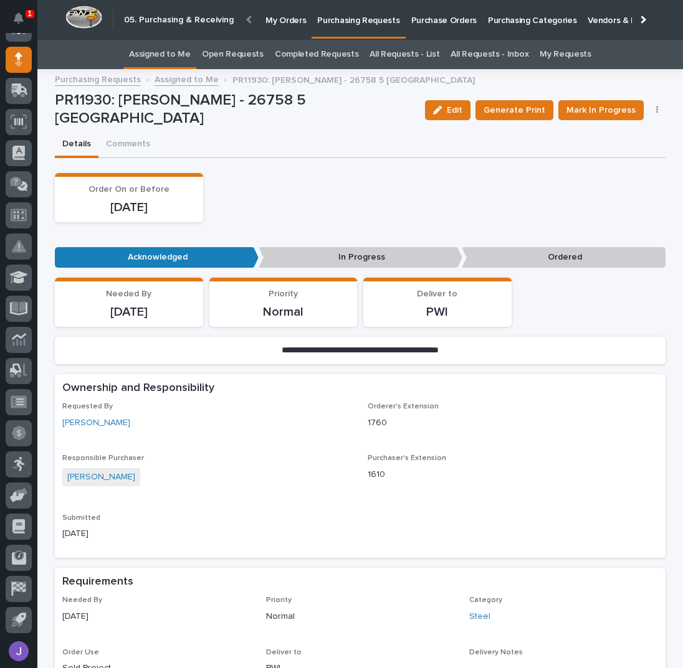
click at [168, 53] on link "Assigned to Me" at bounding box center [160, 54] width 62 height 29
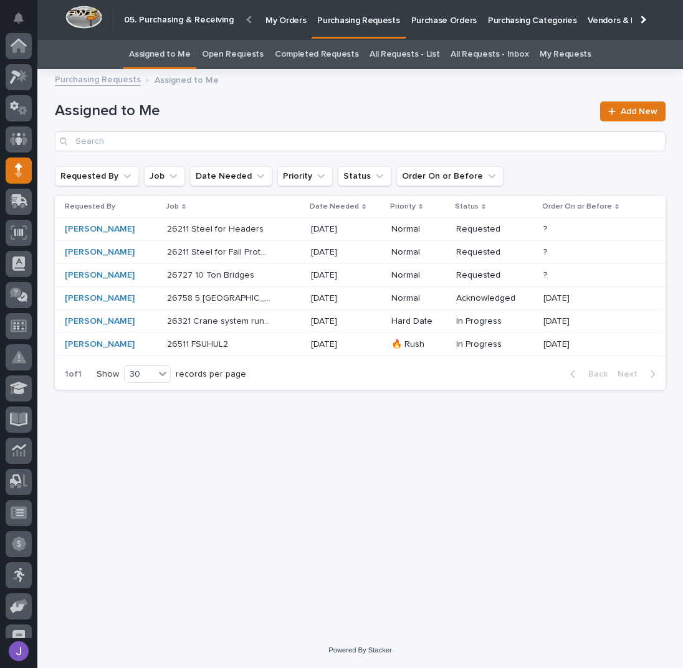
scroll to position [111, 0]
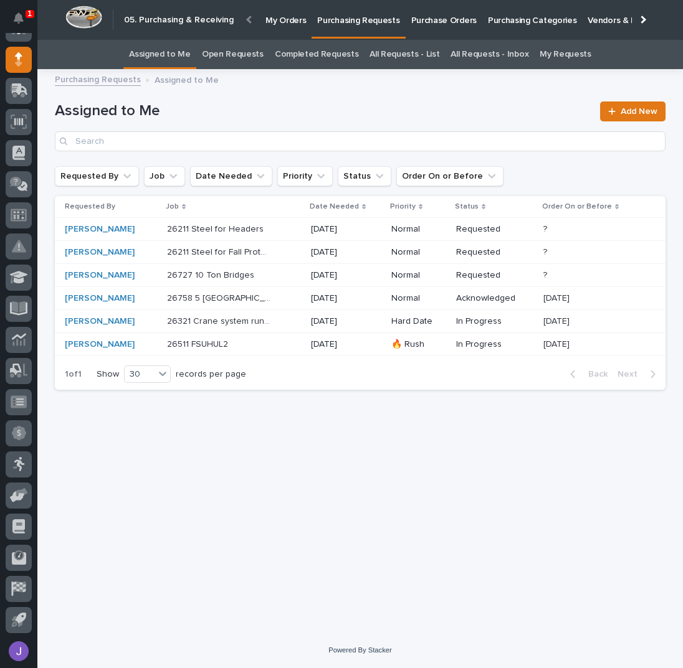
click at [241, 280] on div "26727 10 Ton Bridges 26727 10 [PERSON_NAME]" at bounding box center [234, 275] width 134 height 21
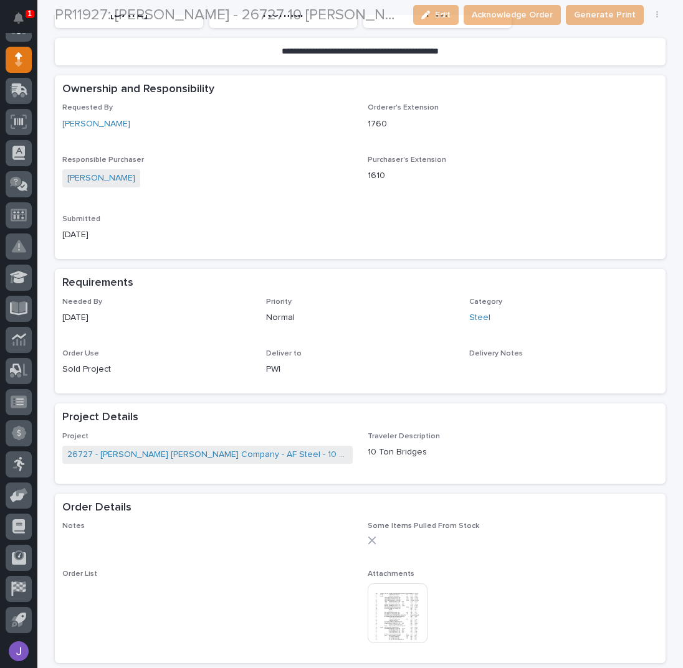
scroll to position [249, 0]
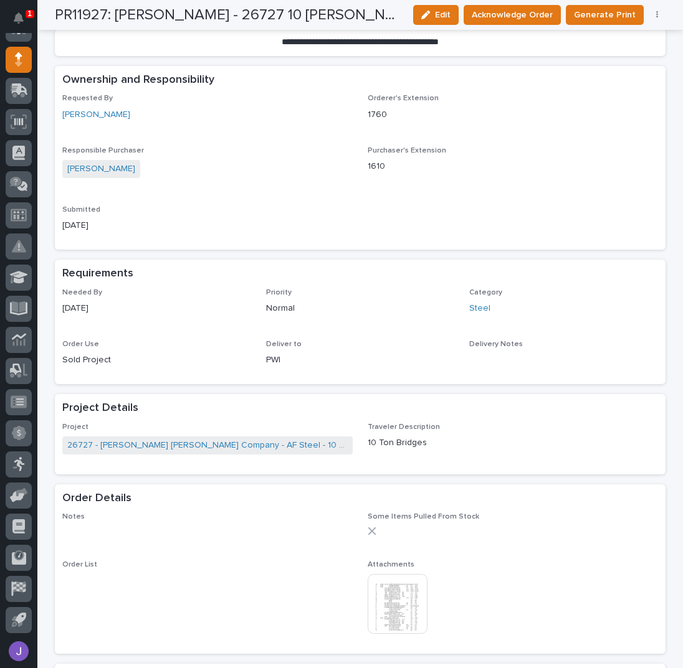
click at [400, 607] on img at bounding box center [398, 604] width 60 height 60
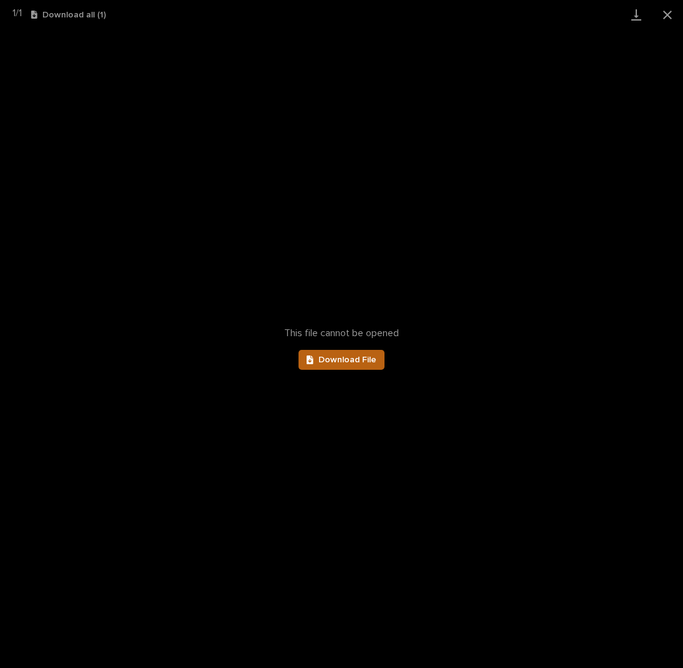
click at [364, 359] on span "Download File" at bounding box center [347, 360] width 58 height 9
click at [667, 13] on button "Close gallery" at bounding box center [667, 14] width 31 height 29
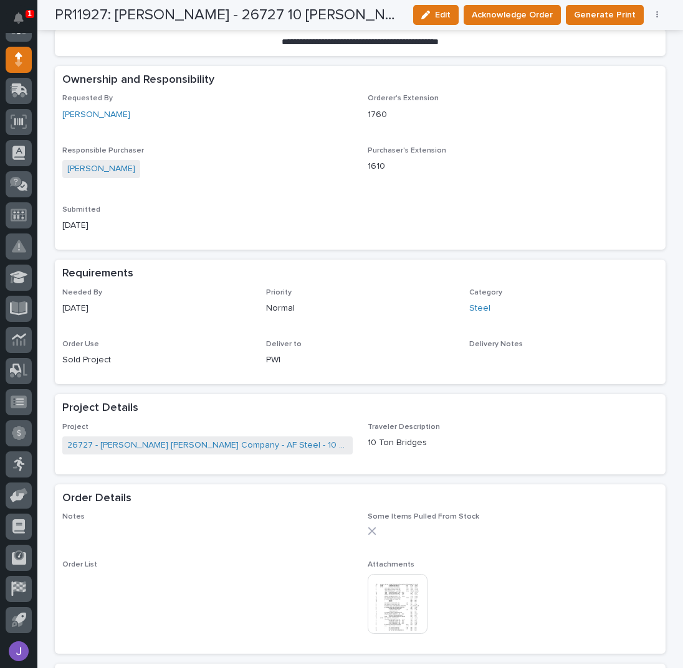
click at [505, 167] on p "1610" at bounding box center [513, 166] width 290 height 13
click at [522, 17] on span "Acknowledge Order" at bounding box center [512, 14] width 81 height 15
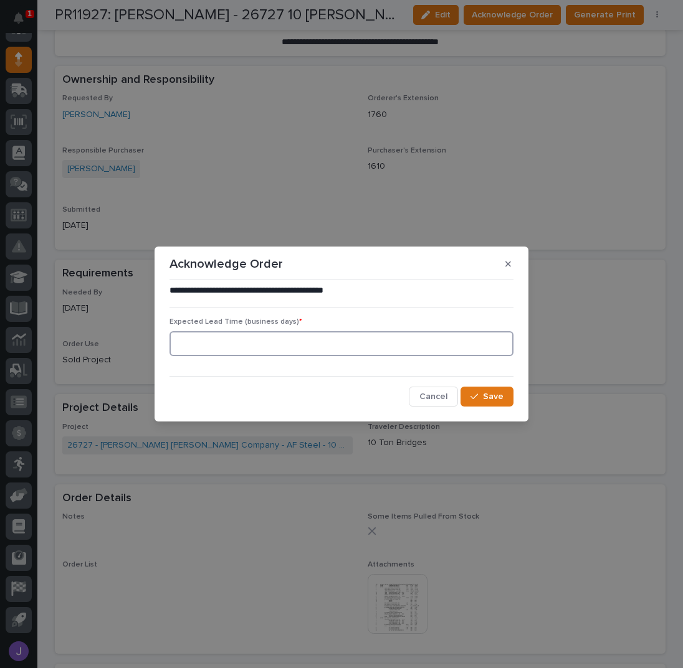
click at [224, 341] on input at bounding box center [341, 343] width 344 height 25
type input "0"
click at [482, 394] on div "button" at bounding box center [476, 396] width 12 height 9
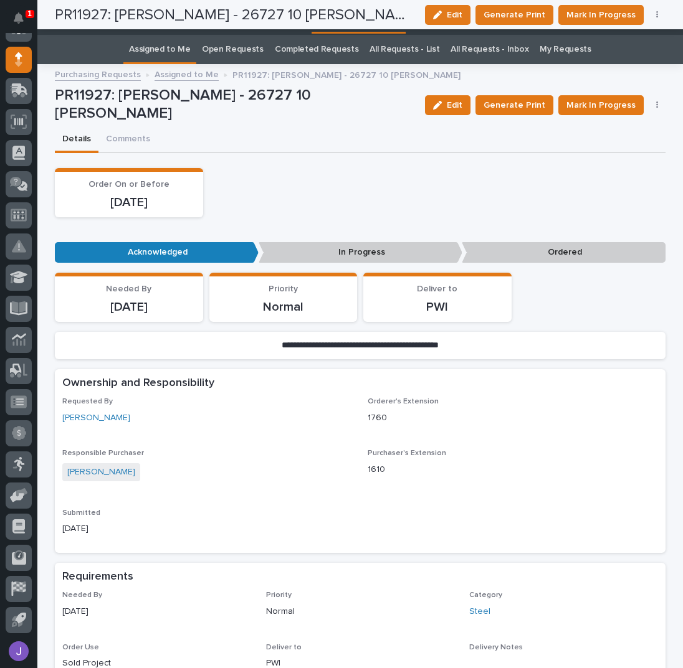
scroll to position [0, 0]
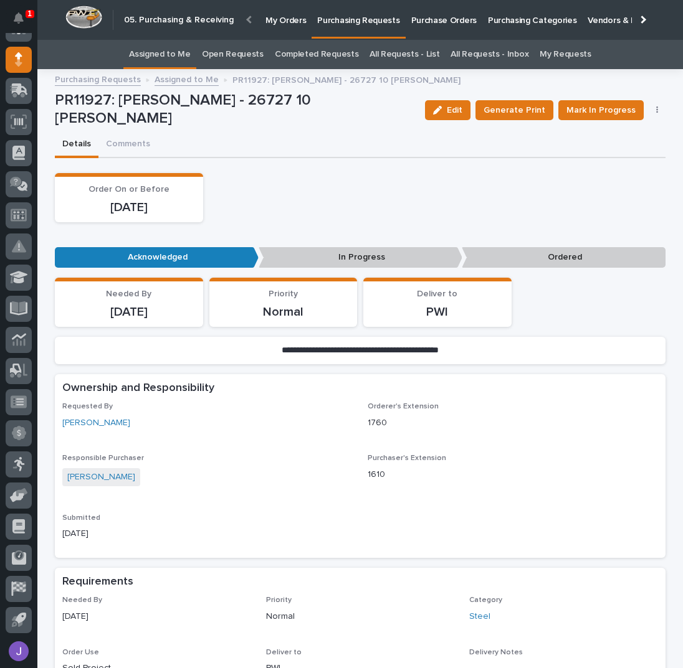
click at [182, 47] on link "Assigned to Me" at bounding box center [160, 54] width 62 height 29
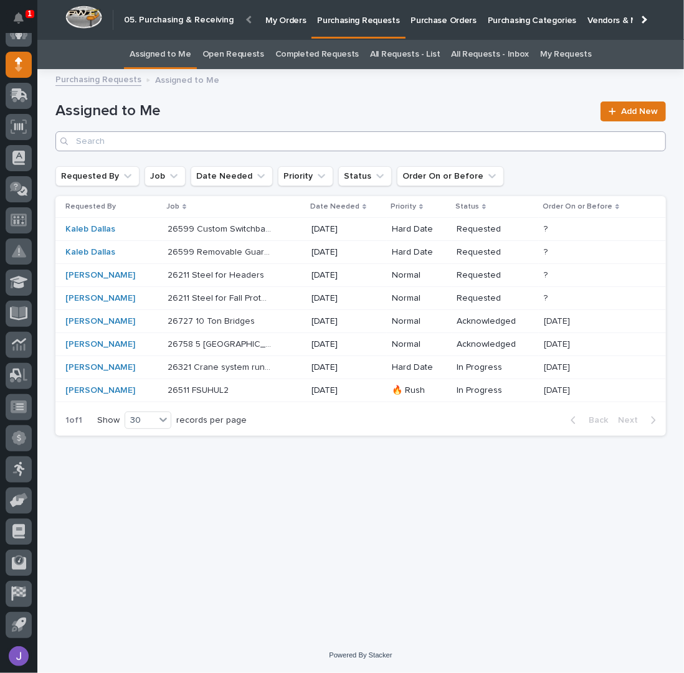
scroll to position [106, 0]
click at [272, 277] on div "26211 Steel for Headers 26211 Steel for Headers" at bounding box center [235, 275] width 134 height 21
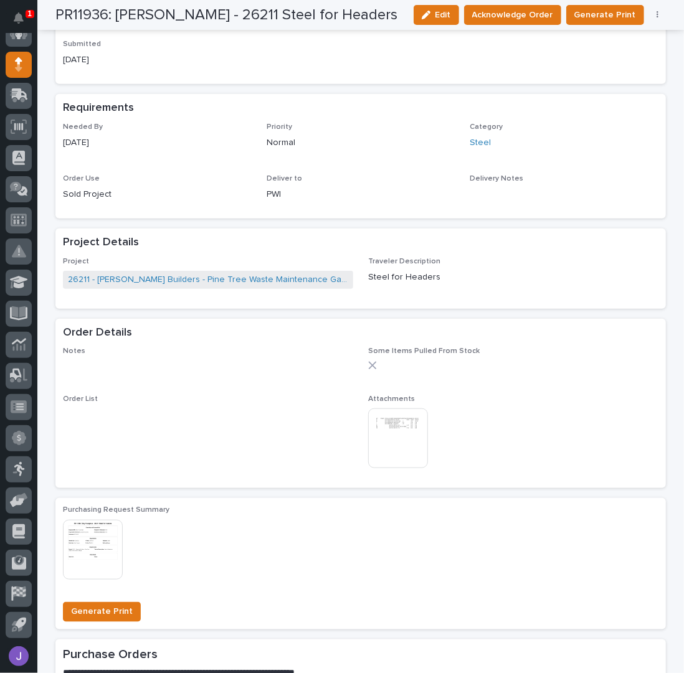
scroll to position [498, 0]
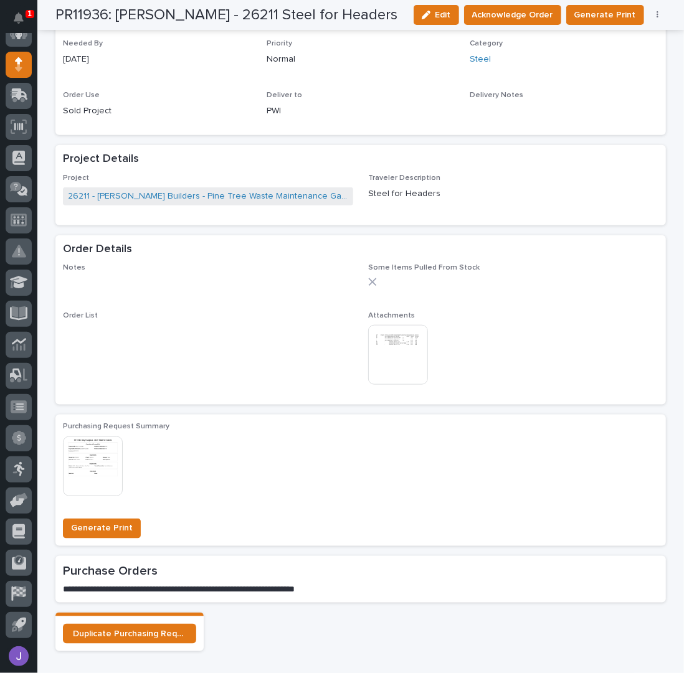
click at [406, 351] on img at bounding box center [398, 355] width 60 height 60
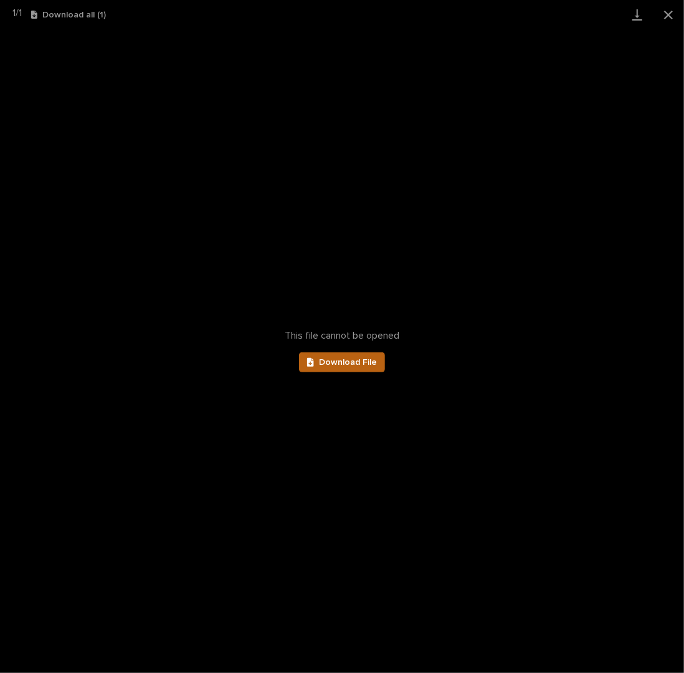
click at [361, 360] on span "Download File" at bounding box center [348, 362] width 58 height 9
click at [663, 14] on button "Close gallery" at bounding box center [668, 14] width 31 height 29
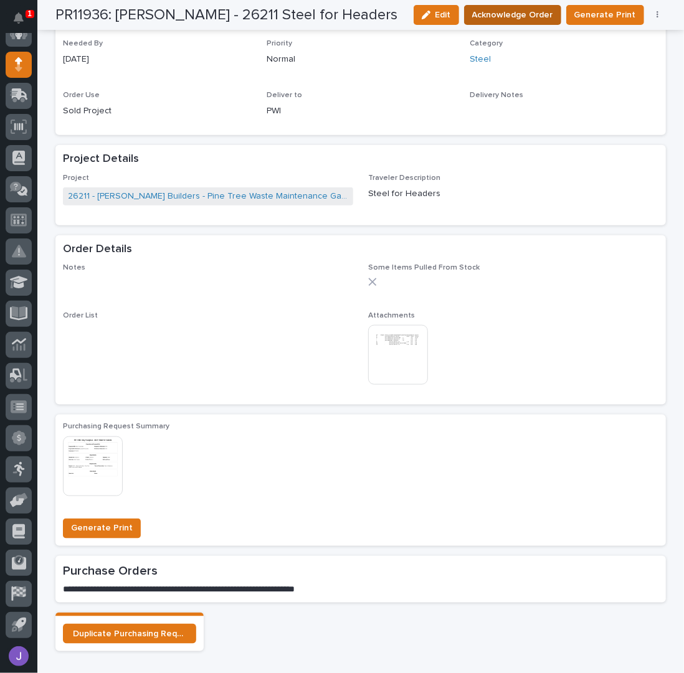
click at [524, 22] on button "Acknowledge Order" at bounding box center [512, 15] width 97 height 20
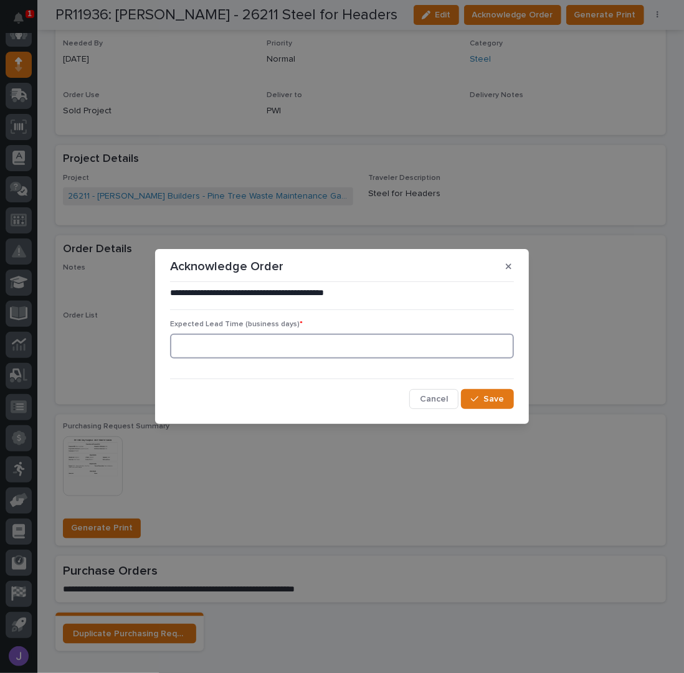
click at [287, 353] on input at bounding box center [342, 346] width 344 height 25
type input "0"
click at [504, 403] on button "Save" at bounding box center [487, 399] width 53 height 20
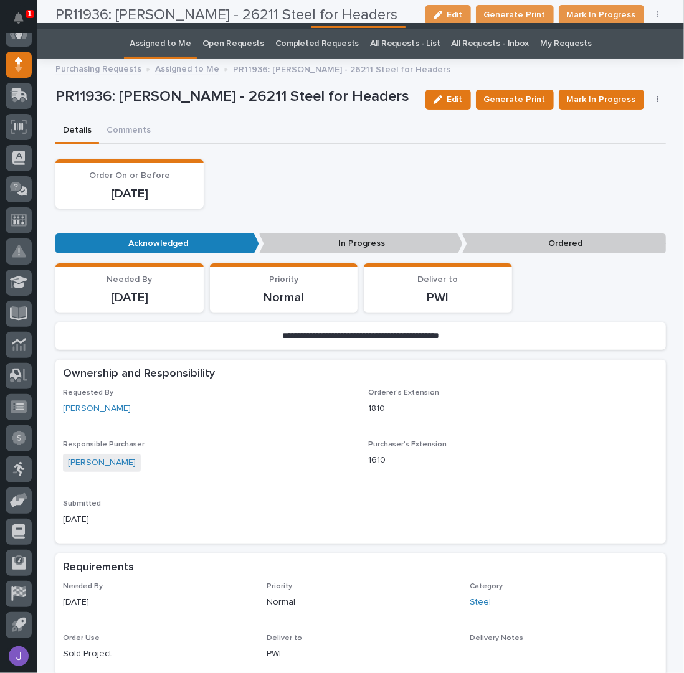
scroll to position [0, 0]
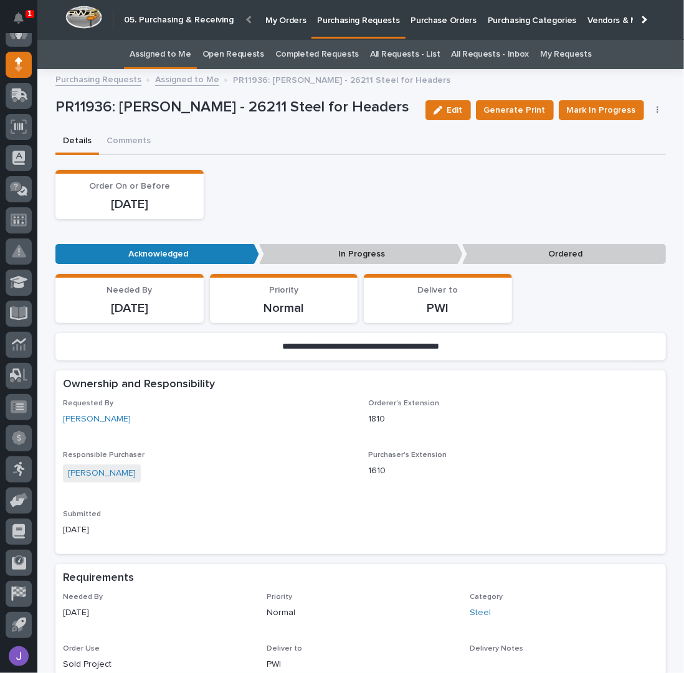
click at [178, 47] on link "Assigned to Me" at bounding box center [161, 54] width 62 height 29
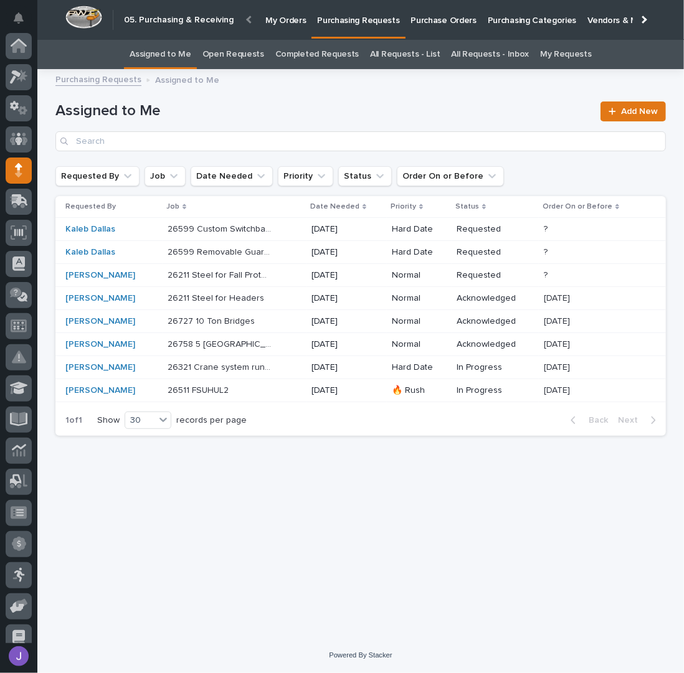
scroll to position [106, 0]
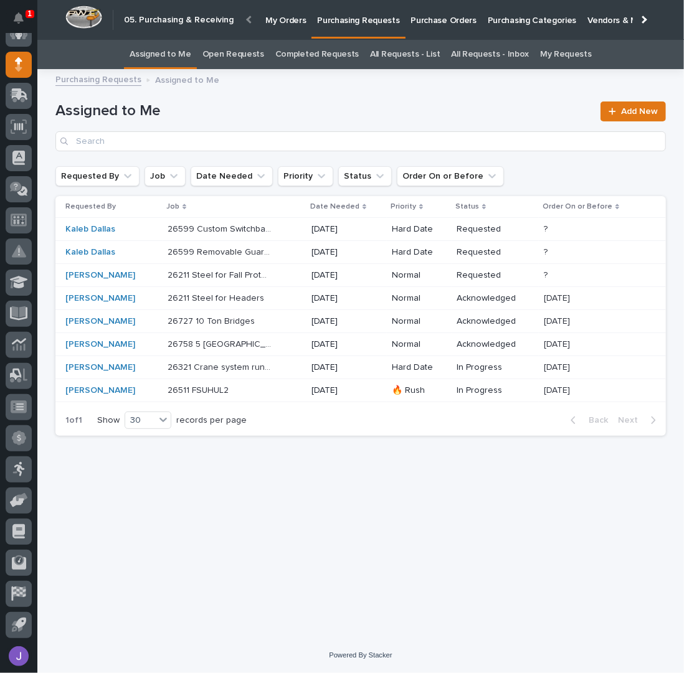
click at [275, 273] on div "26211 Steel for Fall Protection 26211 Steel for Fall Protection" at bounding box center [235, 275] width 134 height 21
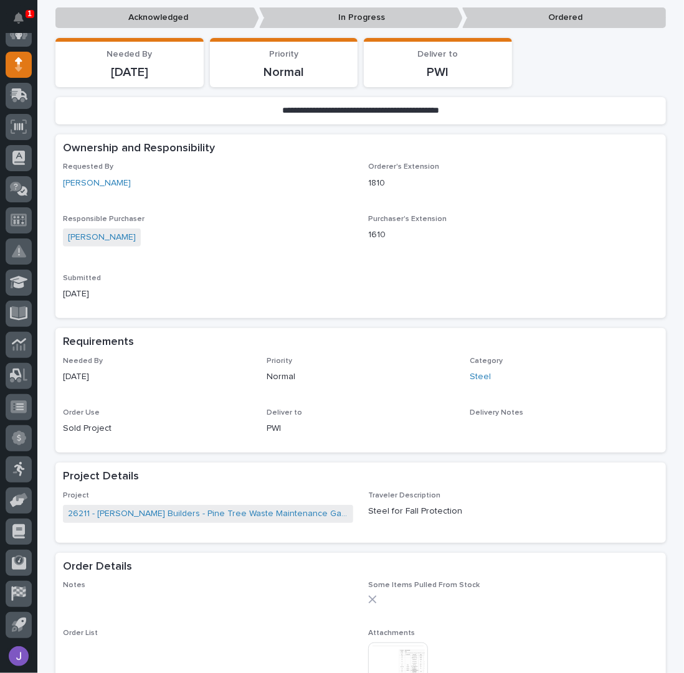
scroll to position [415, 0]
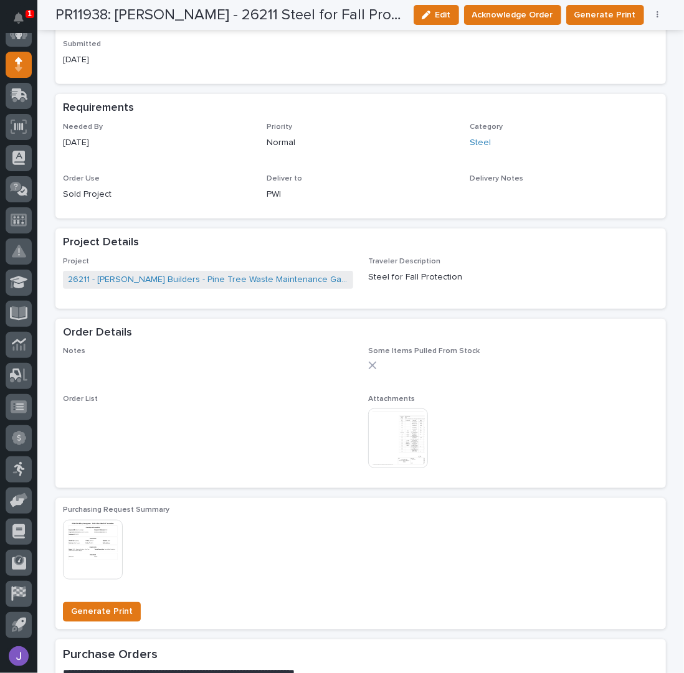
click at [379, 435] on img at bounding box center [398, 439] width 60 height 60
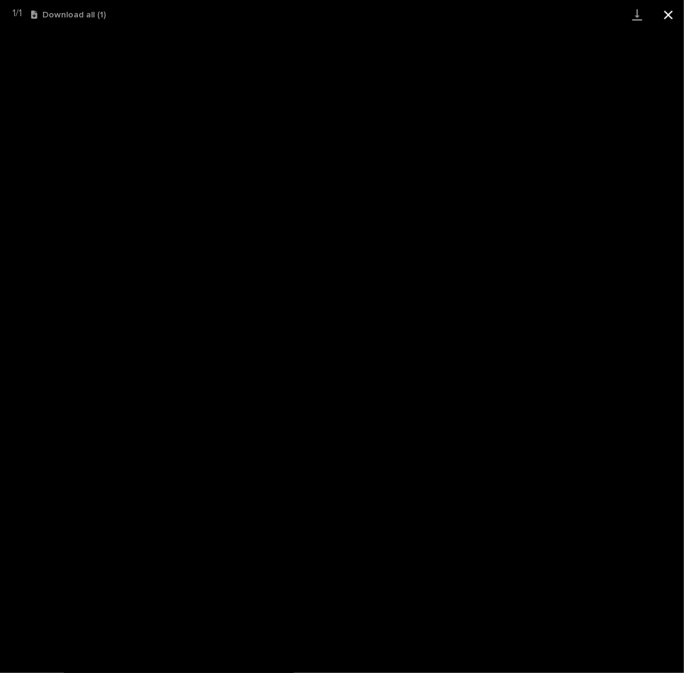
click at [668, 17] on button "Close gallery" at bounding box center [668, 14] width 31 height 29
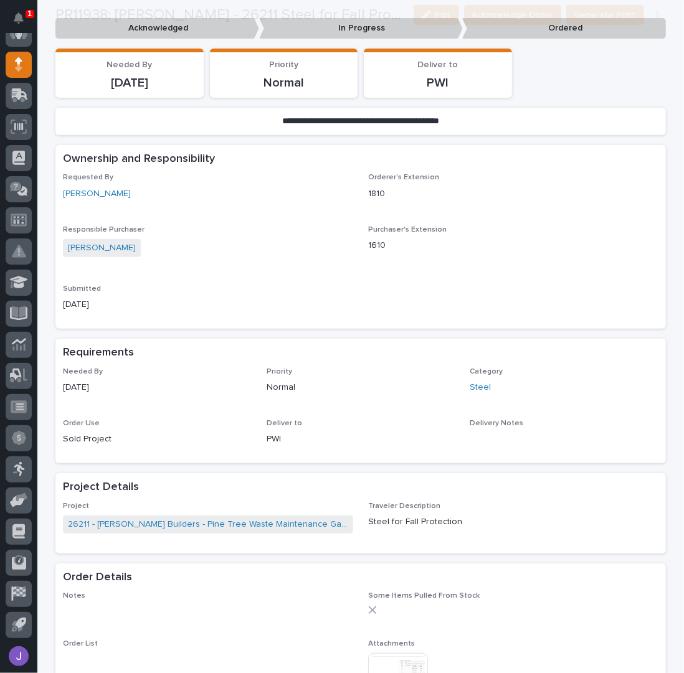
scroll to position [249, 0]
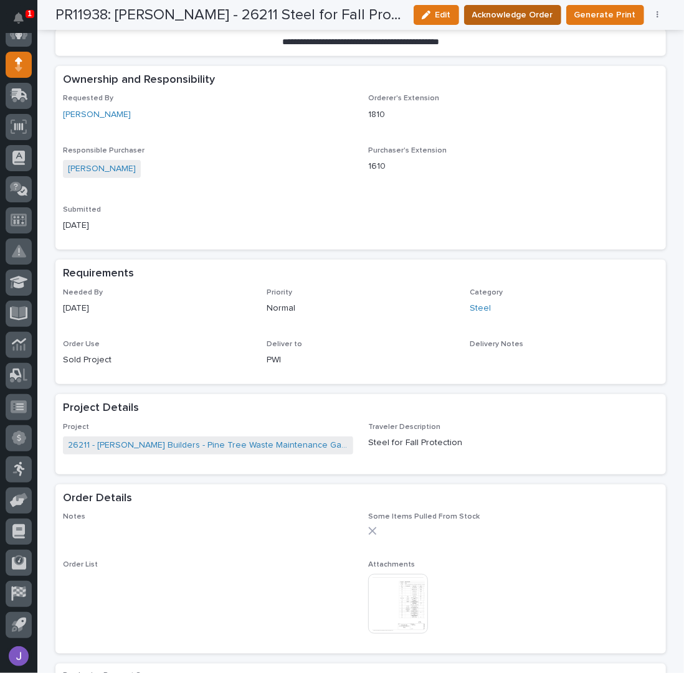
click at [503, 12] on span "Acknowledge Order" at bounding box center [512, 14] width 81 height 15
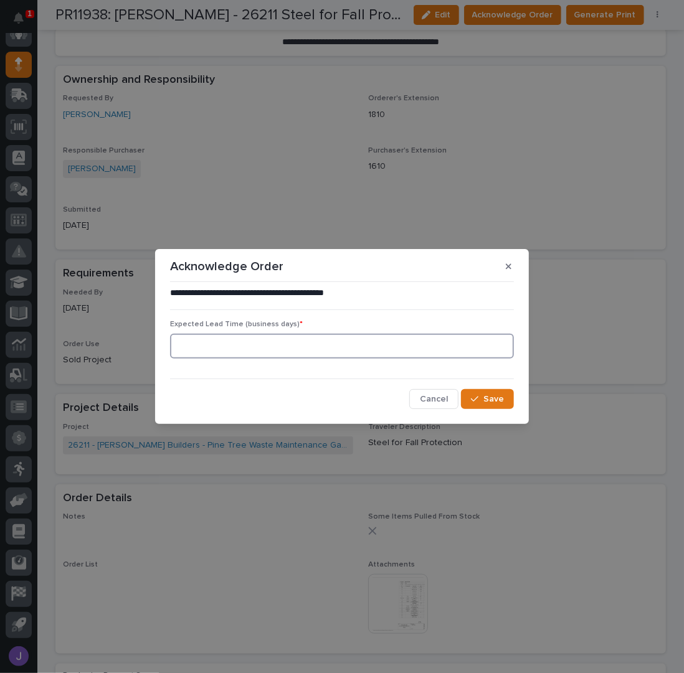
click at [288, 339] on input at bounding box center [342, 346] width 344 height 25
type input "0"
click at [498, 402] on span "Save" at bounding box center [493, 399] width 21 height 11
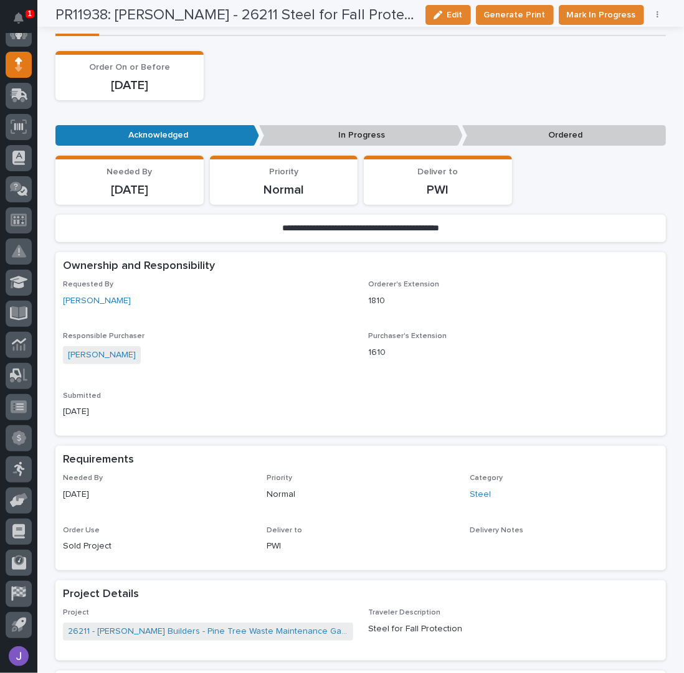
scroll to position [0, 0]
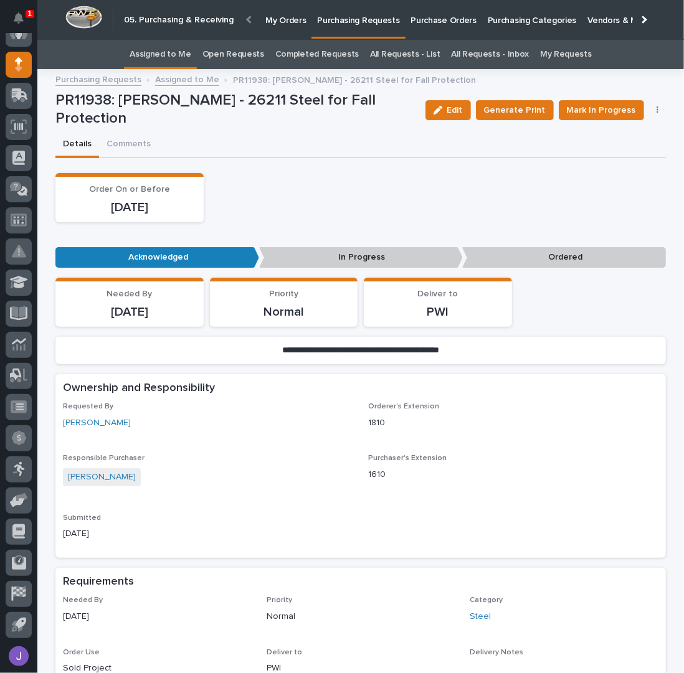
click at [166, 54] on link "Assigned to Me" at bounding box center [161, 54] width 62 height 29
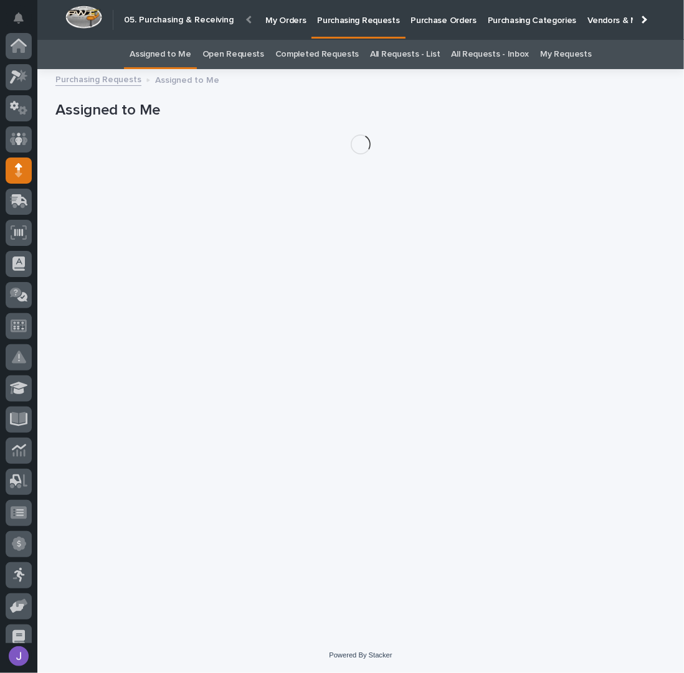
scroll to position [106, 0]
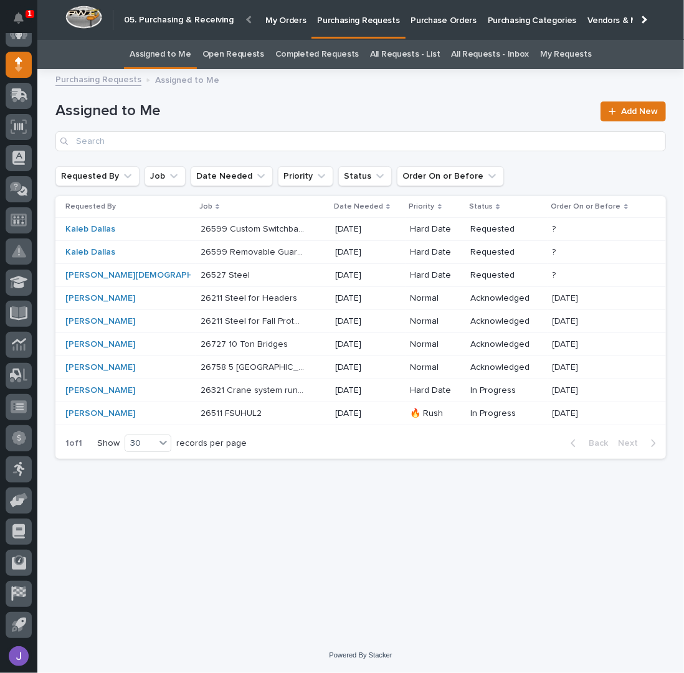
click at [262, 274] on p at bounding box center [253, 275] width 104 height 11
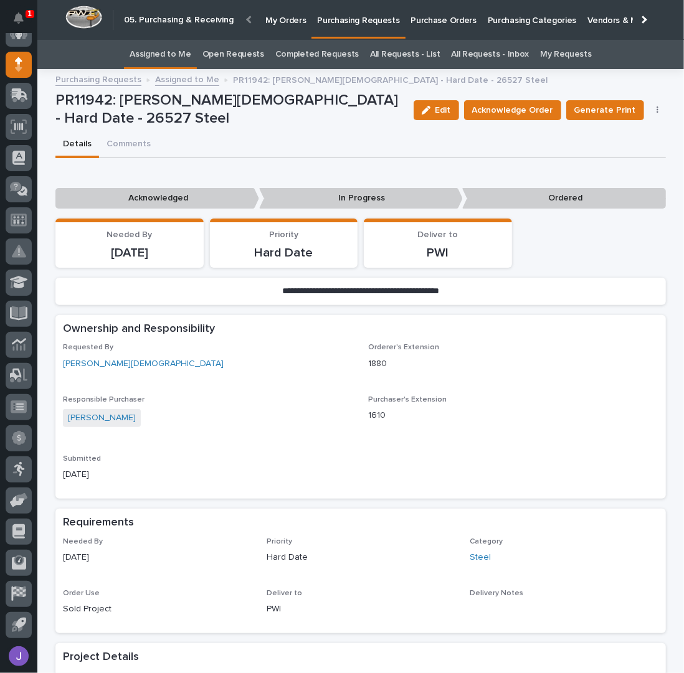
click at [148, 52] on link "Assigned to Me" at bounding box center [161, 54] width 62 height 29
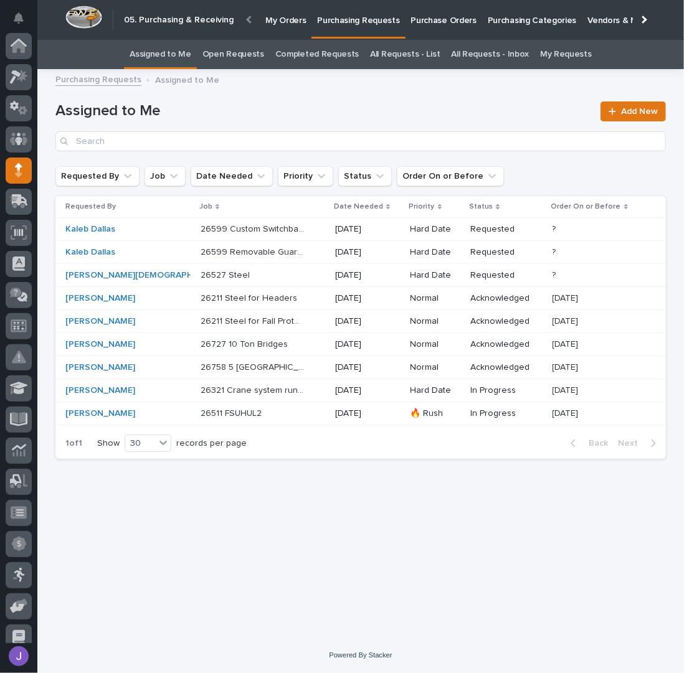
scroll to position [106, 0]
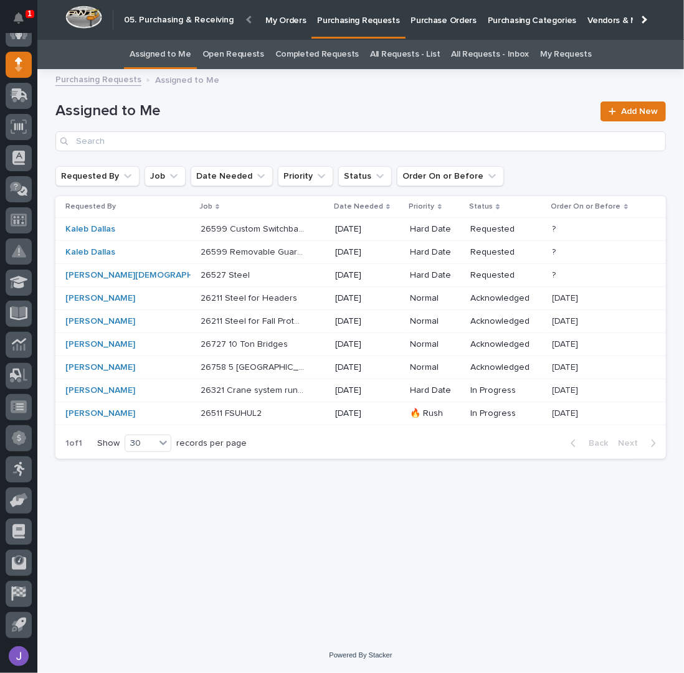
click at [133, 509] on div "Loading... Saving… Loading... Saving… Assigned to Me Add New Requested By Job D…" at bounding box center [360, 342] width 623 height 530
